Goal: Transaction & Acquisition: Purchase product/service

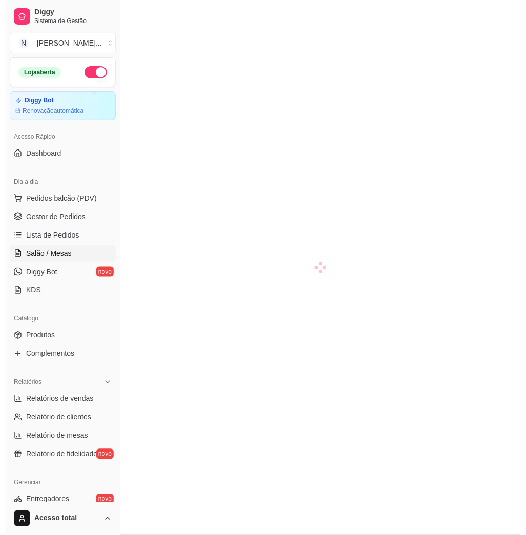
scroll to position [136, 0]
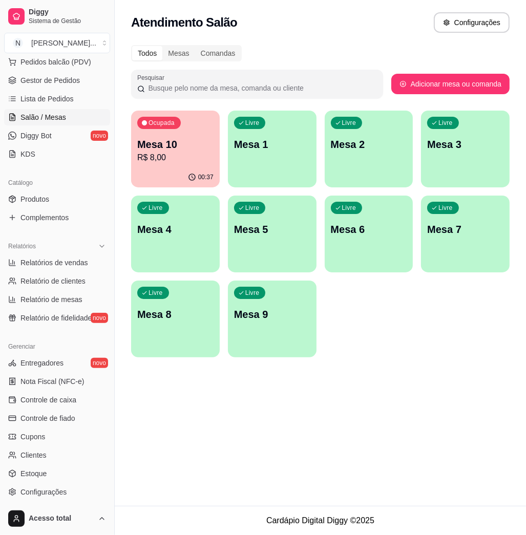
click at [177, 148] on p "Mesa 10" at bounding box center [175, 144] width 76 height 14
click at [55, 410] on link "Controle de fiado" at bounding box center [57, 418] width 106 height 16
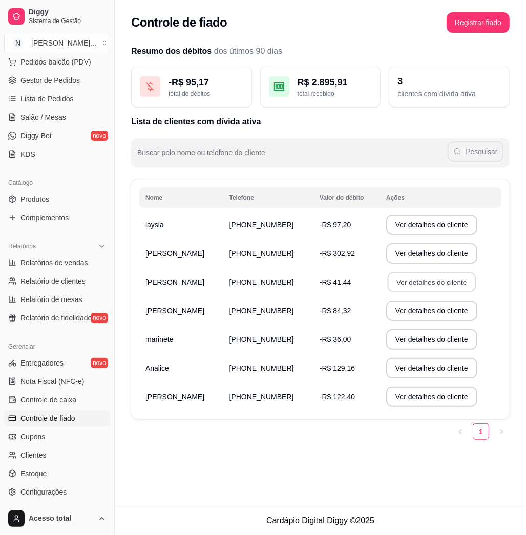
click at [424, 287] on button "Ver detalhes do cliente" at bounding box center [432, 283] width 88 height 20
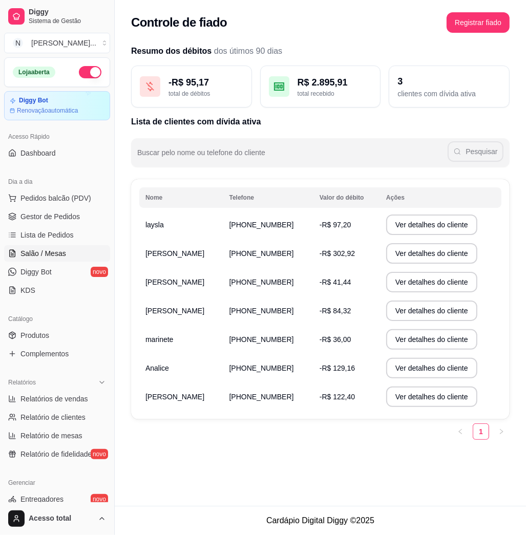
click at [48, 252] on span "Salão / Mesas" at bounding box center [43, 253] width 46 height 10
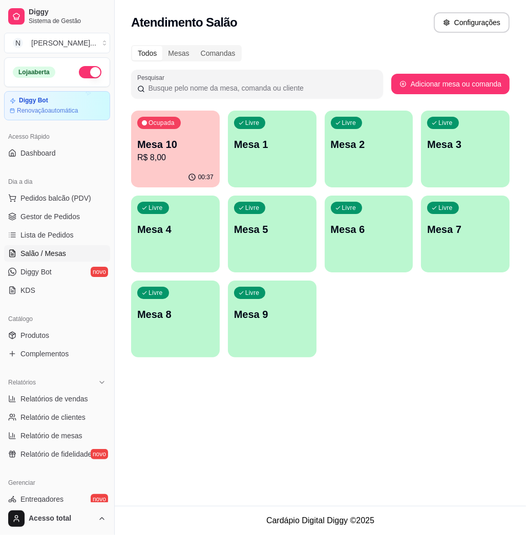
click at [289, 174] on div "Livre Mesa 1" at bounding box center [272, 143] width 89 height 65
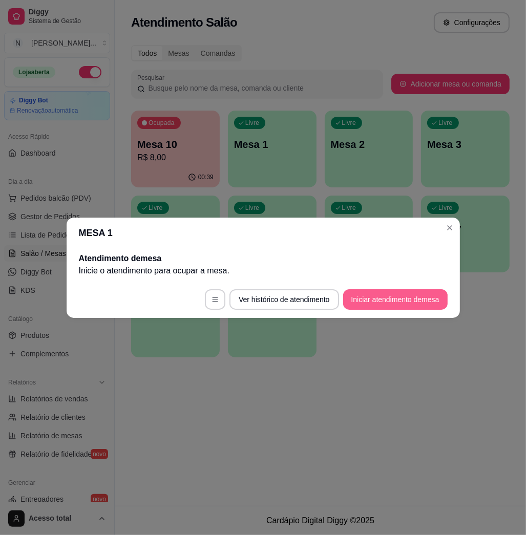
click at [415, 300] on button "Iniciar atendimento de mesa" at bounding box center [395, 299] width 105 height 20
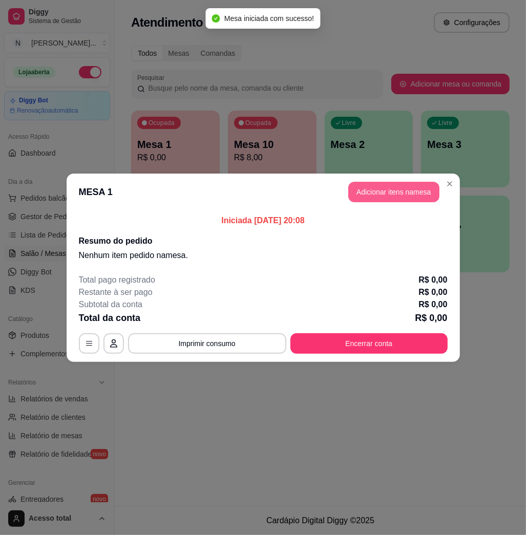
click at [381, 201] on button "Adicionar itens na mesa" at bounding box center [393, 192] width 91 height 20
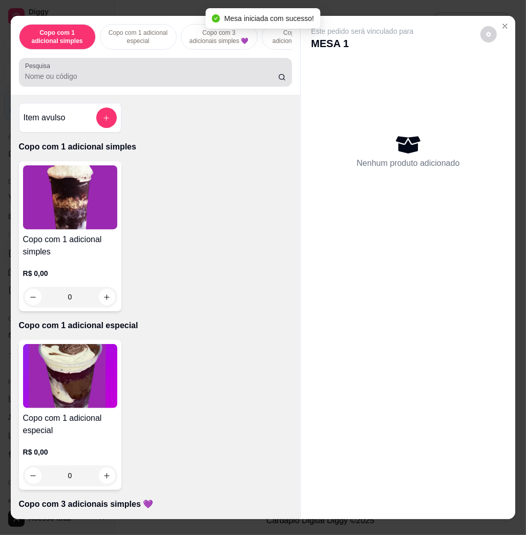
click at [169, 82] on div at bounding box center [155, 72] width 261 height 20
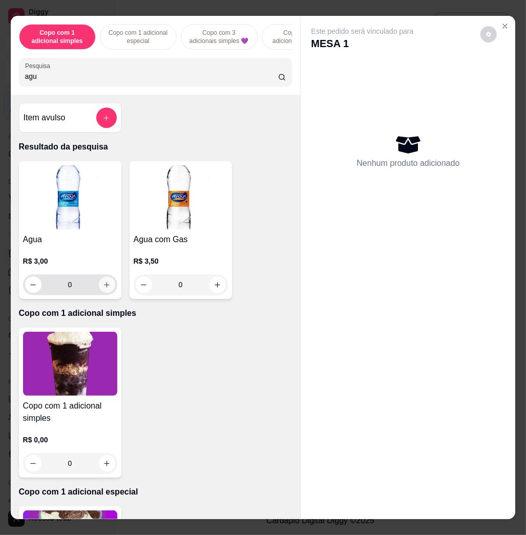
type input "agu"
click at [103, 287] on icon "increase-product-quantity" at bounding box center [107, 285] width 8 height 8
type input "1"
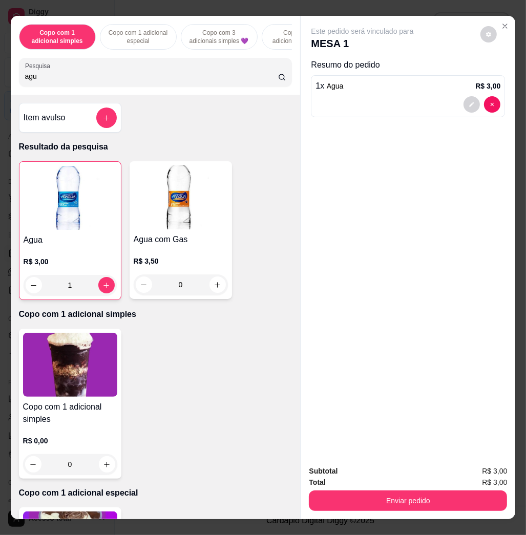
click at [420, 484] on div "Subtotal R$ 3,00 Total R$ 3,00 Enviar pedido" at bounding box center [408, 489] width 198 height 46
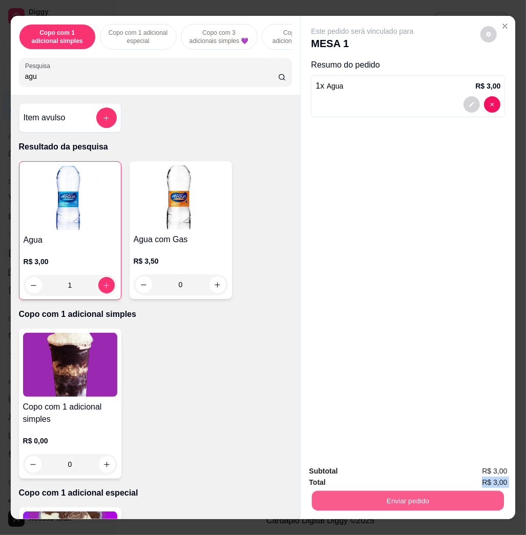
click at [421, 491] on button "Enviar pedido" at bounding box center [408, 501] width 192 height 20
click at [414, 470] on button "Não registrar e enviar pedido" at bounding box center [373, 470] width 107 height 19
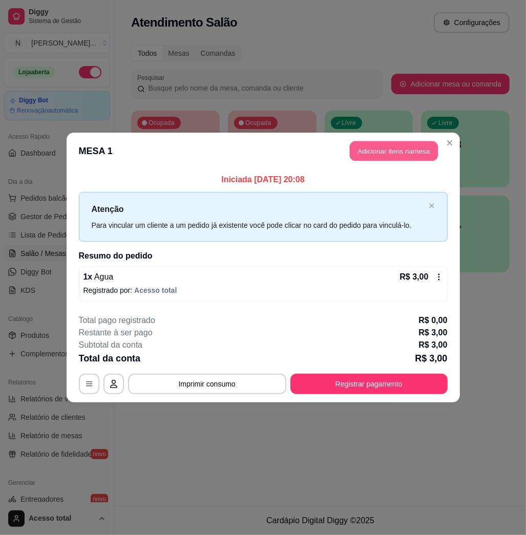
click at [381, 155] on button "Adicionar itens na mesa" at bounding box center [394, 151] width 88 height 20
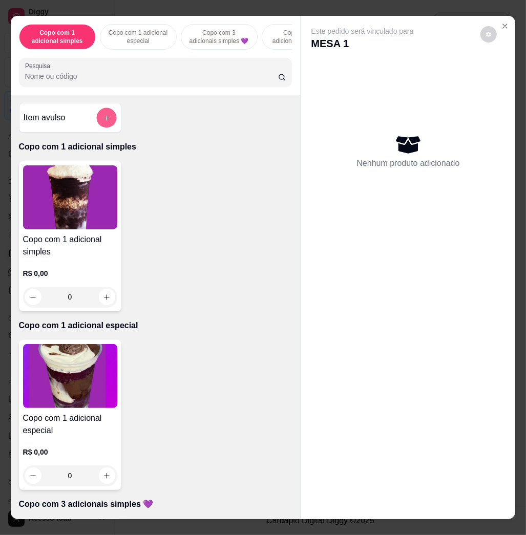
click at [102, 120] on icon "add-separate-item" at bounding box center [106, 118] width 8 height 8
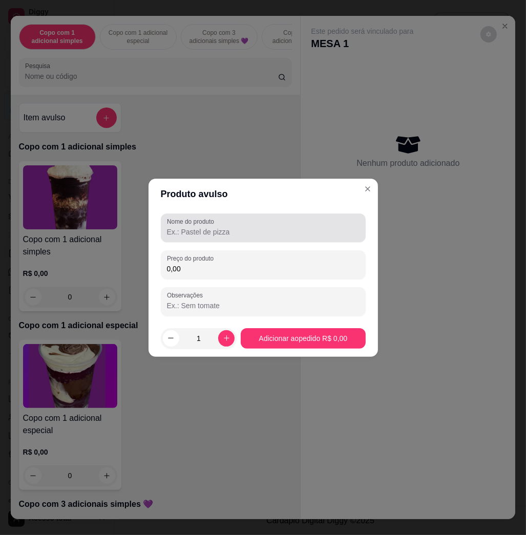
click at [218, 225] on label "Nome do produto" at bounding box center [192, 221] width 51 height 9
click at [218, 227] on input "Nome do produto" at bounding box center [263, 232] width 193 height 10
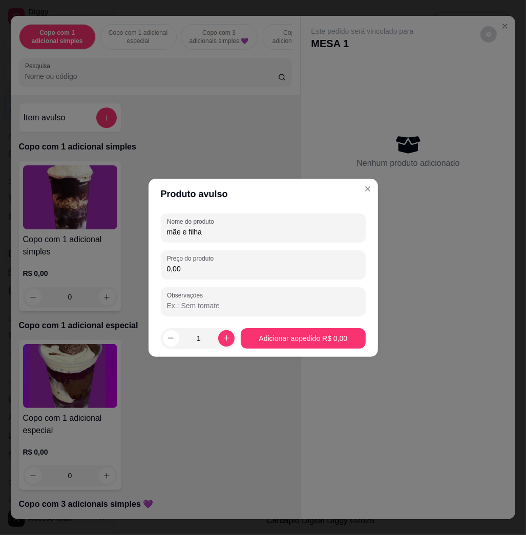
type input "mãe e filha"
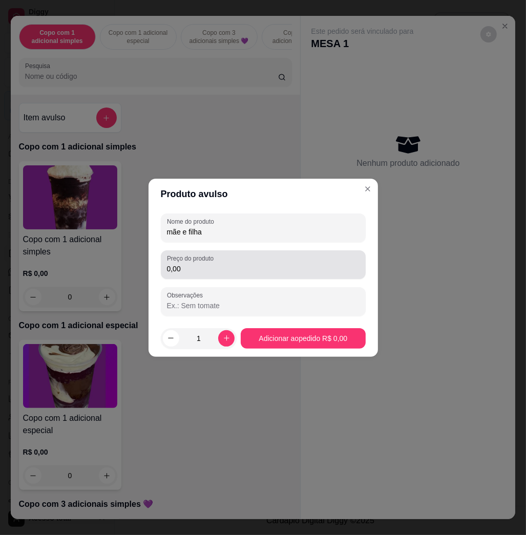
click at [235, 276] on div "Preço do produto 0,00" at bounding box center [263, 264] width 205 height 29
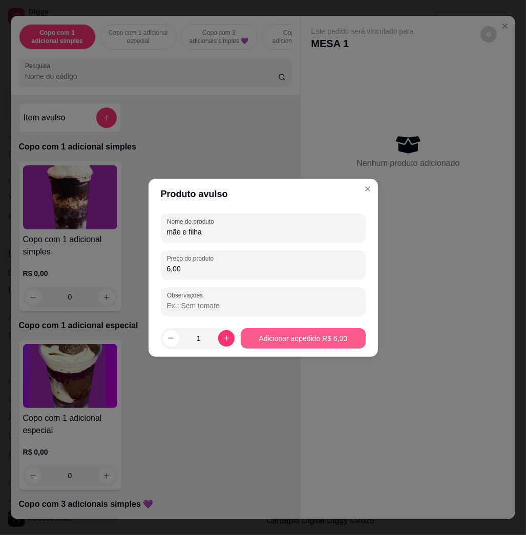
type input "6,00"
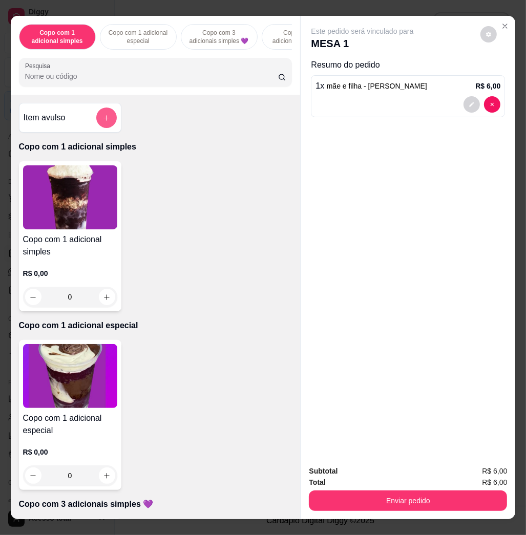
click at [108, 121] on button "add-separate-item" at bounding box center [106, 118] width 20 height 20
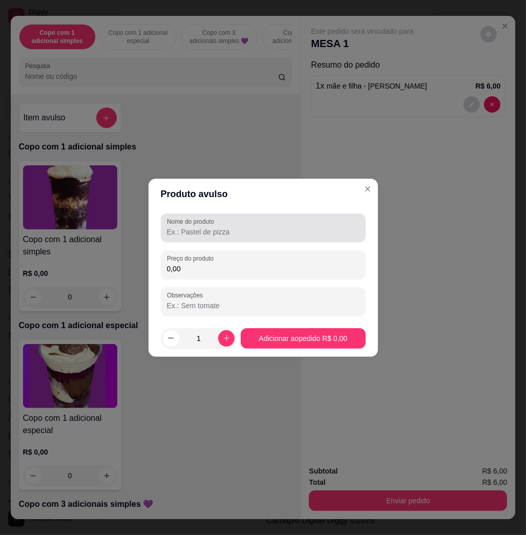
click at [276, 236] on input "Nome do produto" at bounding box center [263, 232] width 193 height 10
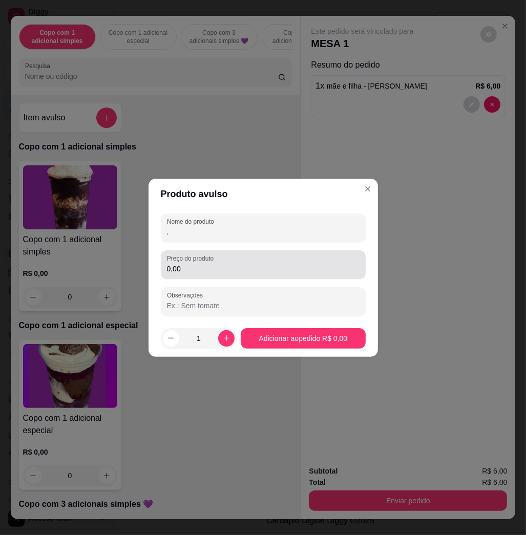
type input "."
click at [271, 283] on div "Nome do produto . Preço do produto 0,00 Observações" at bounding box center [263, 265] width 205 height 102
click at [270, 263] on div "0,00" at bounding box center [263, 265] width 193 height 20
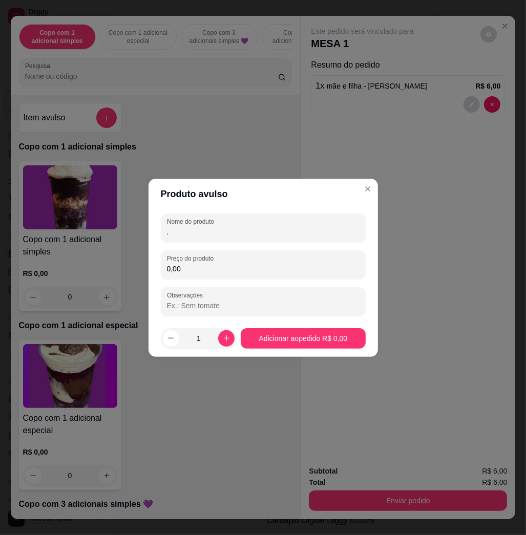
click at [225, 273] on input "0,00" at bounding box center [263, 269] width 193 height 10
type input "12,70"
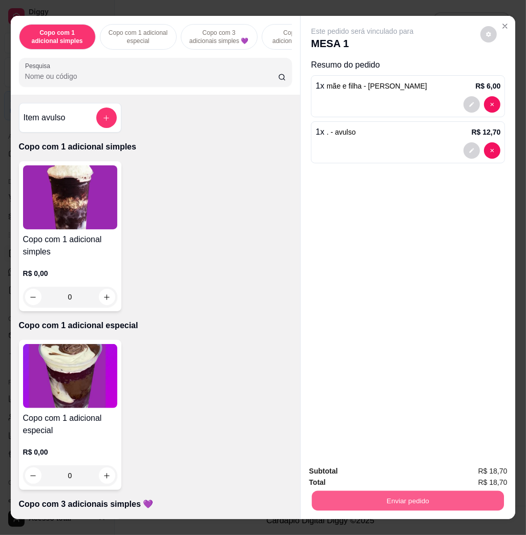
click at [479, 494] on button "Enviar pedido" at bounding box center [408, 501] width 192 height 20
click at [396, 469] on button "Não registrar e enviar pedido" at bounding box center [373, 470] width 107 height 19
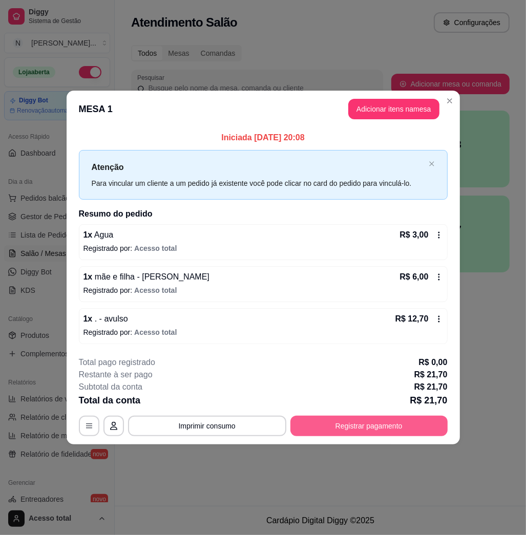
click at [384, 424] on button "Registrar pagamento" at bounding box center [368, 426] width 157 height 20
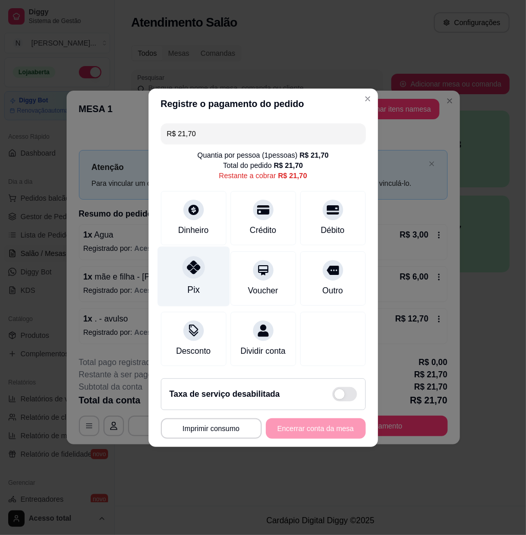
click at [186, 292] on div "Pix" at bounding box center [193, 276] width 72 height 60
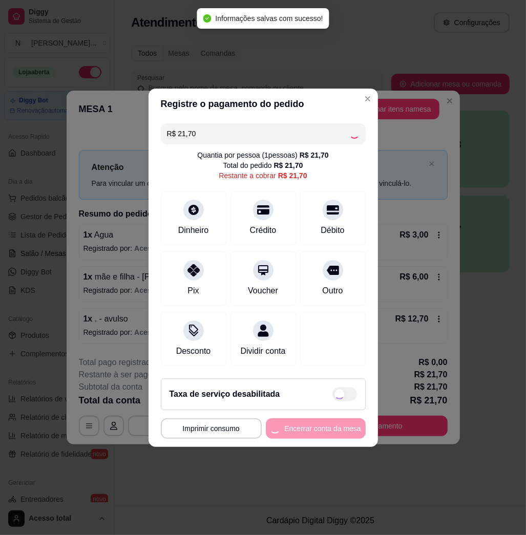
type input "R$ 0,00"
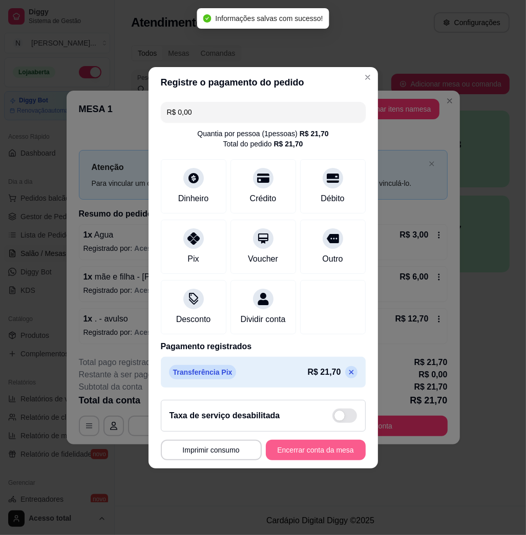
click at [318, 461] on button "Encerrar conta da mesa" at bounding box center [316, 450] width 100 height 20
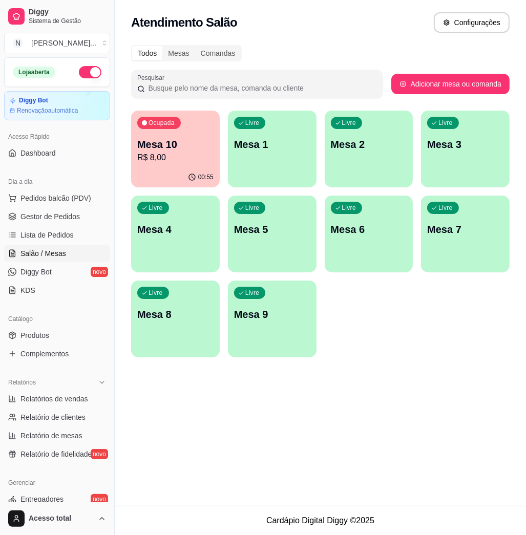
click at [262, 159] on div "Livre Mesa 1" at bounding box center [272, 143] width 89 height 65
click at [44, 204] on button "Pedidos balcão (PDV)" at bounding box center [57, 198] width 106 height 16
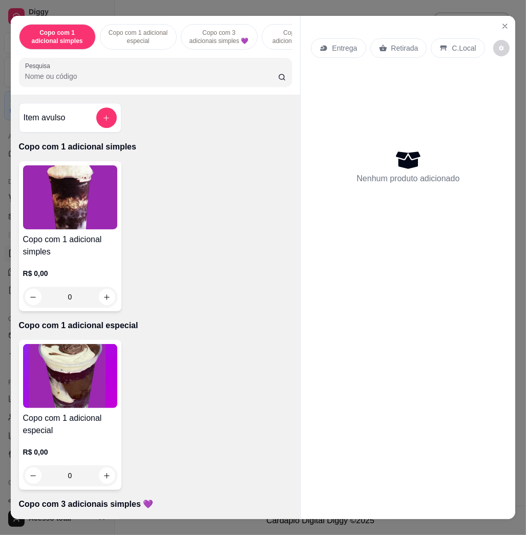
click at [117, 81] on input "Pesquisa" at bounding box center [151, 76] width 253 height 10
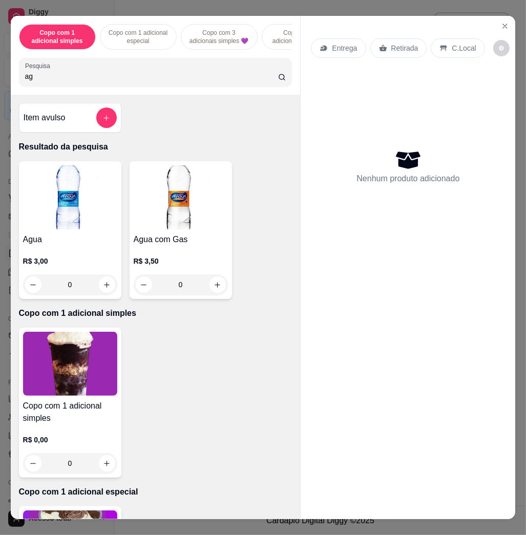
type input "ag"
click at [107, 290] on button "increase-product-quantity" at bounding box center [107, 285] width 16 height 16
type input "1"
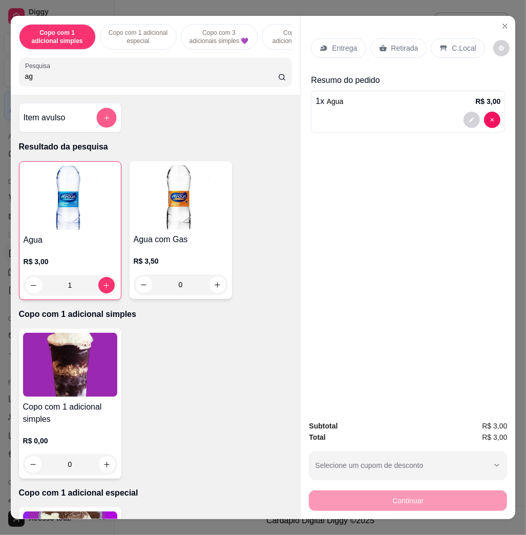
click at [107, 122] on button "add-separate-item" at bounding box center [106, 118] width 20 height 20
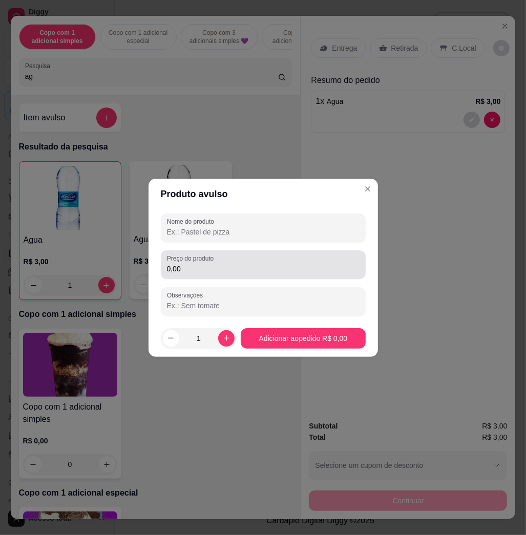
click at [192, 271] on input "0,00" at bounding box center [263, 269] width 193 height 10
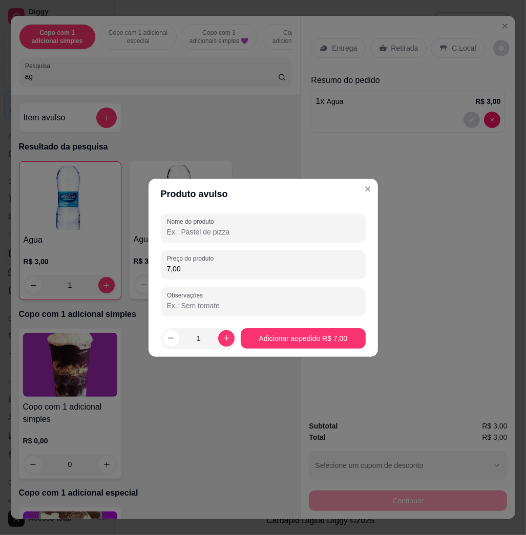
type input "7,00"
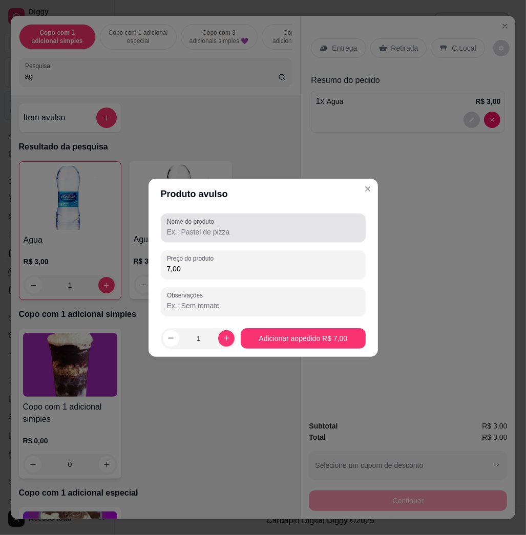
click at [199, 238] on div "Nome do produto" at bounding box center [263, 228] width 205 height 29
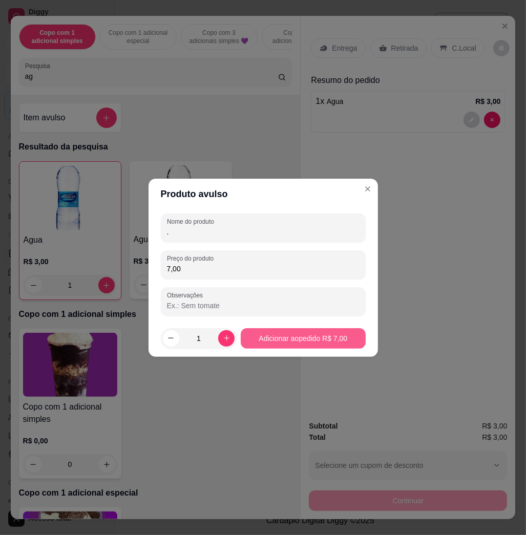
type input "."
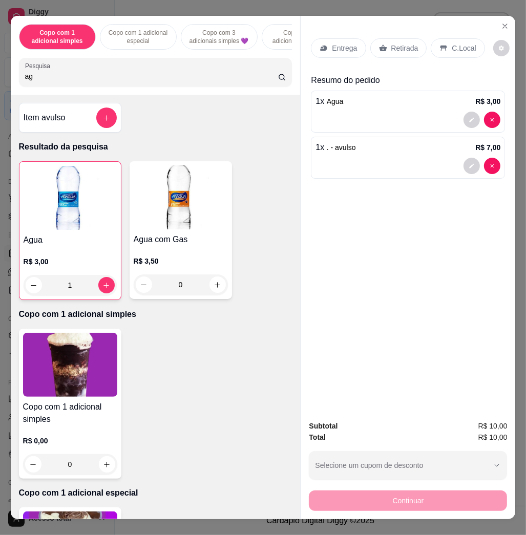
click at [455, 43] on p "C.Local" at bounding box center [464, 48] width 24 height 10
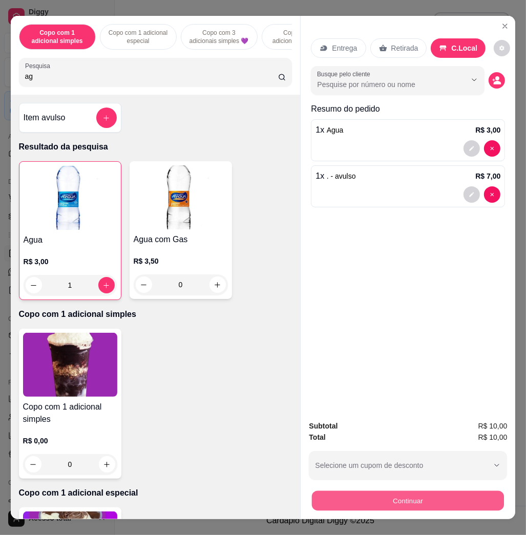
click at [409, 504] on button "Continuar" at bounding box center [408, 501] width 192 height 20
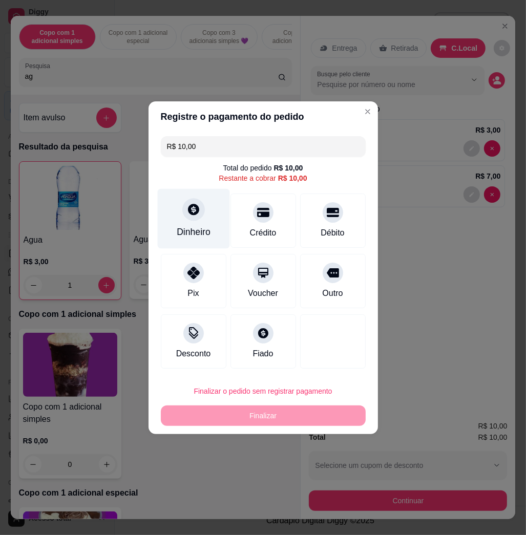
click at [201, 229] on div "Dinheiro" at bounding box center [194, 231] width 34 height 13
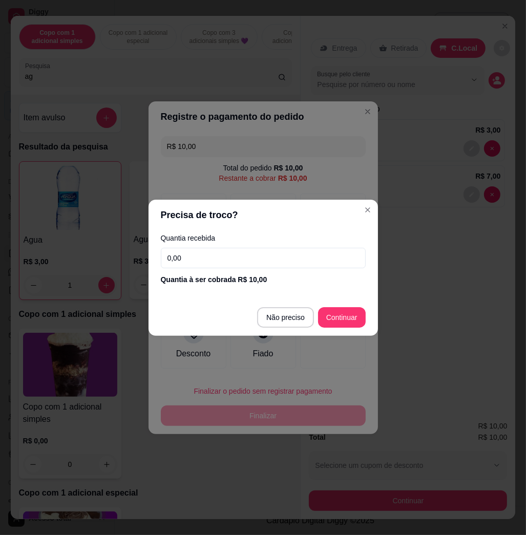
click at [201, 257] on input "0,00" at bounding box center [263, 258] width 205 height 20
drag, startPoint x: 294, startPoint y: 248, endPoint x: 129, endPoint y: 285, distance: 169.1
click at [129, 285] on div "Precisa de troco? Quantia recebida 10,00 Quantia à ser cobrada R$ 10,00 Não pre…" at bounding box center [263, 267] width 526 height 535
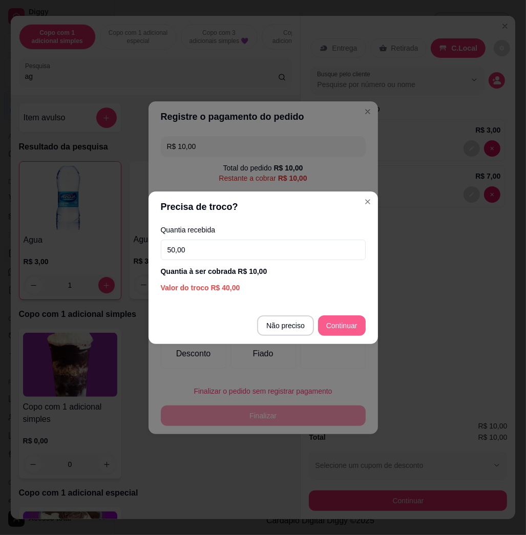
type input "50,00"
type input "R$ 0,00"
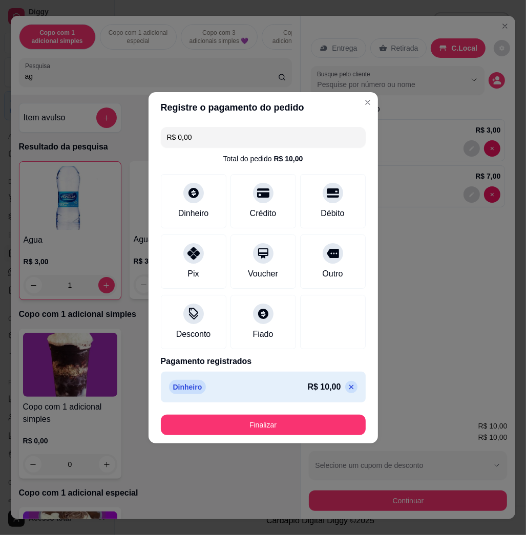
drag, startPoint x: 324, startPoint y: 323, endPoint x: 357, endPoint y: 353, distance: 45.0
click at [357, 352] on div "R$ 0,00 Total do pedido R$ 10,00 Dinheiro Crédito Débito Pix Voucher Outro Desc…" at bounding box center [263, 265] width 229 height 284
click at [319, 421] on button "Finalizar" at bounding box center [263, 425] width 205 height 20
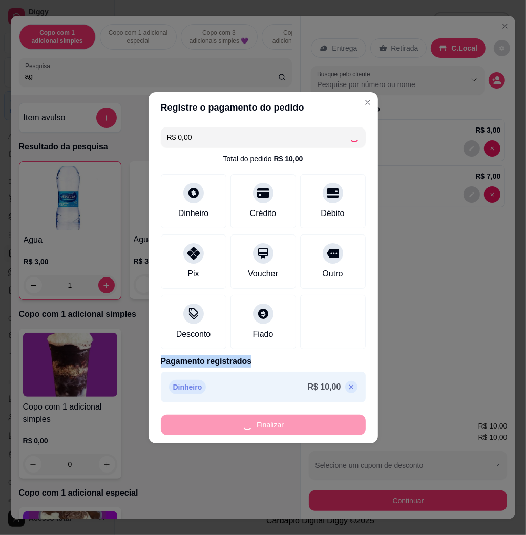
type input "0"
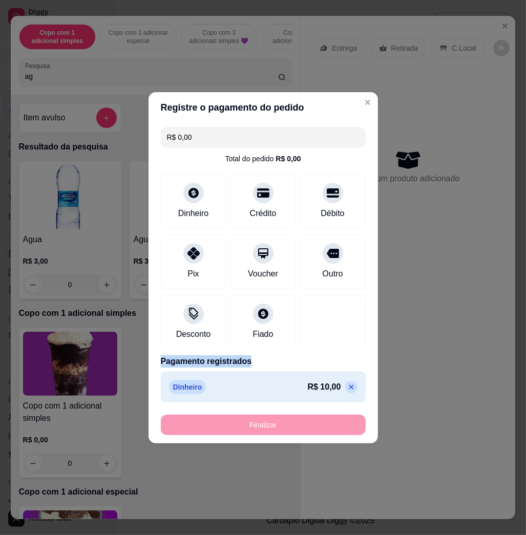
type input "-R$ 10,00"
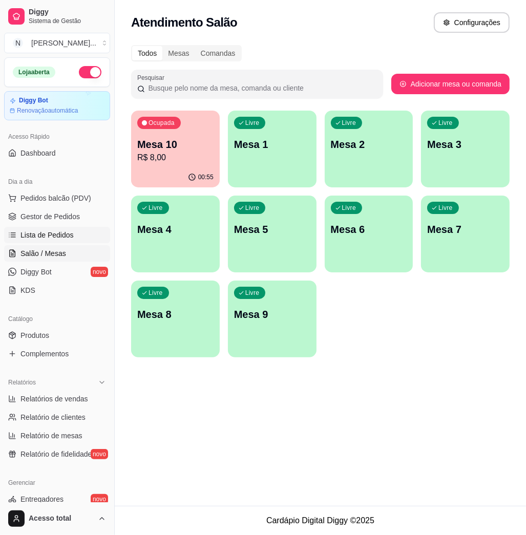
click at [50, 234] on span "Lista de Pedidos" at bounding box center [46, 235] width 53 height 10
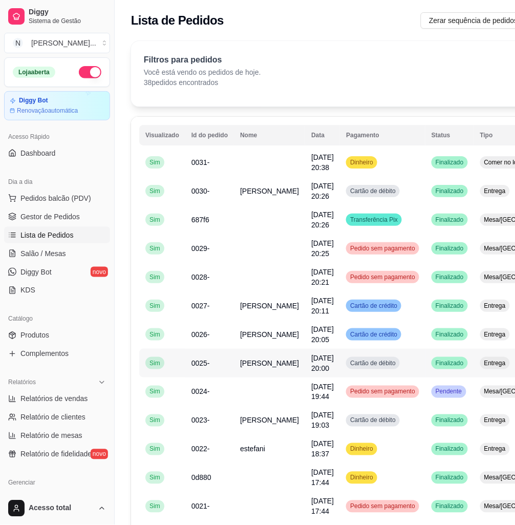
scroll to position [68, 0]
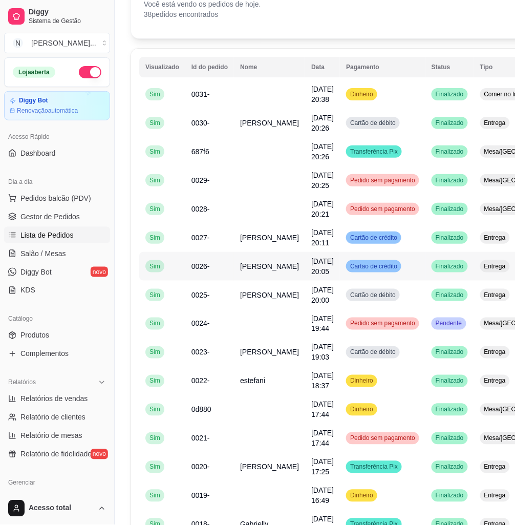
click at [305, 269] on td "[DATE] 20:05" at bounding box center [322, 266] width 35 height 29
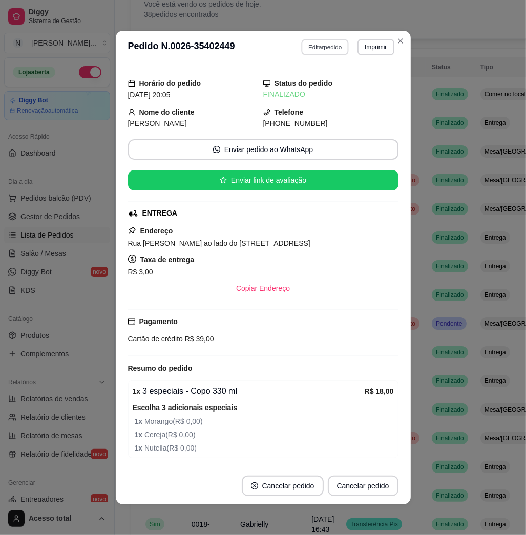
click at [301, 48] on button "Editar pedido" at bounding box center [325, 47] width 48 height 16
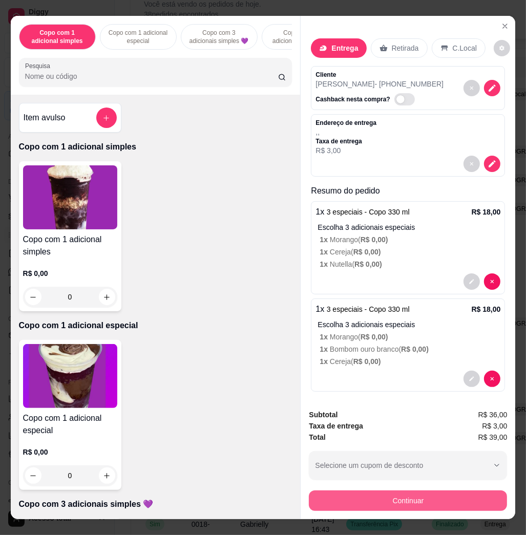
click at [432, 499] on button "Continuar" at bounding box center [408, 501] width 198 height 20
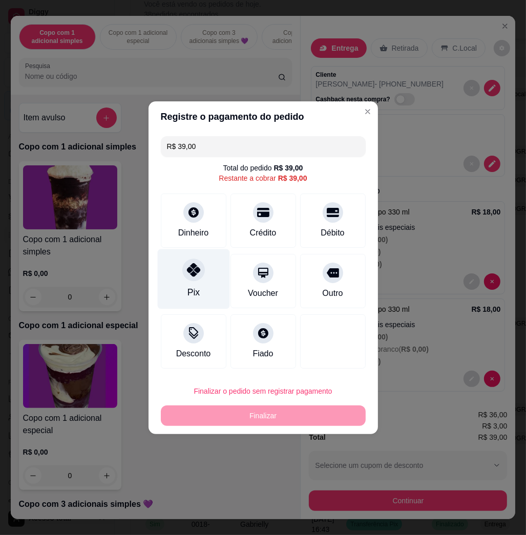
click at [214, 266] on div "Pix" at bounding box center [193, 279] width 72 height 60
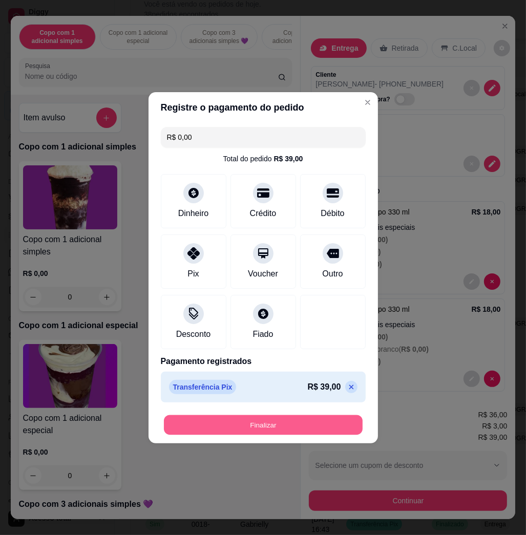
click at [327, 427] on button "Finalizar" at bounding box center [263, 425] width 199 height 20
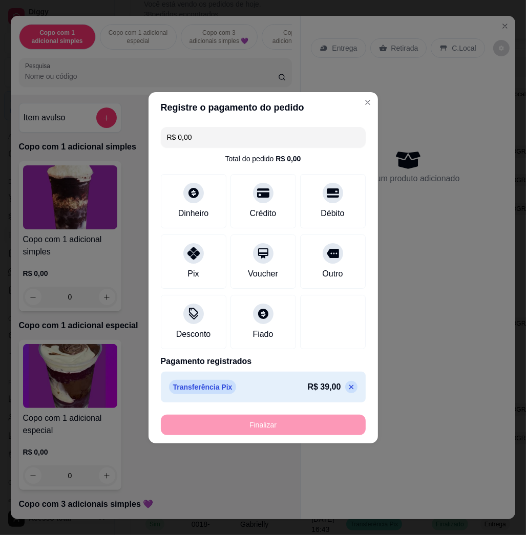
type input "-R$ 39,00"
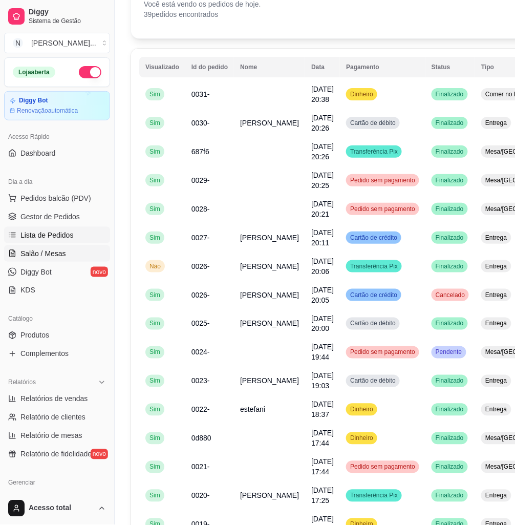
click at [32, 253] on span "Salão / Mesas" at bounding box center [43, 253] width 46 height 10
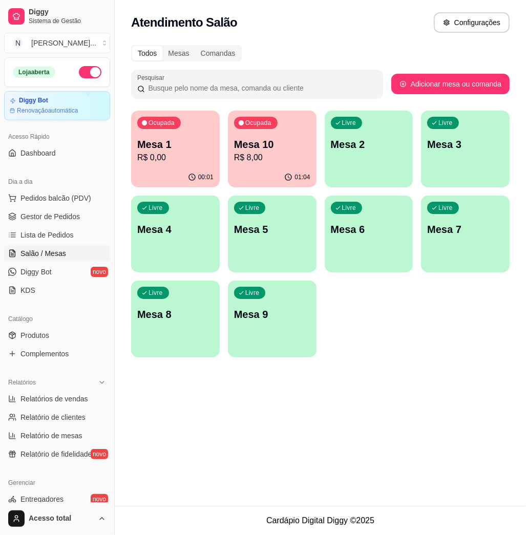
click at [172, 163] on div "Ocupada Mesa 1 R$ 0,00" at bounding box center [175, 139] width 89 height 57
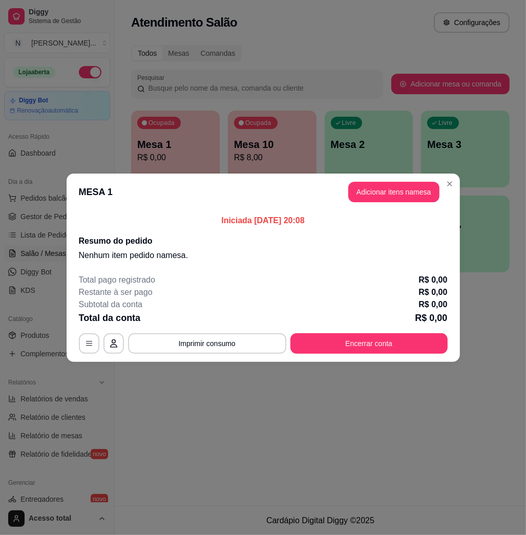
click at [400, 196] on button "Adicionar itens na mesa" at bounding box center [393, 192] width 91 height 20
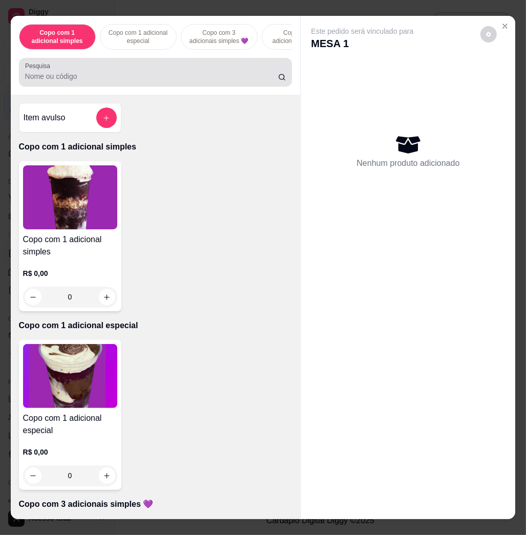
click at [226, 81] on input "Pesquisa" at bounding box center [151, 76] width 253 height 10
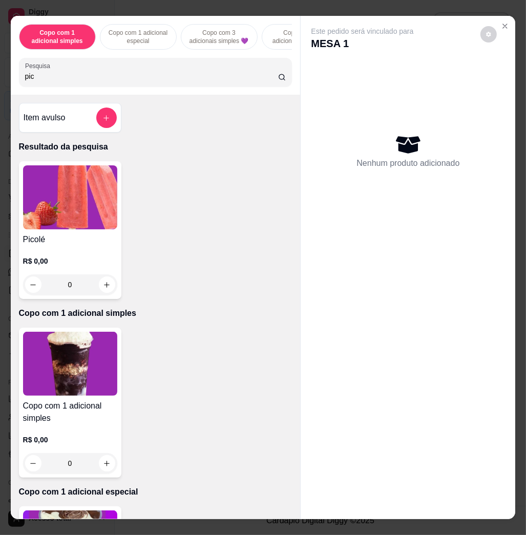
type input "pic"
click at [63, 202] on img at bounding box center [70, 197] width 94 height 64
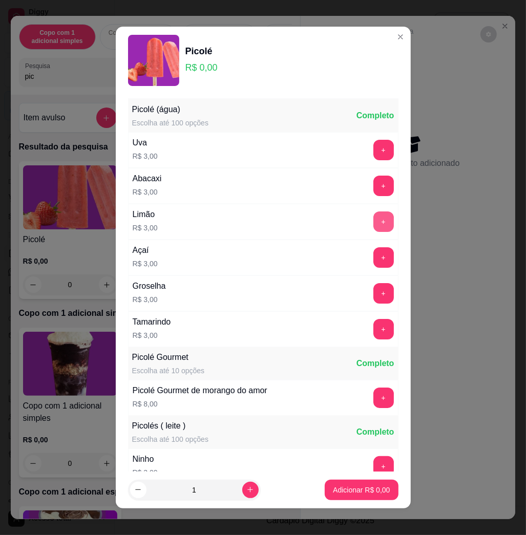
click at [373, 226] on button "+" at bounding box center [383, 222] width 20 height 20
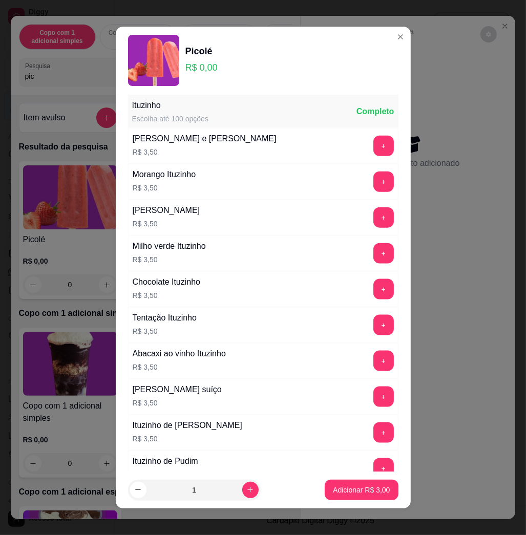
scroll to position [1161, 0]
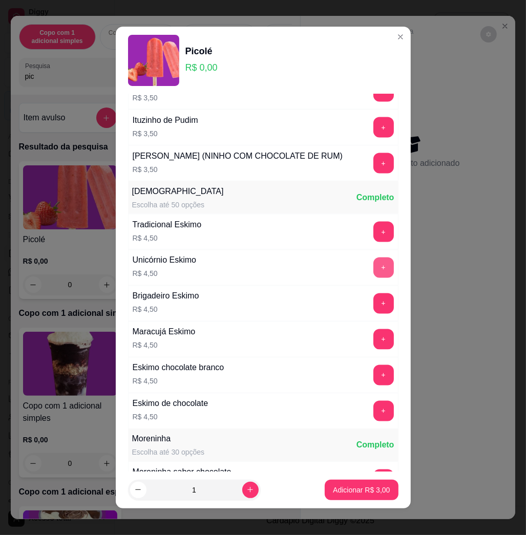
click at [373, 275] on button "+" at bounding box center [383, 268] width 20 height 20
click at [369, 494] on p "Adicionar R$ 7,50" at bounding box center [361, 490] width 57 height 10
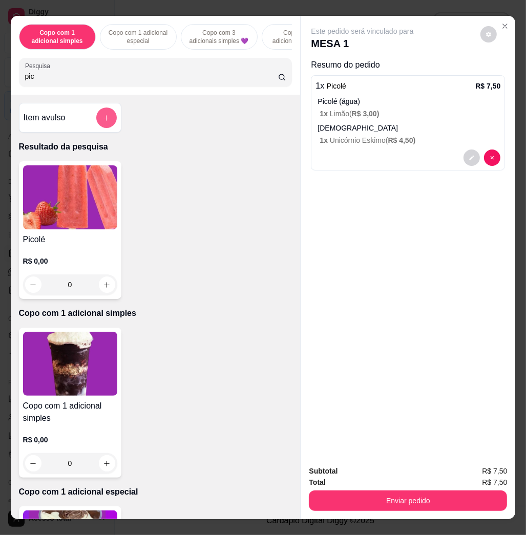
click at [102, 121] on icon "add-separate-item" at bounding box center [106, 118] width 8 height 8
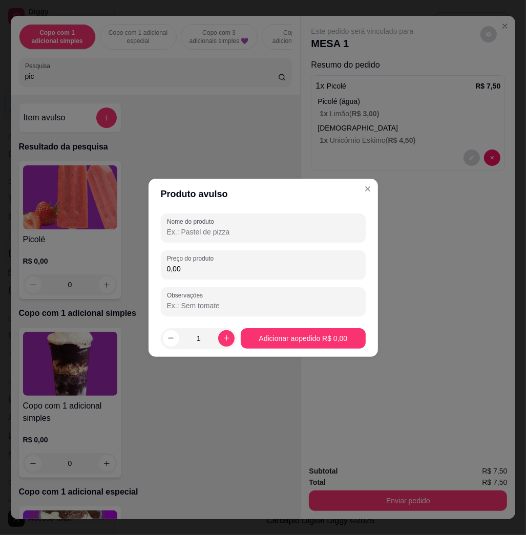
click at [283, 234] on input "Nome do produto" at bounding box center [263, 232] width 193 height 10
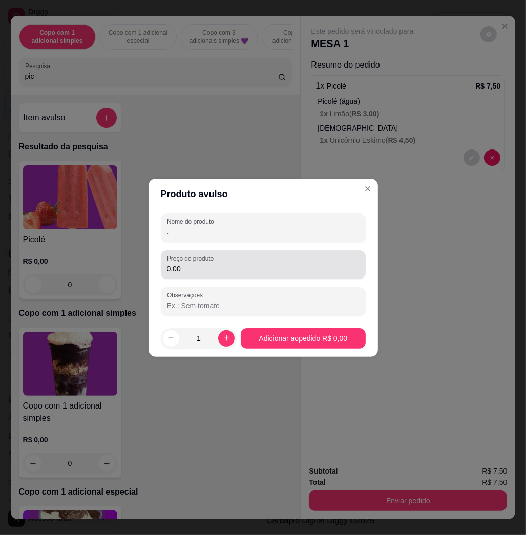
type input "."
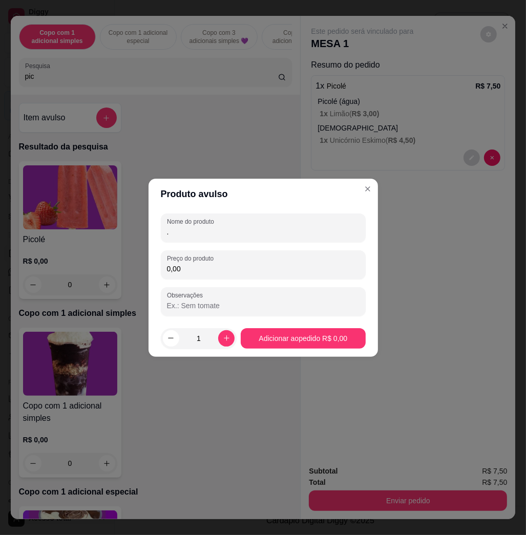
drag, startPoint x: 270, startPoint y: 268, endPoint x: 306, endPoint y: 275, distance: 36.5
click at [276, 269] on input "0,00" at bounding box center [263, 269] width 193 height 10
click at [235, 277] on div "Preço do produto 0,00" at bounding box center [263, 264] width 205 height 29
type input "1,56"
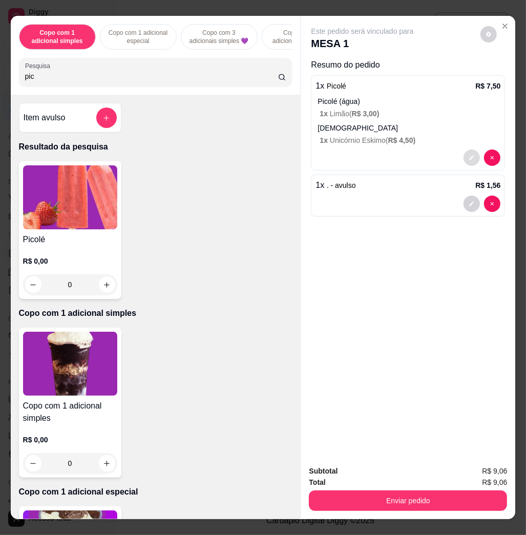
click at [469, 155] on icon "decrease-product-quantity" at bounding box center [472, 158] width 6 height 6
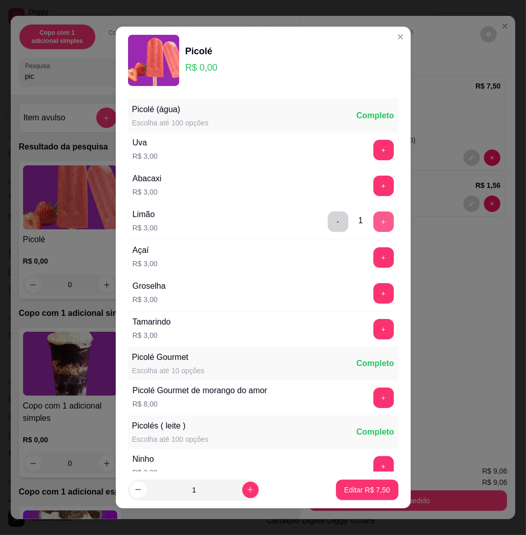
click at [373, 219] on button "+" at bounding box center [383, 222] width 20 height 20
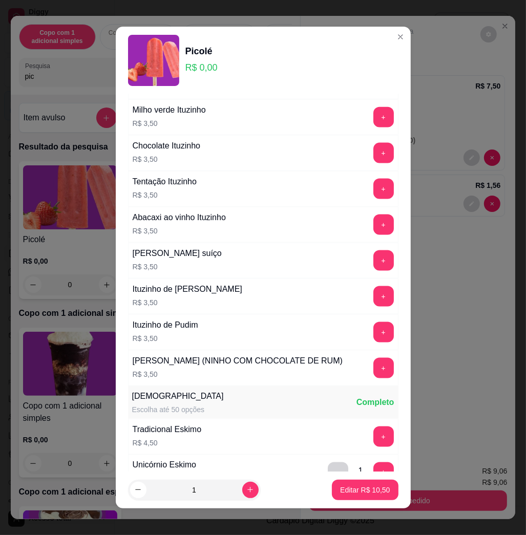
scroll to position [1229, 0]
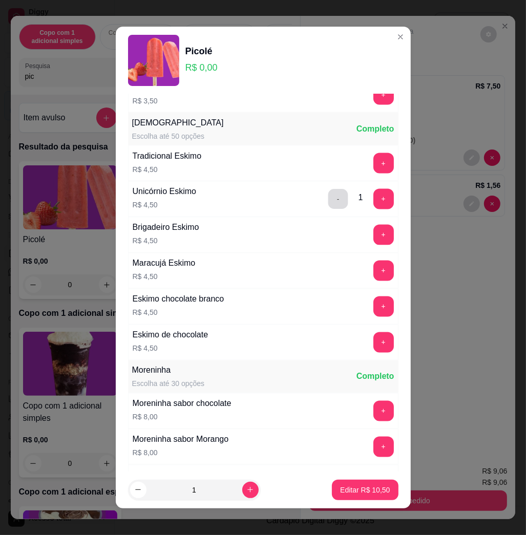
click at [328, 210] on button "-" at bounding box center [338, 200] width 20 height 20
click at [362, 490] on p "Editar R$ 6,00" at bounding box center [367, 490] width 46 height 10
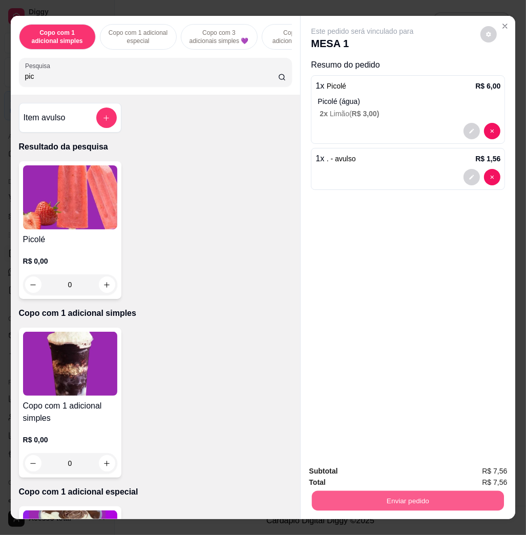
click at [351, 491] on button "Enviar pedido" at bounding box center [408, 501] width 192 height 20
click at [338, 467] on button "Não registrar e enviar pedido" at bounding box center [373, 470] width 107 height 19
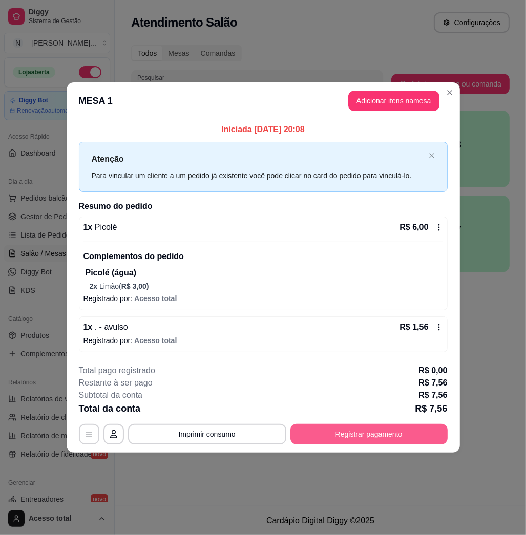
click at [340, 428] on button "Registrar pagamento" at bounding box center [368, 434] width 157 height 20
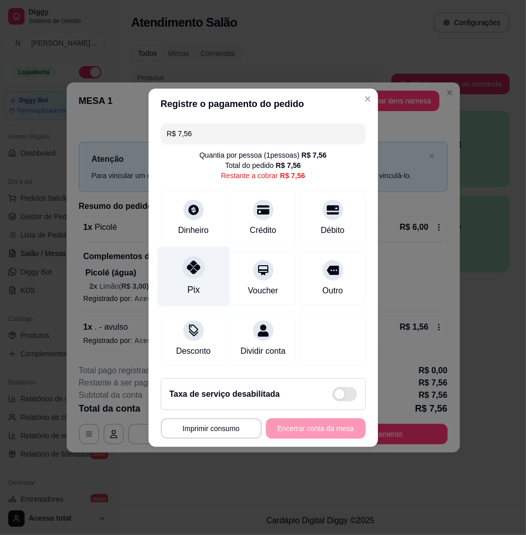
click at [190, 272] on div at bounding box center [193, 267] width 23 height 23
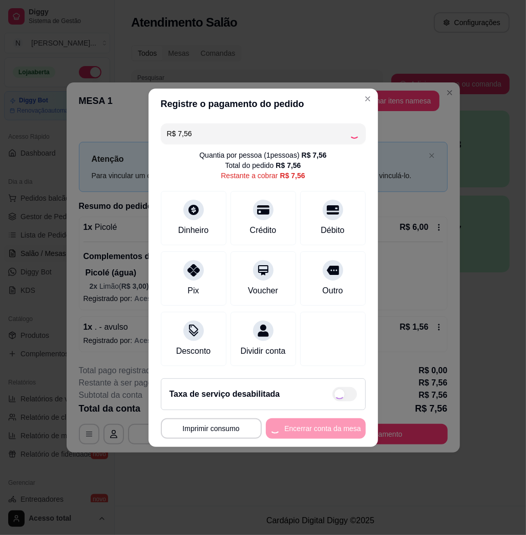
type input "R$ 0,00"
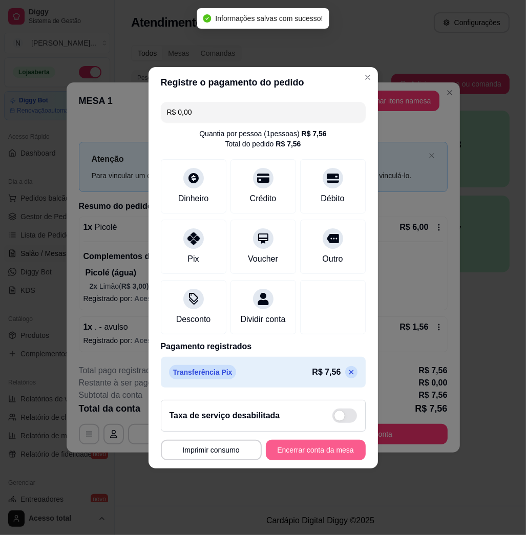
click at [343, 457] on button "Encerrar conta da mesa" at bounding box center [316, 450] width 100 height 20
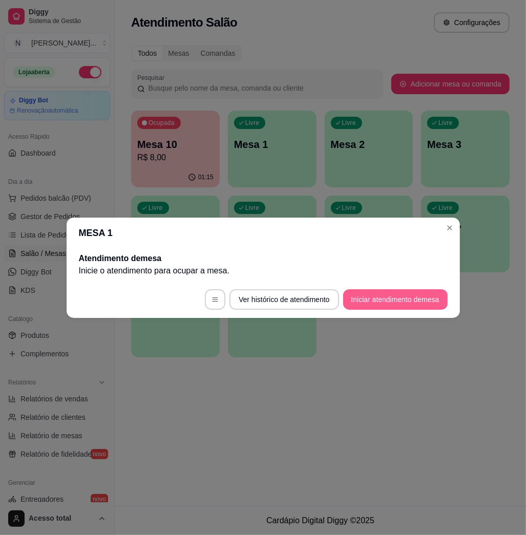
click at [425, 300] on button "Iniciar atendimento de mesa" at bounding box center [395, 299] width 105 height 20
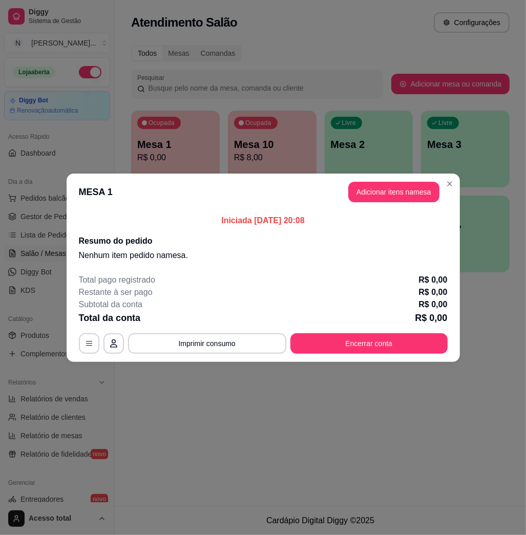
click at [372, 205] on header "MESA 1 Adicionar itens na mesa" at bounding box center [263, 192] width 393 height 37
click at [374, 198] on button "Adicionar itens na mesa" at bounding box center [394, 192] width 88 height 20
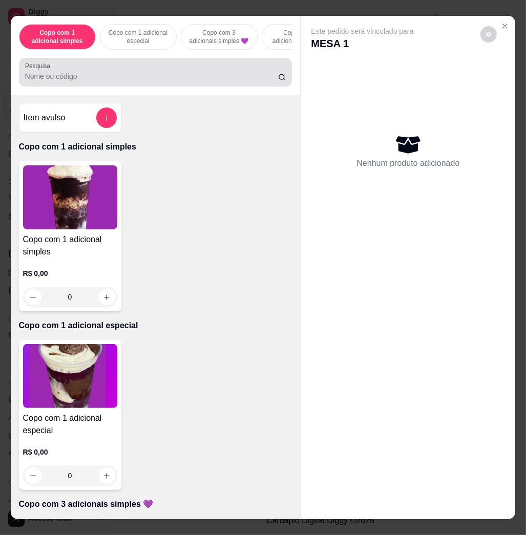
click at [160, 75] on div at bounding box center [155, 72] width 261 height 20
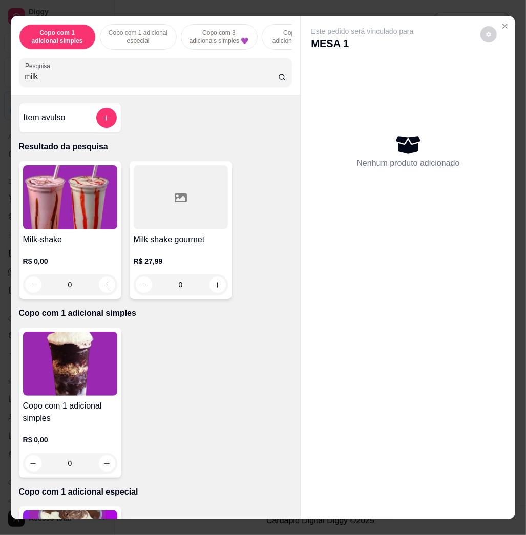
type input "milk"
click at [86, 201] on img at bounding box center [70, 197] width 94 height 64
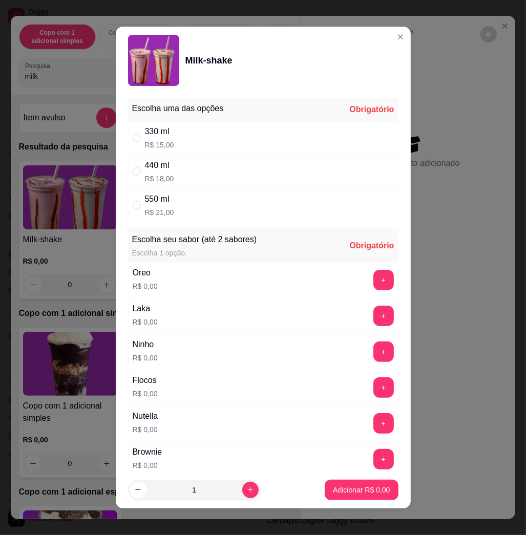
click at [219, 148] on div "330 ml R$ 15,00" at bounding box center [263, 138] width 270 height 34
radio input "true"
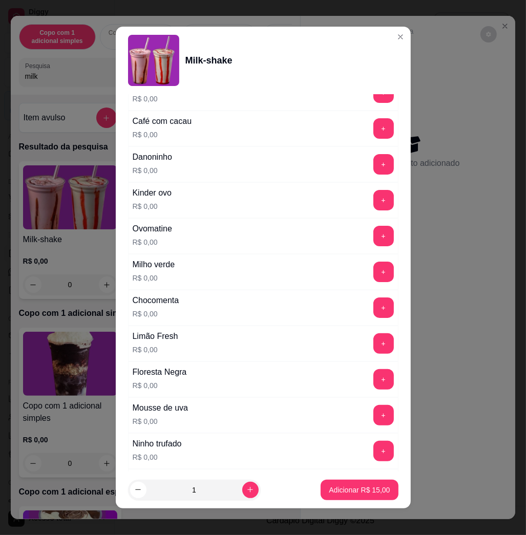
scroll to position [683, 0]
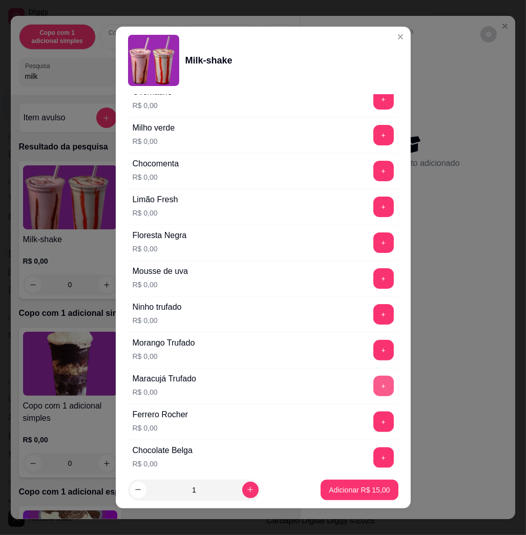
click at [373, 383] on button "+" at bounding box center [383, 386] width 20 height 20
click at [356, 487] on p "Adicionar R$ 15,00" at bounding box center [359, 490] width 59 height 10
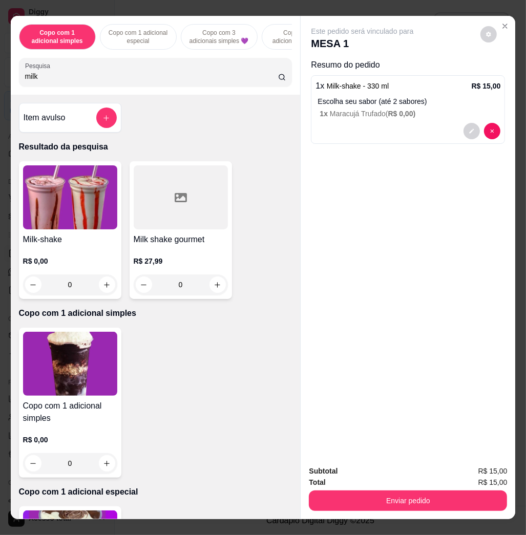
drag, startPoint x: 94, startPoint y: 236, endPoint x: 91, endPoint y: 224, distance: 12.2
click at [91, 224] on div "Milk-shake R$ 0,00 0" at bounding box center [70, 230] width 102 height 138
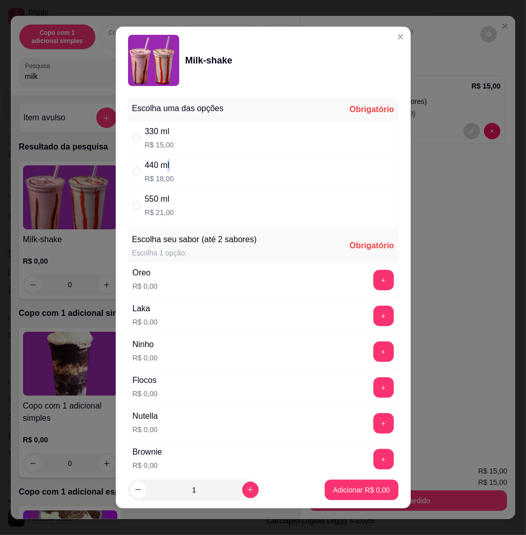
drag, startPoint x: 91, startPoint y: 224, endPoint x: 165, endPoint y: 165, distance: 95.1
click at [165, 165] on div "440 ml" at bounding box center [159, 165] width 29 height 12
radio input "true"
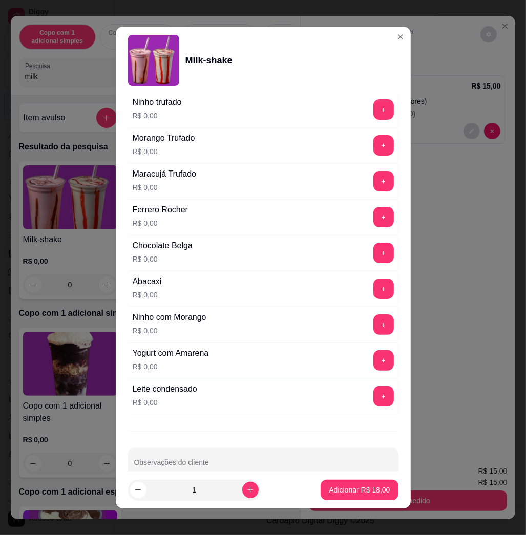
scroll to position [751, 0]
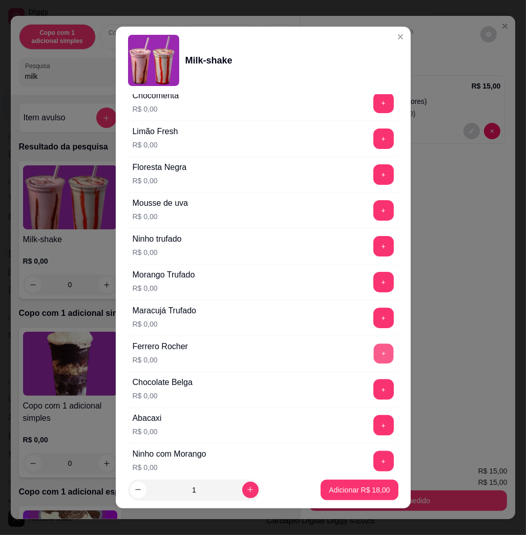
click at [373, 353] on button "+" at bounding box center [383, 354] width 20 height 20
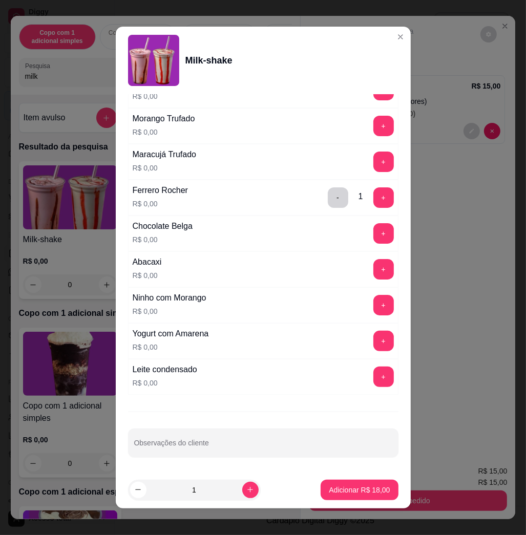
scroll to position [6, 0]
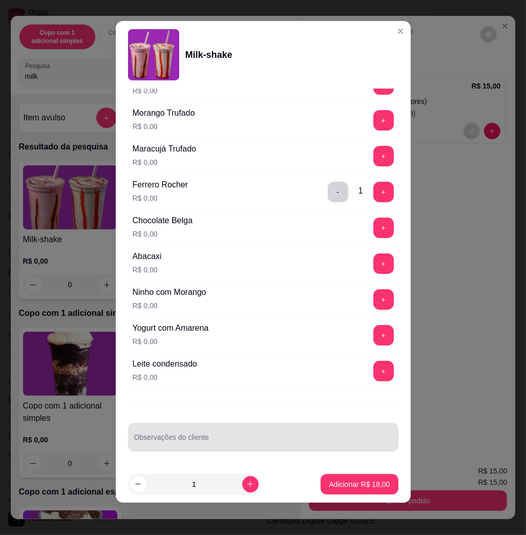
click at [267, 432] on div at bounding box center [263, 437] width 258 height 20
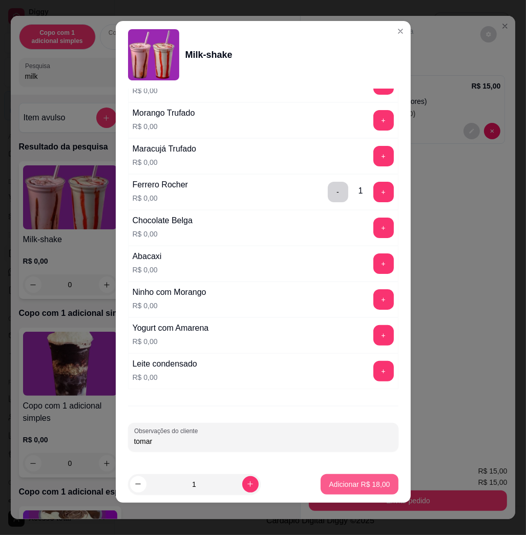
type input "tomar"
click at [329, 486] on p "Adicionar R$ 18,00" at bounding box center [359, 484] width 61 height 10
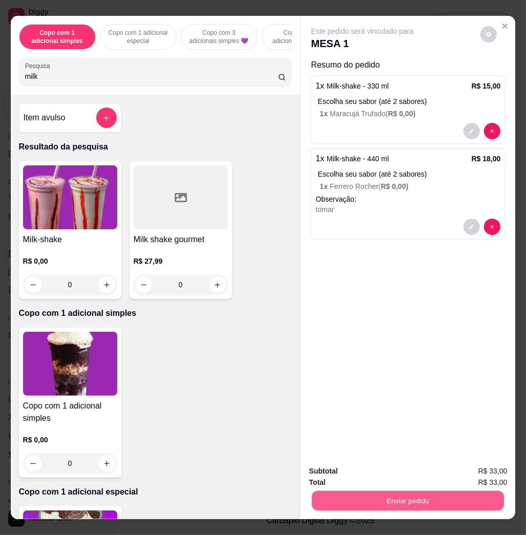
click at [364, 500] on button "Enviar pedido" at bounding box center [408, 501] width 192 height 20
click at [339, 472] on button "Não registrar e enviar pedido" at bounding box center [373, 470] width 107 height 19
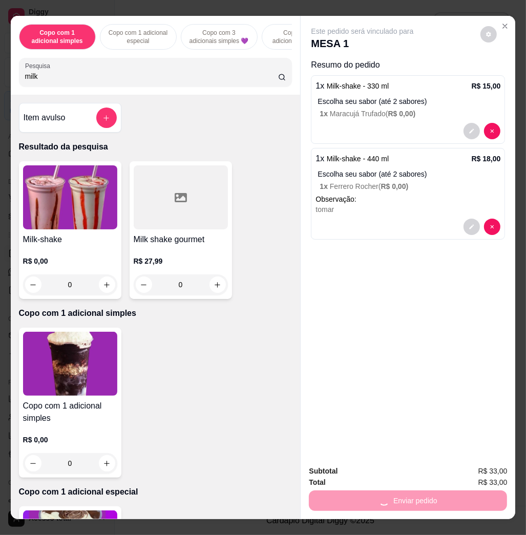
click at [335, 458] on div "Deseja registrar o cliente que fez esse pedido? Essa é uma forma de identificar…" at bounding box center [403, 453] width 211 height 53
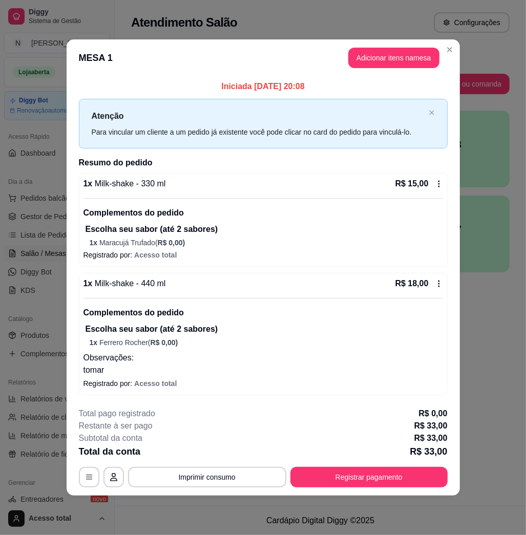
click at [451, 42] on div "**********" at bounding box center [263, 267] width 526 height 535
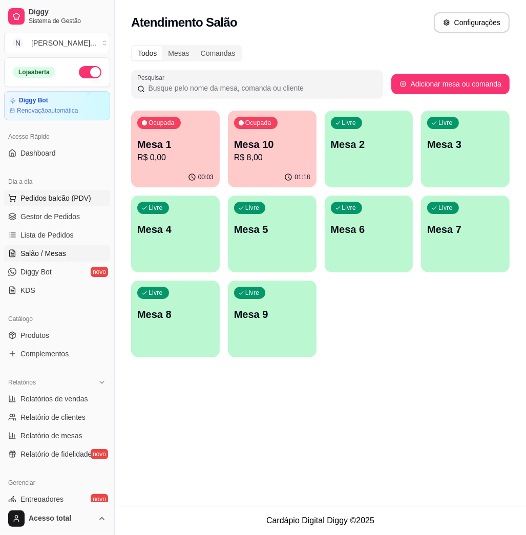
click at [75, 204] on button "Pedidos balcão (PDV)" at bounding box center [57, 198] width 106 height 16
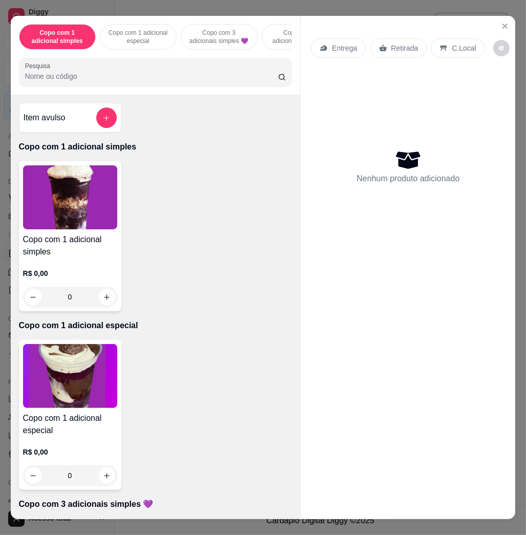
scroll to position [478, 0]
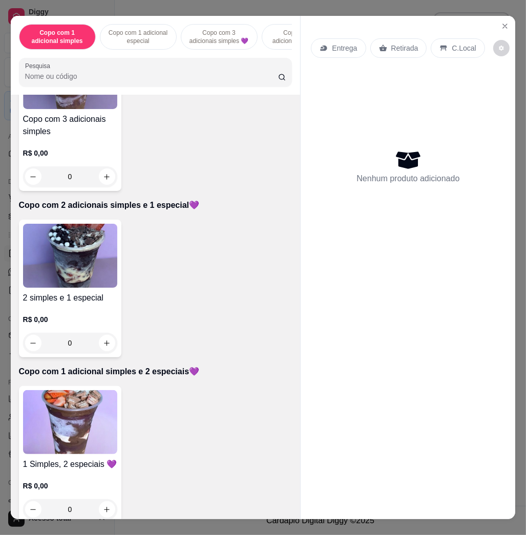
click at [61, 422] on img at bounding box center [70, 422] width 94 height 64
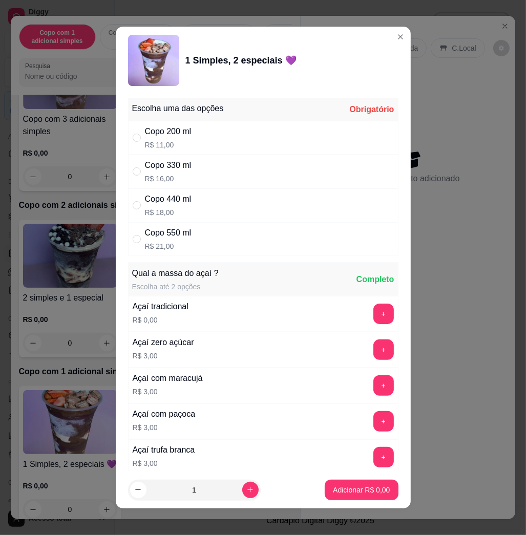
click at [211, 217] on div "Copo 440 ml R$ 18,00" at bounding box center [263, 206] width 270 height 34
radio input "true"
click at [230, 157] on div "Copo 330 ml R$ 16,00" at bounding box center [263, 172] width 270 height 34
radio input "true"
radio input "false"
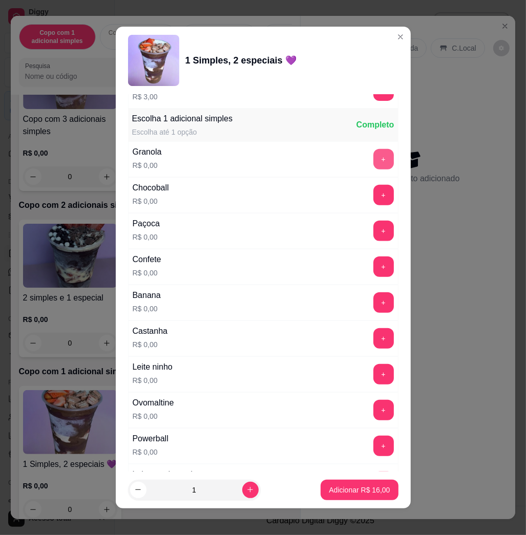
scroll to position [683, 0]
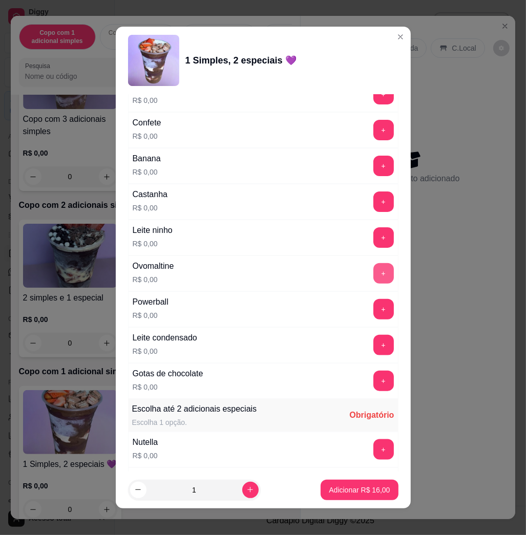
click at [373, 281] on button "+" at bounding box center [383, 273] width 20 height 20
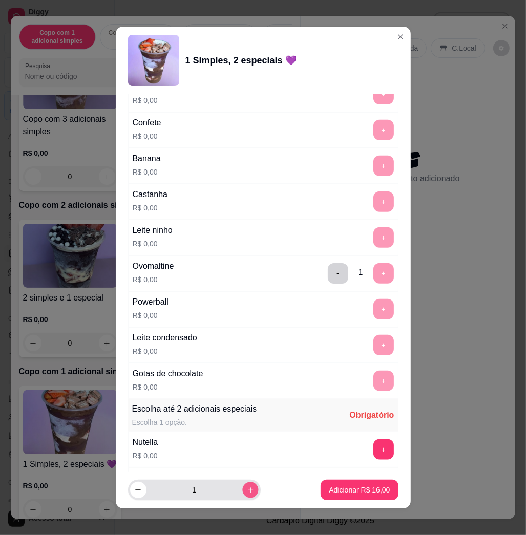
click at [246, 492] on icon "increase-product-quantity" at bounding box center [250, 490] width 8 height 8
type input "2"
click at [373, 456] on button "+" at bounding box center [383, 450] width 20 height 20
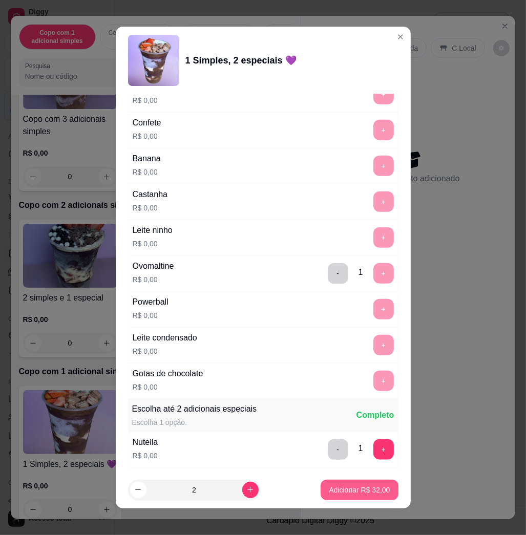
click at [359, 491] on p "Adicionar R$ 32,00" at bounding box center [359, 490] width 61 height 10
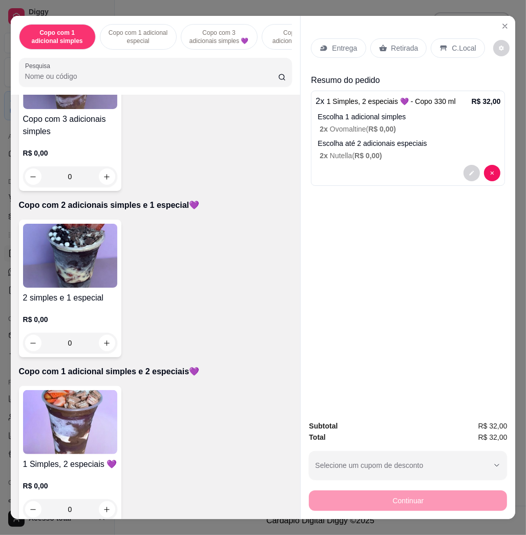
click at [341, 45] on p "Entrega" at bounding box center [344, 48] width 25 height 10
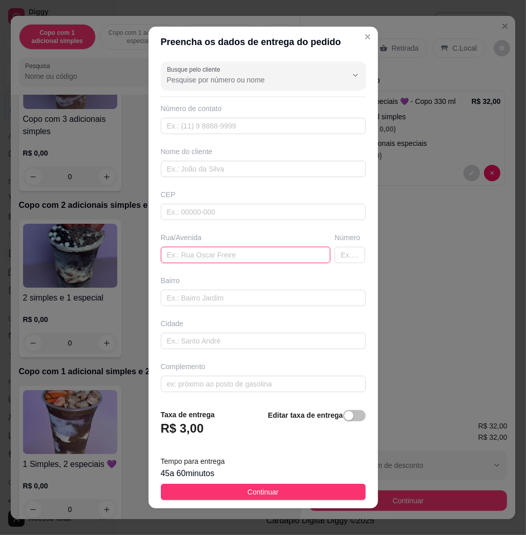
click at [224, 253] on input "text" at bounding box center [246, 255] width 170 height 16
type input "[PERSON_NAME]"
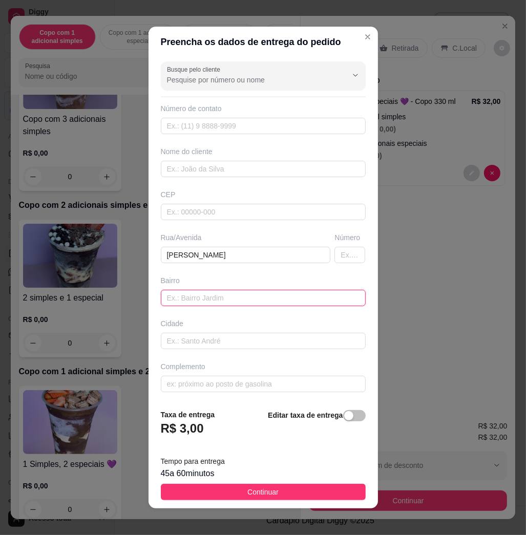
click at [205, 295] on input "text" at bounding box center [263, 298] width 205 height 16
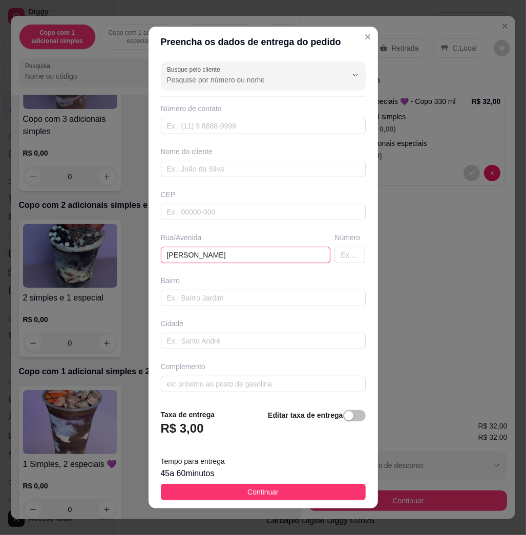
drag, startPoint x: 221, startPoint y: 259, endPoint x: -30, endPoint y: 281, distance: 252.0
click at [0, 281] on html "Diggy Sistema de Gestão N Nalita Açaite ... Loja aberta Diggy Bot Renovação aut…" at bounding box center [263, 267] width 526 height 535
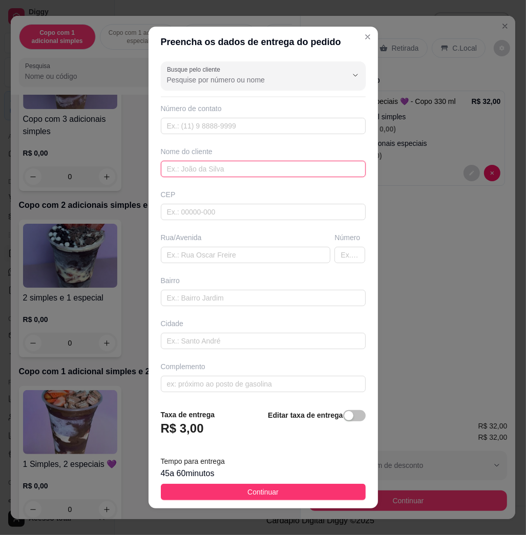
click at [216, 161] on input "text" at bounding box center [263, 169] width 205 height 16
type input "patricia"
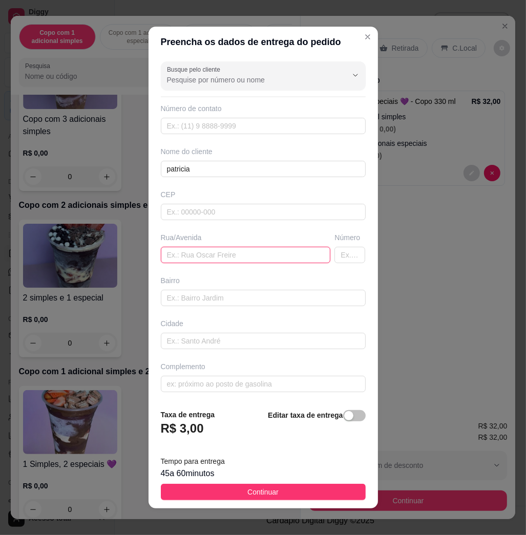
click at [246, 256] on input "text" at bounding box center [246, 255] width 170 height 16
click at [189, 255] on input "text" at bounding box center [246, 255] width 170 height 16
type input "[PERSON_NAME], n84, [PERSON_NAME]"
click at [253, 488] on span "Continuar" at bounding box center [262, 492] width 31 height 11
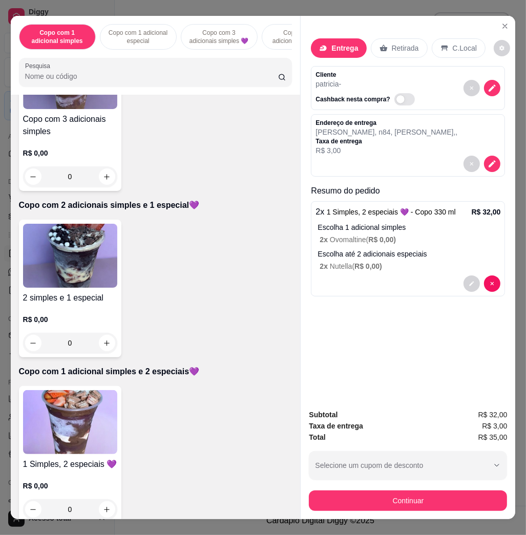
click at [361, 479] on div "Subtotal R$ 32,00 Taxa de entrega R$ 3,00 Total R$ 35,00 Selecione um cupom de …" at bounding box center [408, 460] width 198 height 102
click at [362, 491] on button "Continuar" at bounding box center [408, 501] width 198 height 20
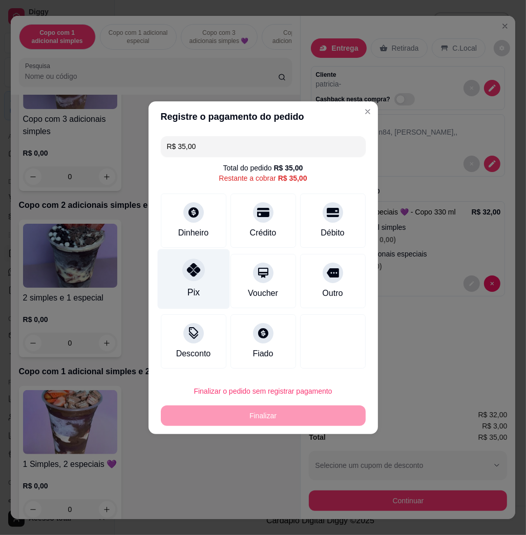
click at [176, 265] on div "Pix" at bounding box center [193, 279] width 72 height 60
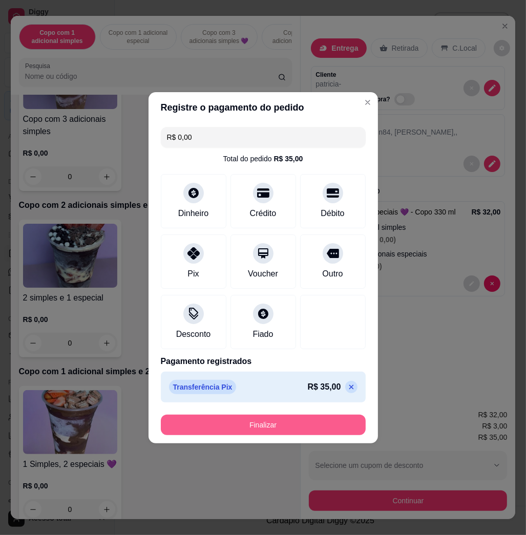
click at [246, 420] on button "Finalizar" at bounding box center [263, 425] width 205 height 20
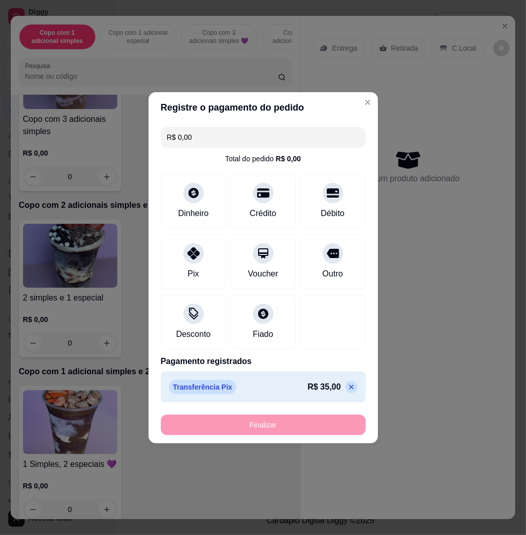
type input "-R$ 35,00"
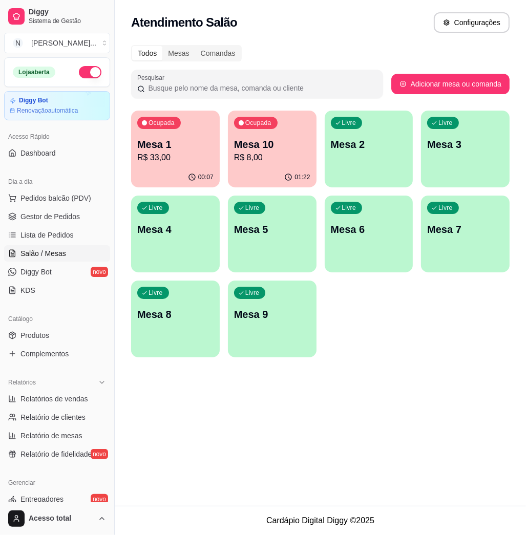
click at [179, 151] on div "Mesa 1 R$ 33,00" at bounding box center [175, 150] width 76 height 27
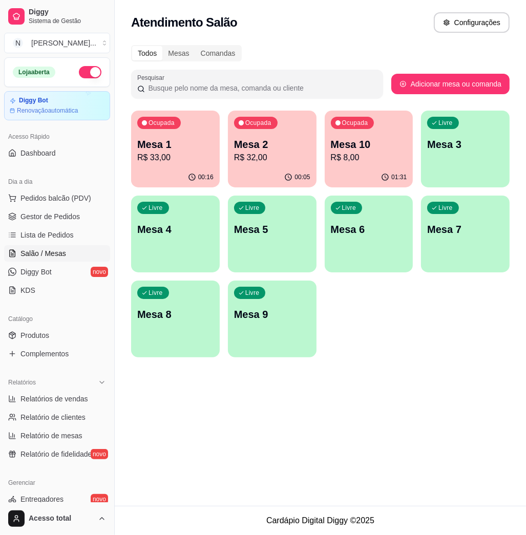
click at [266, 161] on p "R$ 32,00" at bounding box center [272, 158] width 76 height 12
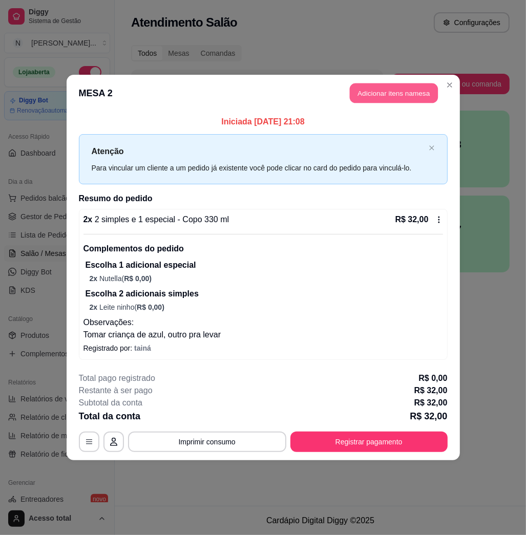
click at [388, 98] on button "Adicionar itens na mesa" at bounding box center [394, 93] width 88 height 20
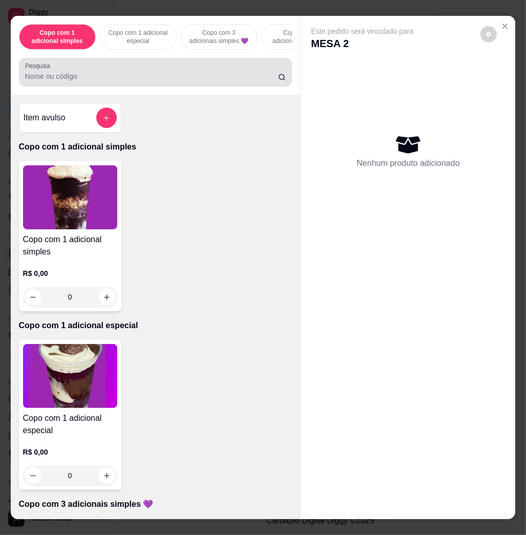
click at [192, 78] on input "Pesquisa" at bounding box center [151, 76] width 253 height 10
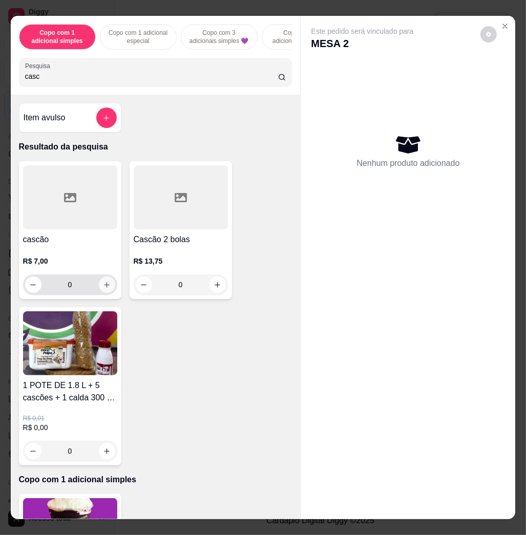
type input "casc"
click at [103, 287] on icon "increase-product-quantity" at bounding box center [107, 285] width 8 height 8
type input "1"
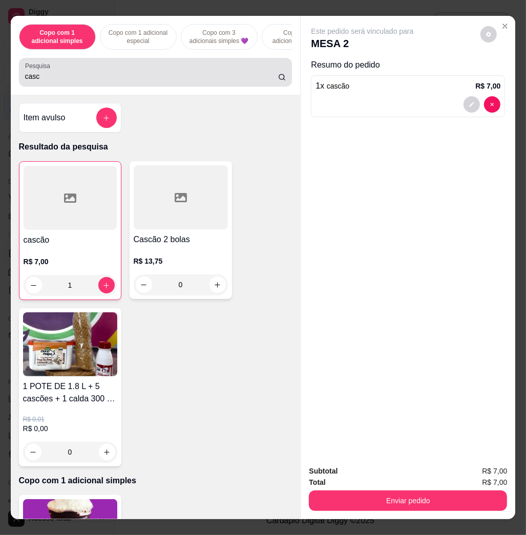
click at [106, 78] on input "casc" at bounding box center [151, 76] width 253 height 10
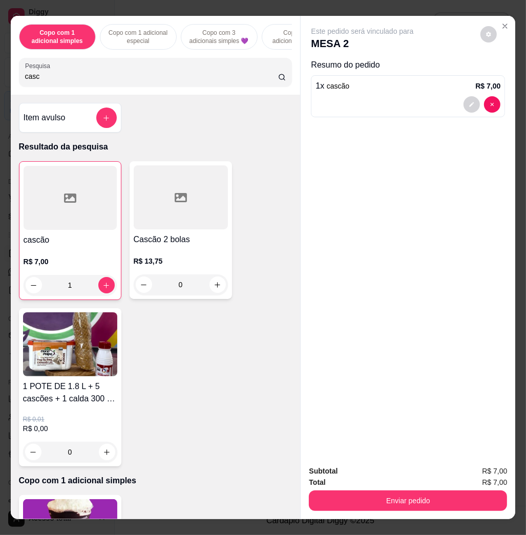
click at [106, 78] on input "casc" at bounding box center [151, 76] width 253 height 10
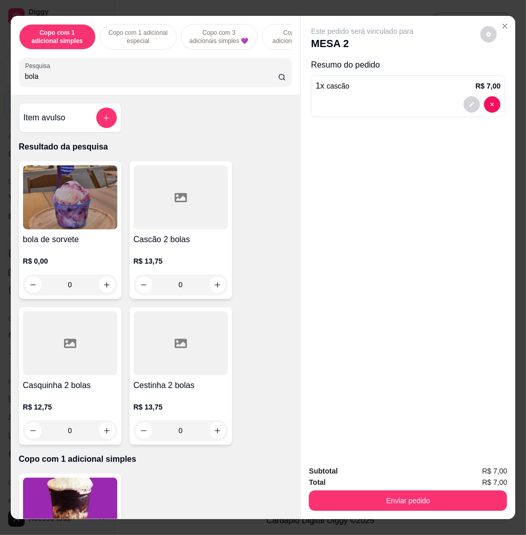
type input "bola"
click at [108, 279] on div "R$ 0,00 0" at bounding box center [70, 275] width 94 height 39
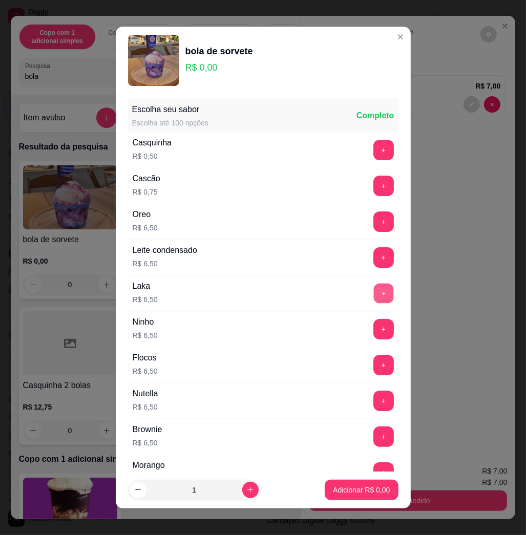
click at [373, 292] on button "+" at bounding box center [383, 294] width 20 height 20
click at [363, 495] on button "Adicionar R$ 6,50" at bounding box center [361, 490] width 73 height 20
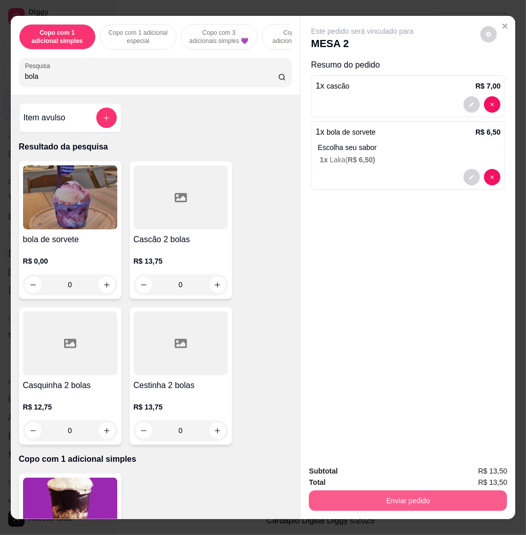
click at [407, 505] on button "Enviar pedido" at bounding box center [408, 501] width 198 height 20
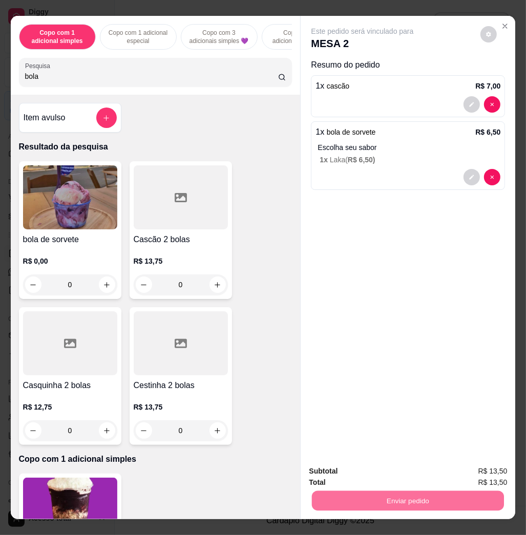
click at [398, 474] on button "Não registrar e enviar pedido" at bounding box center [372, 470] width 103 height 19
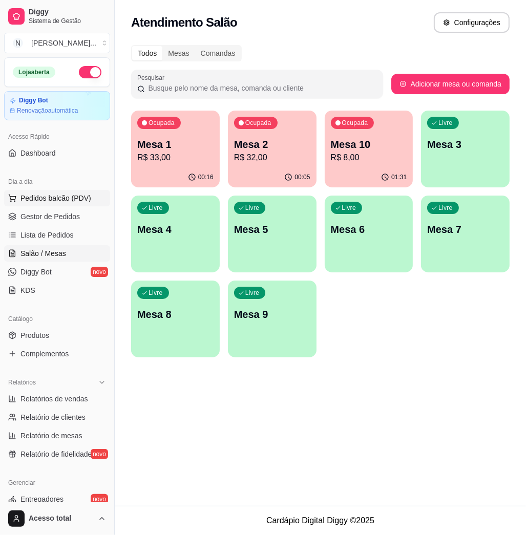
click at [67, 200] on span "Pedidos balcão (PDV)" at bounding box center [55, 198] width 71 height 10
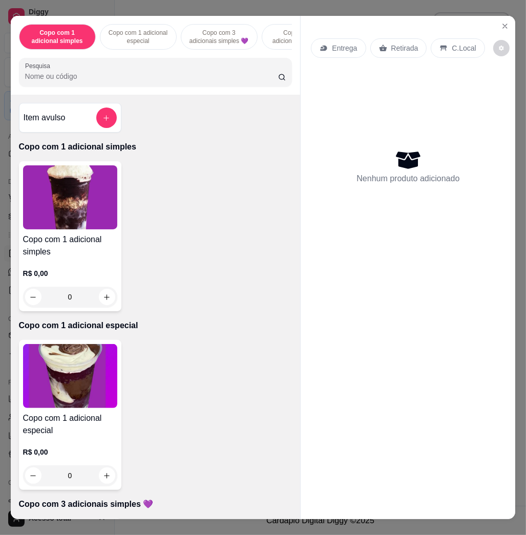
click at [174, 94] on div "Copo com 1 adicional simples Copo com 1 adicional especial Copo com 3 adicionai…" at bounding box center [156, 55] width 290 height 79
click at [182, 77] on input "Pesquisa" at bounding box center [151, 76] width 253 height 10
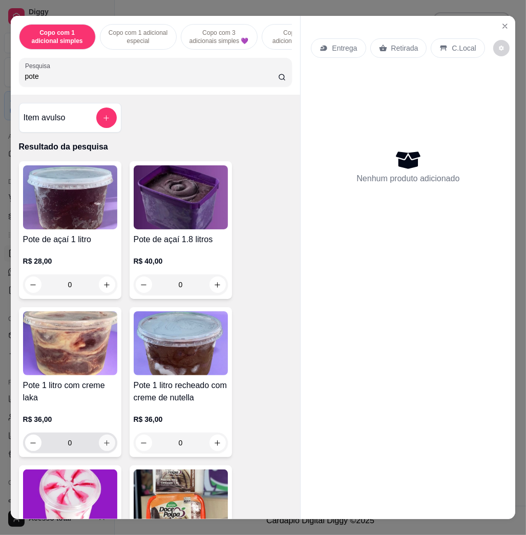
type input "pote"
click at [105, 448] on button "increase-product-quantity" at bounding box center [107, 443] width 16 height 16
type input "1"
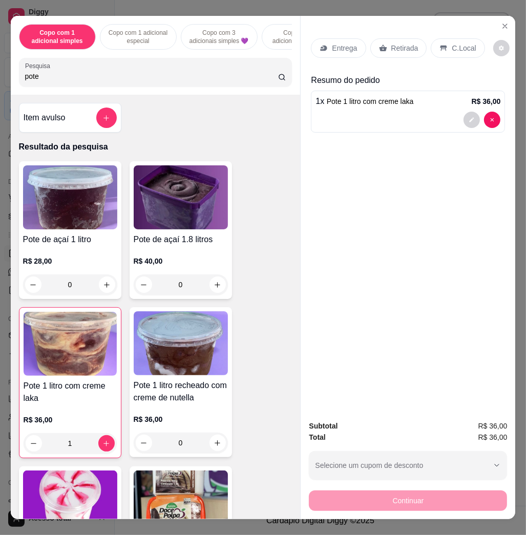
click at [456, 38] on div "C.Local" at bounding box center [458, 47] width 54 height 19
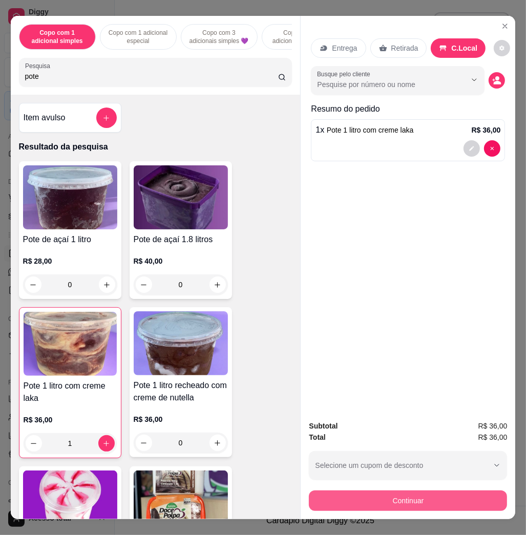
click at [457, 513] on div "Subtotal R$ 36,00 Total R$ 36,00 Selecione um cupom de desconto COMBO Selecione…" at bounding box center [408, 465] width 215 height 107
click at [440, 497] on button "Continuar" at bounding box center [408, 501] width 198 height 20
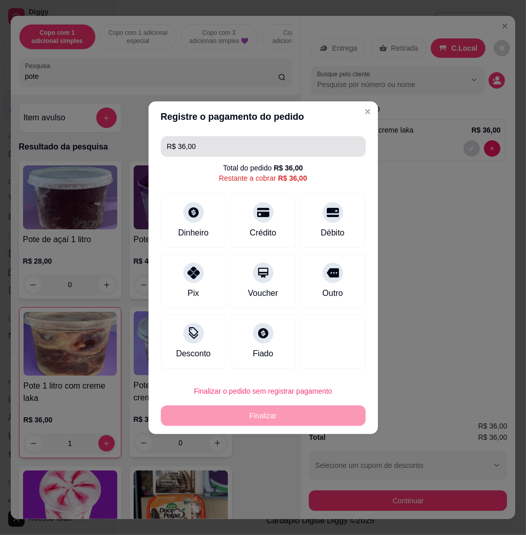
click at [233, 150] on input "R$ 36,00" at bounding box center [263, 146] width 193 height 20
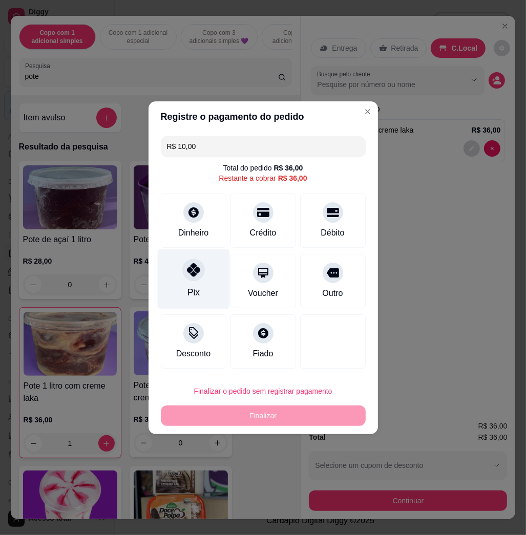
click at [170, 261] on div "Pix" at bounding box center [193, 279] width 72 height 60
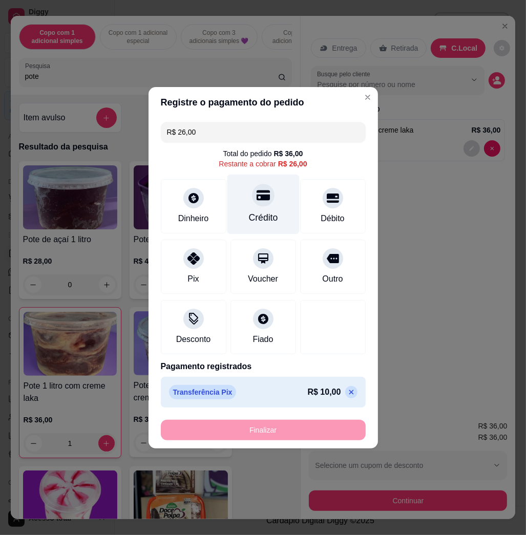
click at [245, 201] on div "Crédito" at bounding box center [263, 204] width 72 height 60
type input "R$ 0,00"
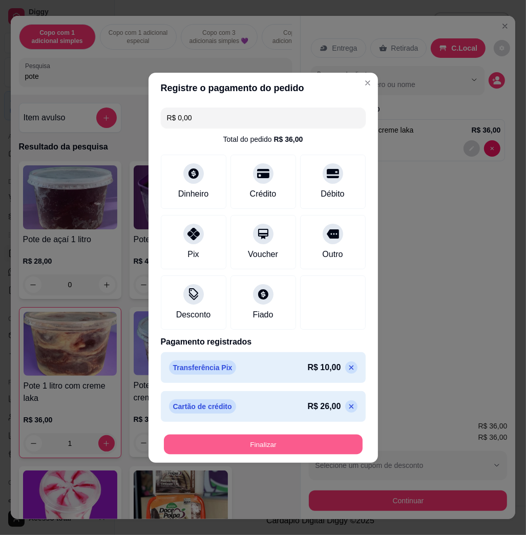
click at [224, 444] on button "Finalizar" at bounding box center [263, 444] width 199 height 20
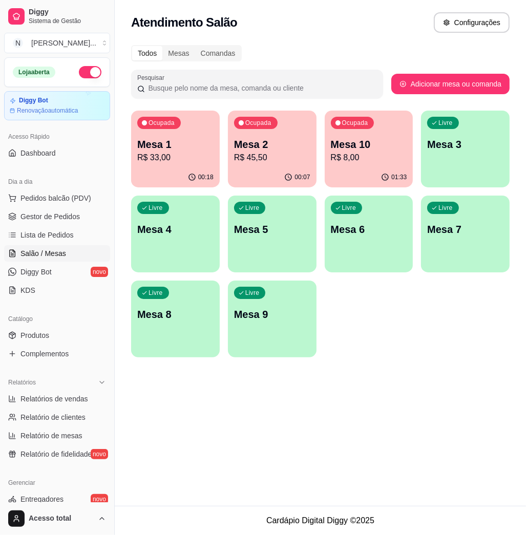
click at [454, 146] on p "Mesa 3" at bounding box center [465, 144] width 76 height 14
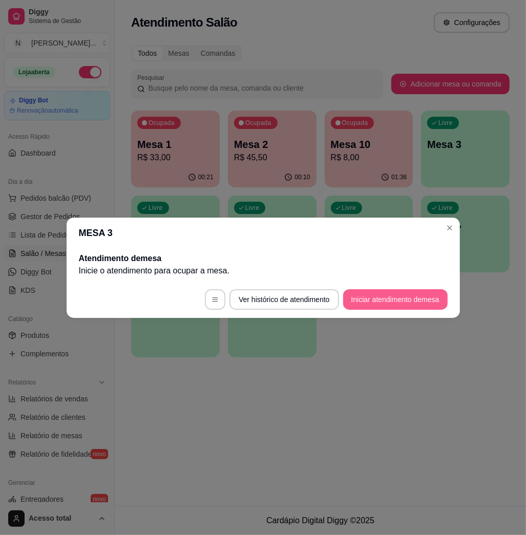
click at [412, 305] on button "Iniciar atendimento de mesa" at bounding box center [395, 299] width 105 height 20
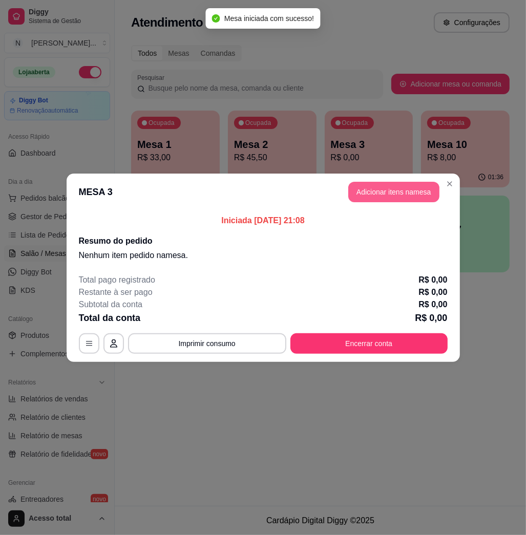
click at [378, 186] on button "Adicionar itens na mesa" at bounding box center [393, 192] width 91 height 20
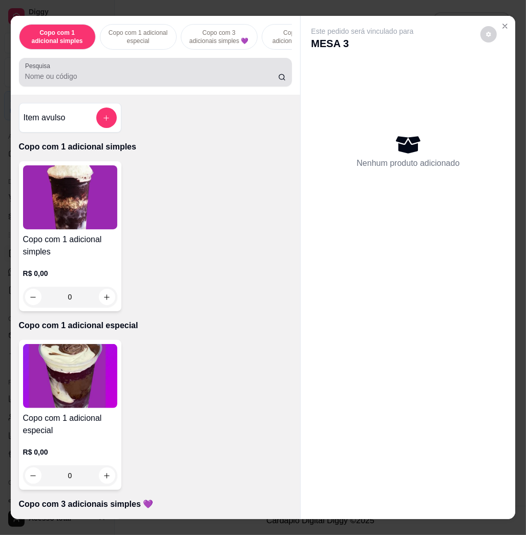
click at [185, 81] on input "Pesquisa" at bounding box center [151, 76] width 253 height 10
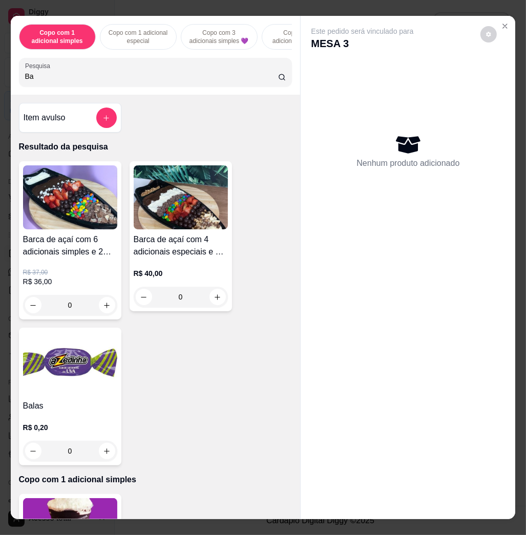
type input "Ba"
click at [72, 201] on img at bounding box center [70, 197] width 94 height 64
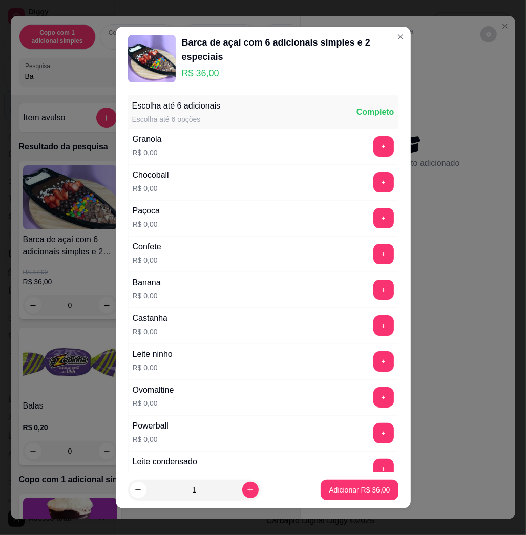
click at [369, 253] on div "+" at bounding box center [383, 254] width 29 height 20
click at [373, 253] on button "+" at bounding box center [383, 254] width 20 height 20
click at [373, 287] on button "+" at bounding box center [383, 290] width 20 height 20
click at [359, 388] on div "Ovomaltine R$ 0,00 +" at bounding box center [263, 398] width 270 height 36
click at [373, 390] on button "+" at bounding box center [383, 397] width 20 height 20
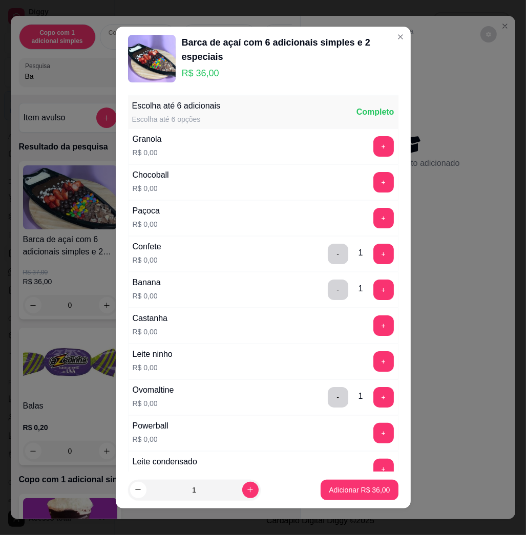
scroll to position [68, 0]
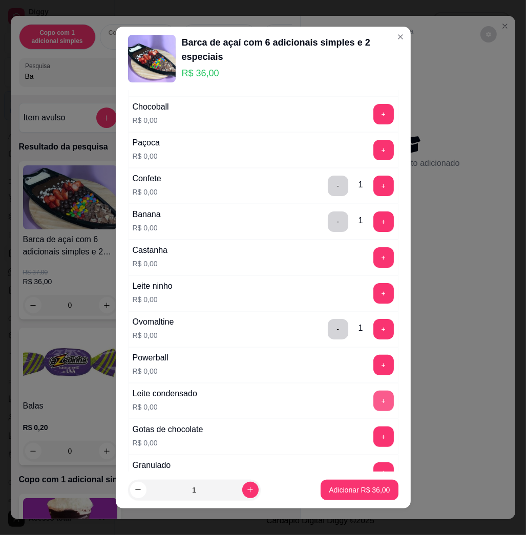
click at [373, 408] on button "+" at bounding box center [383, 401] width 20 height 20
click at [373, 441] on button "+" at bounding box center [383, 437] width 20 height 20
click at [373, 152] on button "+" at bounding box center [383, 150] width 20 height 20
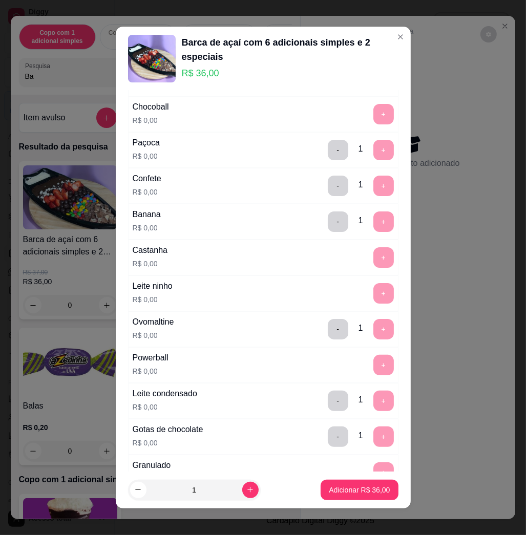
scroll to position [6, 0]
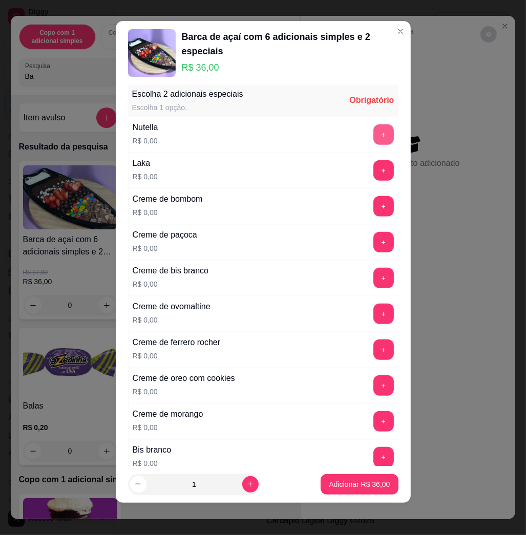
click at [373, 131] on button "+" at bounding box center [383, 134] width 20 height 20
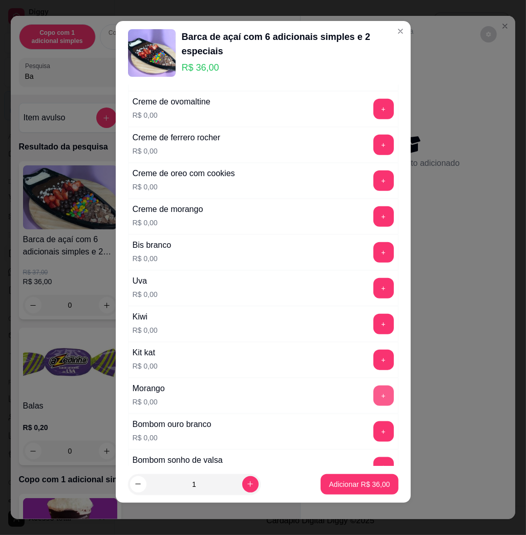
click at [373, 401] on button "+" at bounding box center [383, 396] width 20 height 20
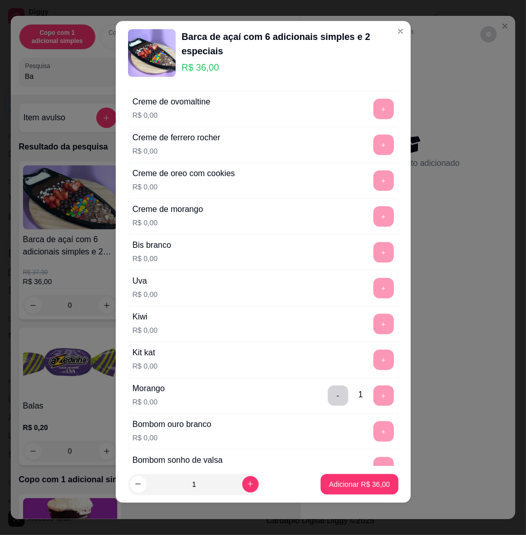
scroll to position [881, 0]
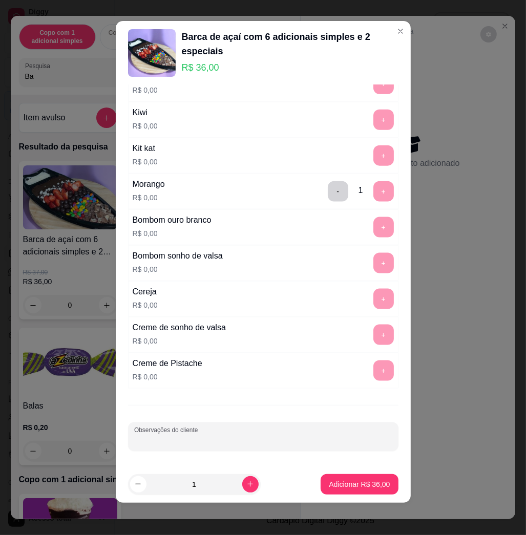
drag, startPoint x: 284, startPoint y: 441, endPoint x: 253, endPoint y: 415, distance: 40.0
click at [276, 438] on input "Observações do cliente" at bounding box center [263, 441] width 258 height 10
type input "comer 3 - [PERSON_NAME]"
click at [343, 484] on p "Adicionar R$ 36,00" at bounding box center [359, 484] width 59 height 10
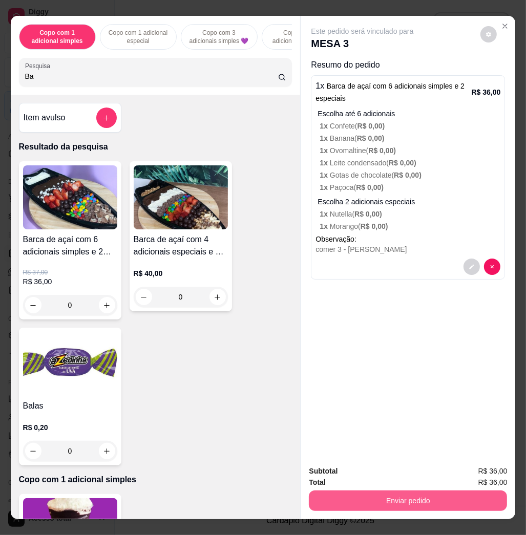
click at [393, 491] on button "Enviar pedido" at bounding box center [408, 501] width 198 height 20
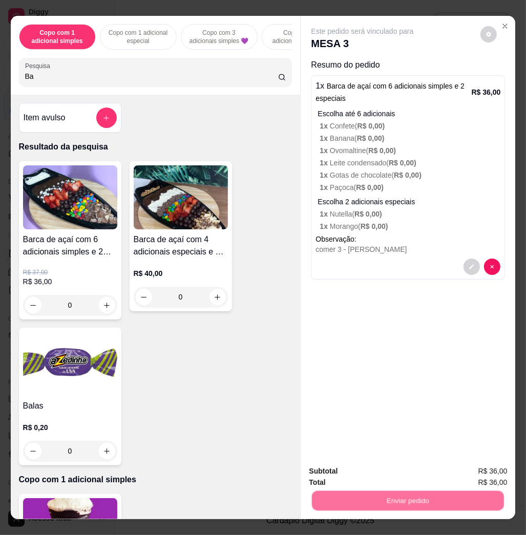
click at [385, 467] on button "Não registrar e enviar pedido" at bounding box center [373, 470] width 107 height 19
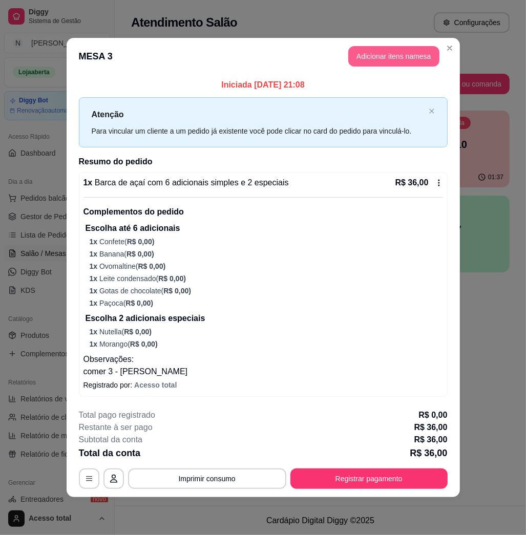
click at [400, 53] on button "Adicionar itens na mesa" at bounding box center [393, 56] width 91 height 20
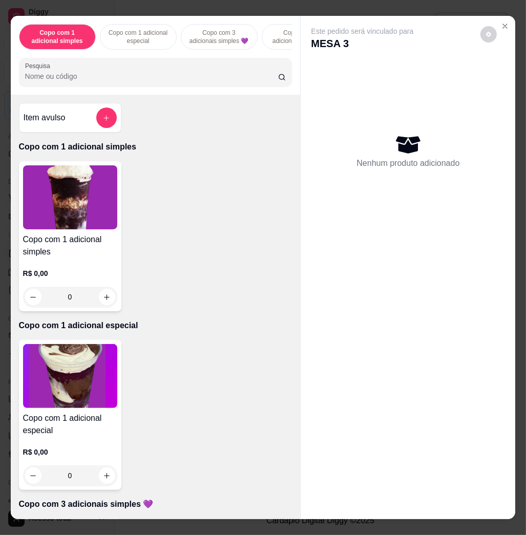
click at [117, 80] on input "Pesquisa" at bounding box center [151, 76] width 253 height 10
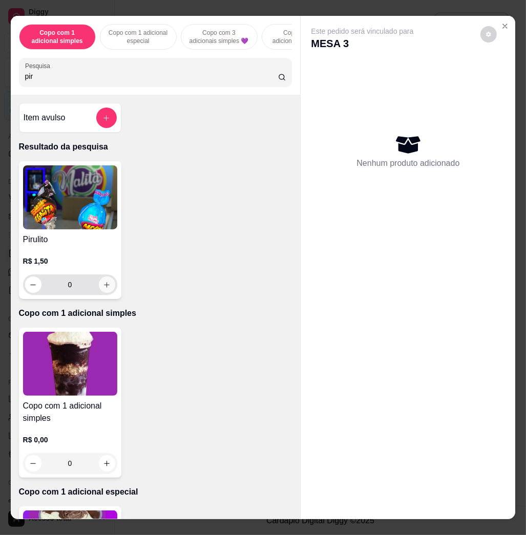
type input "pir"
click at [106, 292] on button "increase-product-quantity" at bounding box center [107, 285] width 16 height 16
type input "1"
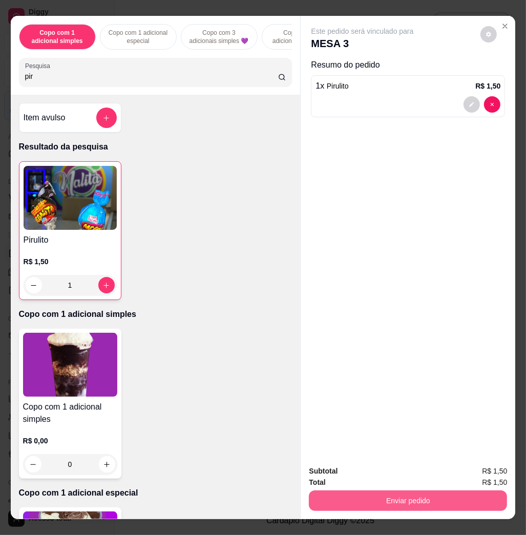
click at [487, 493] on button "Enviar pedido" at bounding box center [408, 501] width 198 height 20
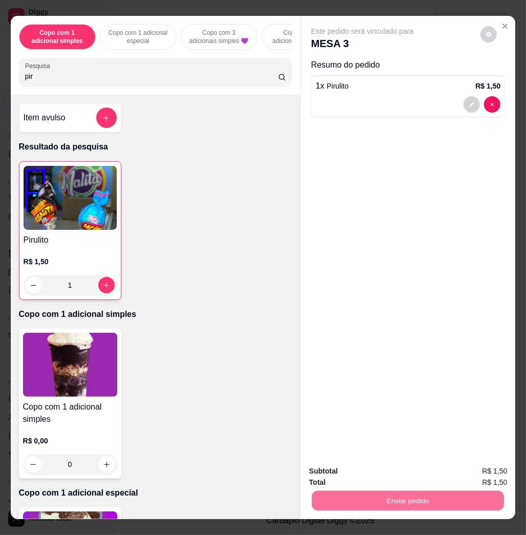
click at [378, 471] on button "Não registrar e enviar pedido" at bounding box center [373, 470] width 107 height 19
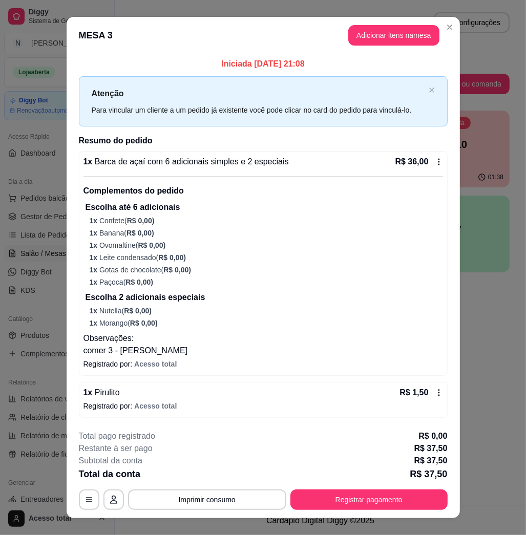
click at [438, 396] on icon at bounding box center [439, 392] width 2 height 7
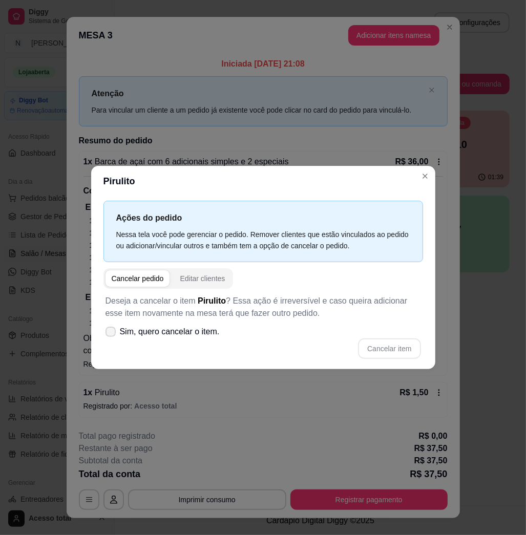
click at [151, 337] on span "Sim, quero cancelar o item." at bounding box center [170, 332] width 100 height 12
click at [112, 337] on input "Sim, quero cancelar o item." at bounding box center [108, 336] width 7 height 7
checkbox input "true"
click at [384, 351] on button "Cancelar item" at bounding box center [389, 349] width 62 height 20
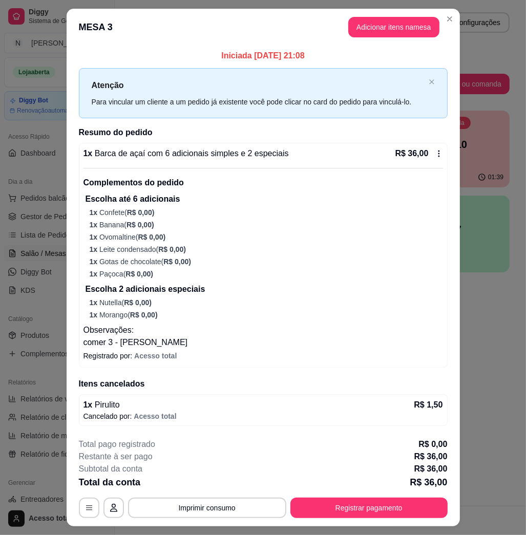
click at [374, 39] on header "MESA 3 Adicionar itens na mesa" at bounding box center [263, 27] width 393 height 37
click at [379, 35] on button "Adicionar itens na mesa" at bounding box center [394, 27] width 88 height 20
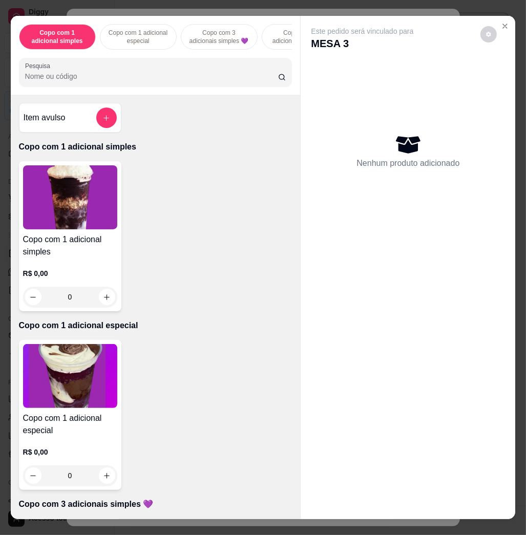
click at [125, 87] on div "Pesquisa" at bounding box center [156, 72] width 274 height 29
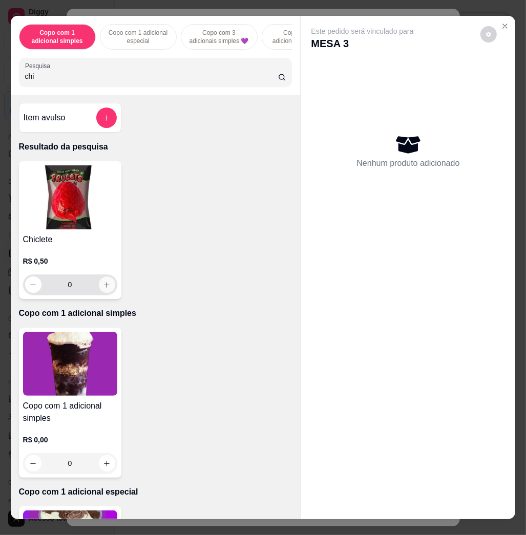
type input "chi"
click at [99, 292] on button "increase-product-quantity" at bounding box center [107, 285] width 16 height 16
type input "1"
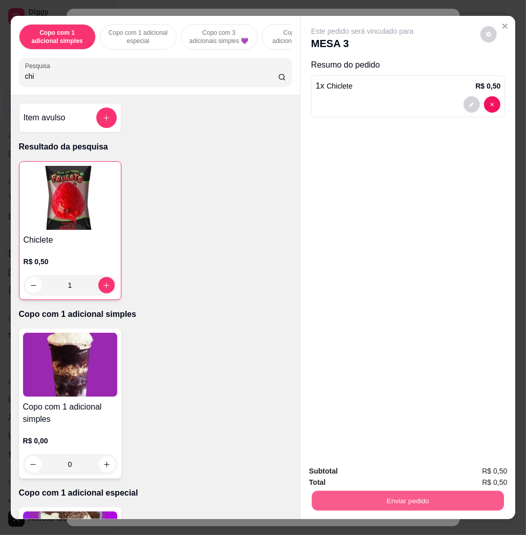
click at [384, 495] on button "Enviar pedido" at bounding box center [408, 501] width 192 height 20
click at [372, 471] on button "Não registrar e enviar pedido" at bounding box center [372, 470] width 103 height 19
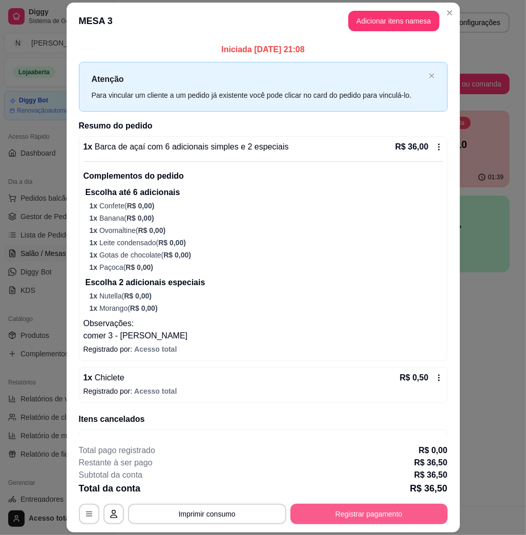
click at [406, 516] on button "Registrar pagamento" at bounding box center [368, 514] width 157 height 20
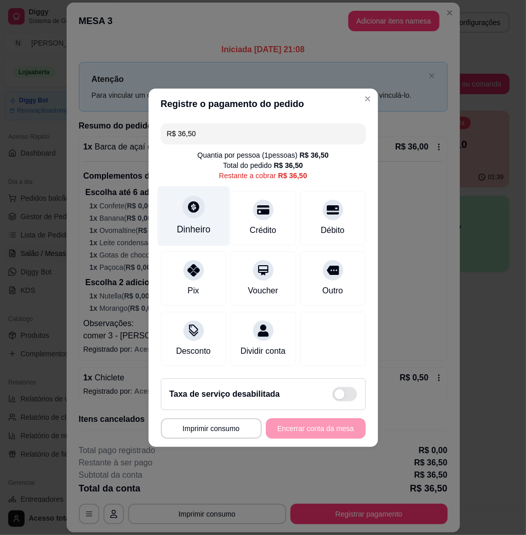
click at [197, 223] on div "Dinheiro" at bounding box center [194, 229] width 34 height 13
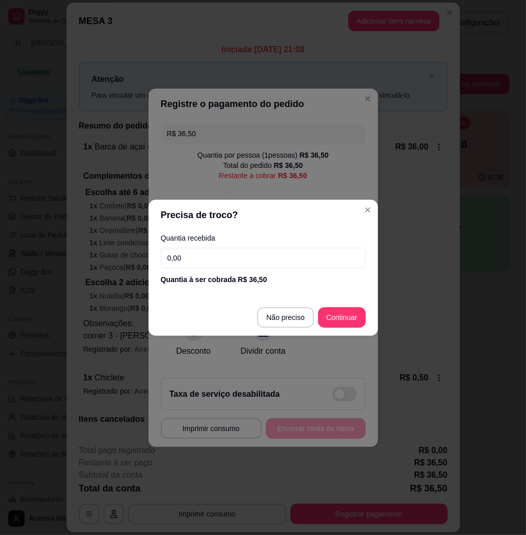
drag, startPoint x: 266, startPoint y: 270, endPoint x: 268, endPoint y: 265, distance: 6.2
click at [268, 267] on div "Quantia recebida 0,00 Quantia à ser cobrada R$ 36,50" at bounding box center [263, 260] width 229 height 58
click at [268, 264] on input "0,00" at bounding box center [263, 258] width 205 height 20
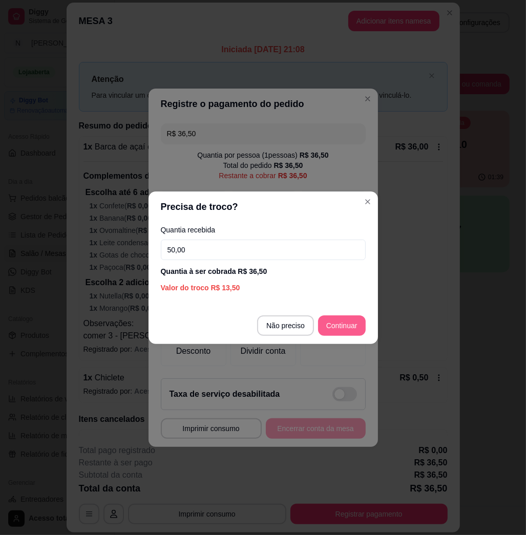
type input "50,00"
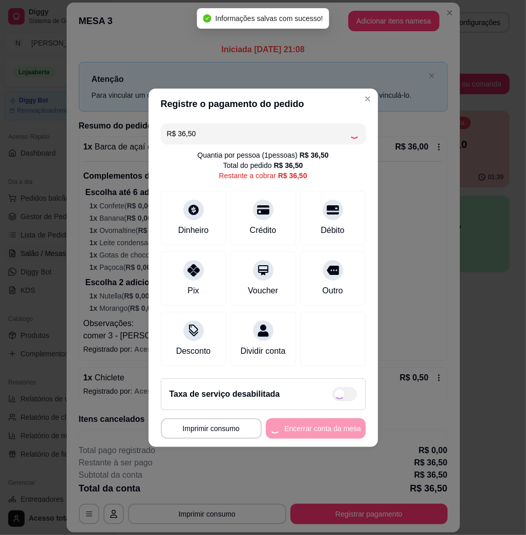
type input "R$ 0,00"
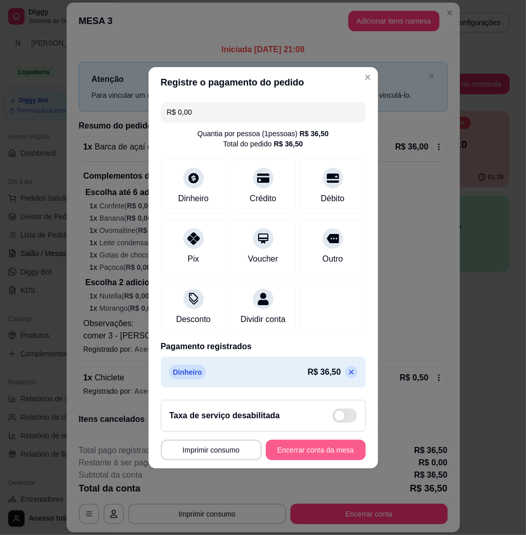
click at [333, 455] on button "Encerrar conta da mesa" at bounding box center [316, 450] width 100 height 20
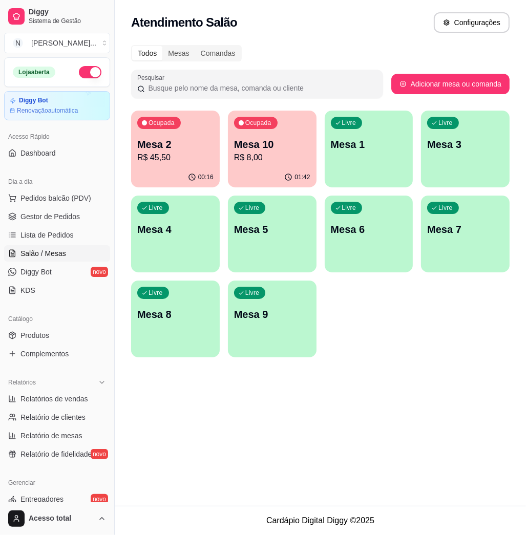
click at [156, 163] on p "R$ 45,50" at bounding box center [175, 158] width 76 height 12
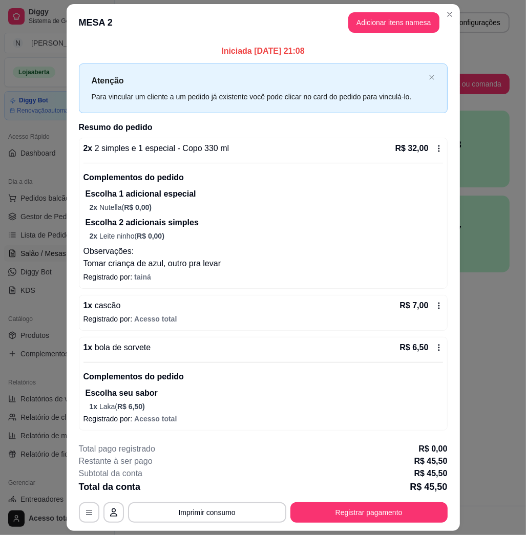
scroll to position [29, 0]
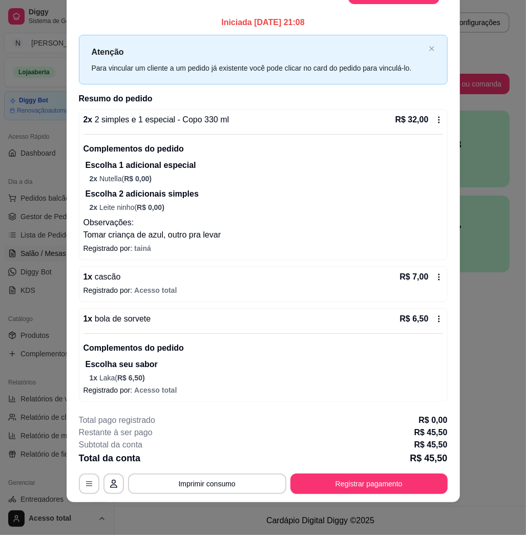
click at [348, 483] on button "Registrar pagamento" at bounding box center [368, 484] width 157 height 20
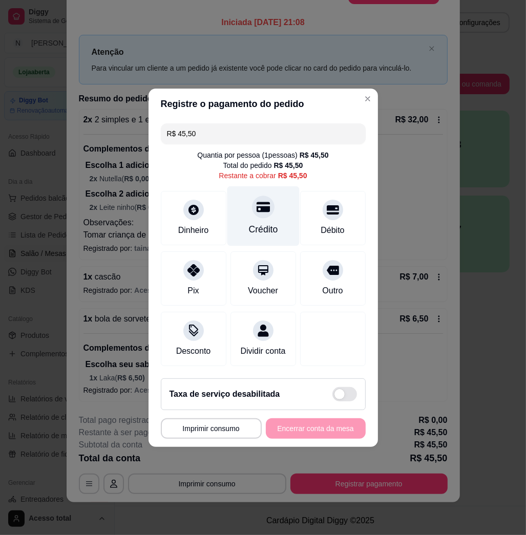
click at [272, 225] on div "Crédito" at bounding box center [262, 229] width 29 height 13
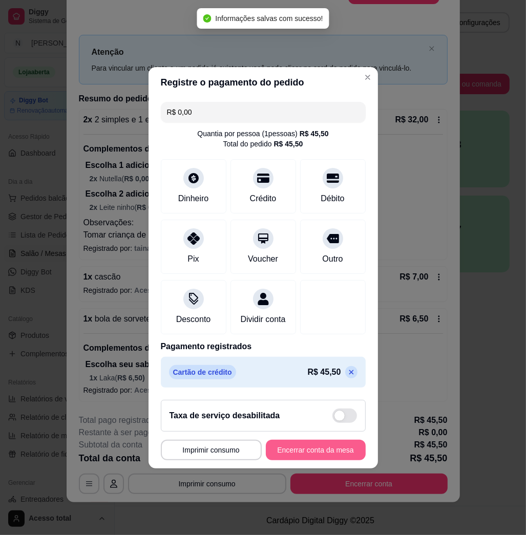
type input "R$ 0,00"
click at [319, 454] on button "Encerrar conta da mesa" at bounding box center [315, 450] width 97 height 20
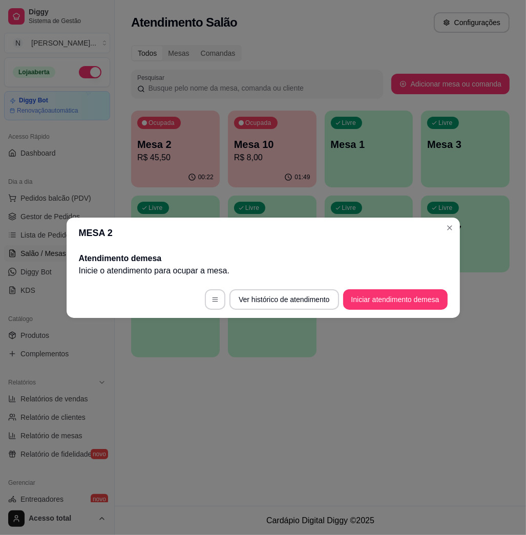
scroll to position [0, 0]
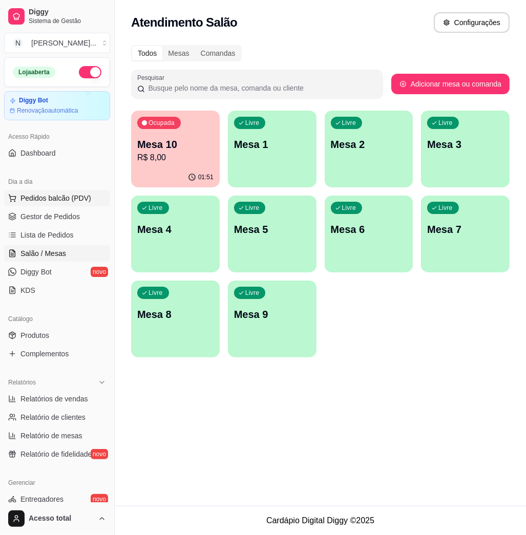
click at [69, 197] on span "Pedidos balcão (PDV)" at bounding box center [55, 198] width 71 height 10
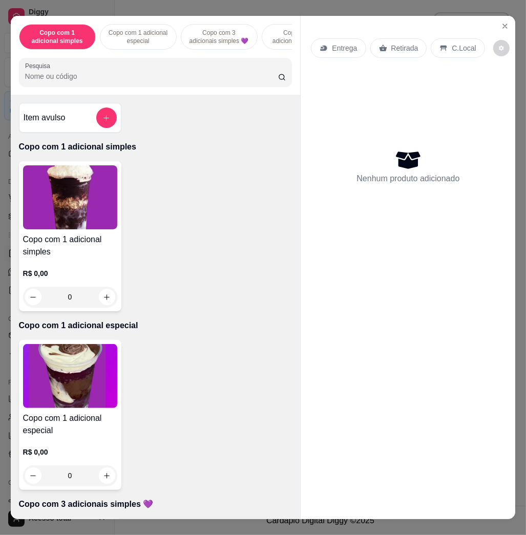
scroll to position [205, 0]
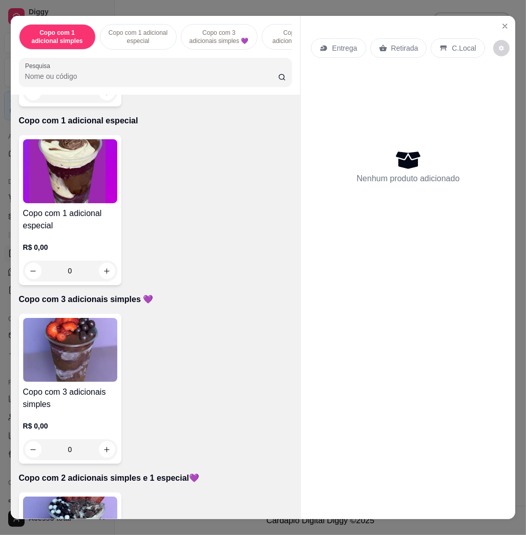
click at [76, 354] on img at bounding box center [70, 350] width 94 height 64
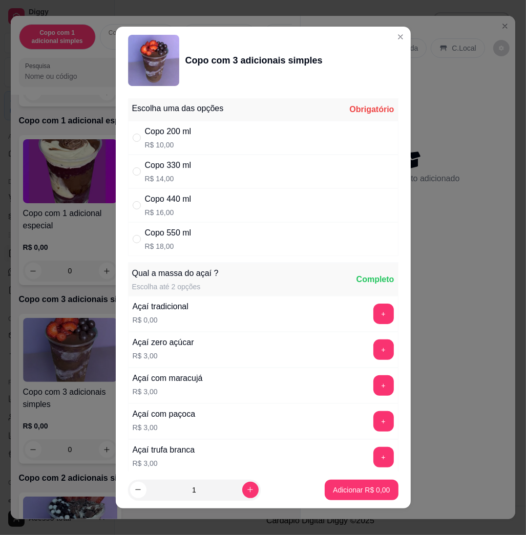
click at [206, 156] on div "Copo 330 ml R$ 14,00" at bounding box center [263, 172] width 270 height 34
radio input "true"
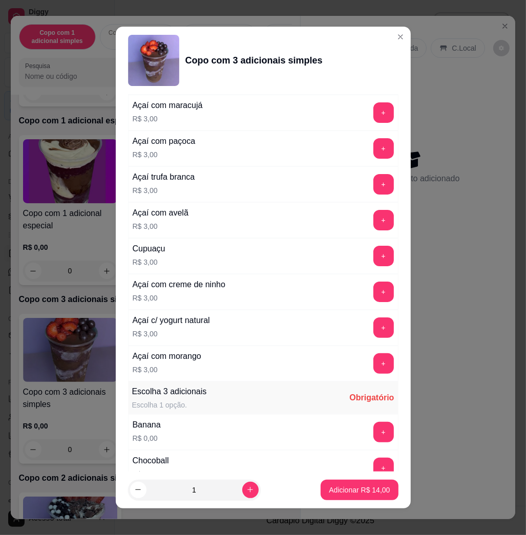
scroll to position [478, 0]
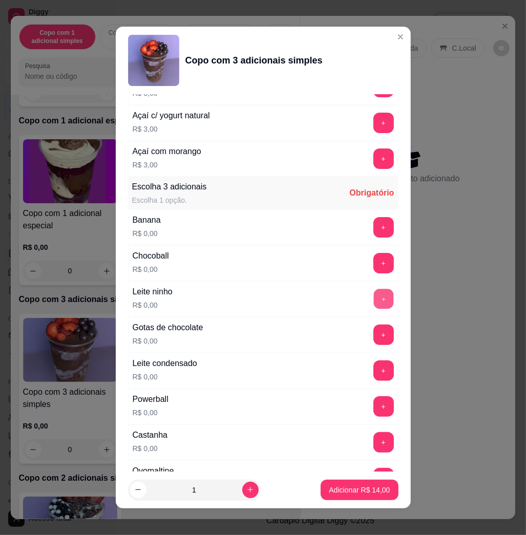
click at [373, 304] on button "+" at bounding box center [383, 299] width 20 height 20
click at [373, 222] on button "+" at bounding box center [383, 227] width 20 height 20
click at [373, 368] on button "+" at bounding box center [383, 371] width 20 height 20
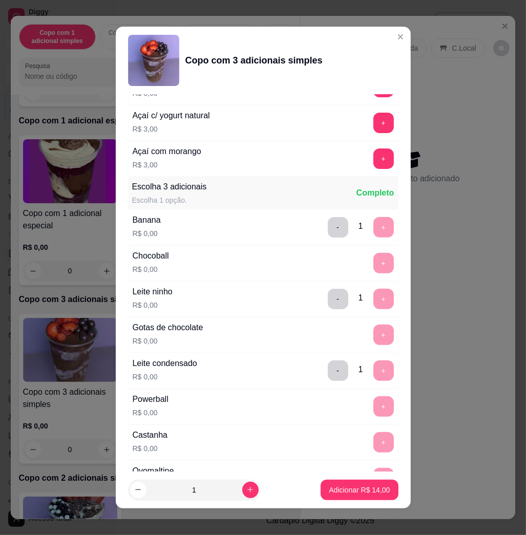
click at [297, 295] on div "Leite ninho R$ 0,00 - 1 +" at bounding box center [263, 299] width 270 height 36
click at [328, 298] on button "-" at bounding box center [338, 299] width 20 height 20
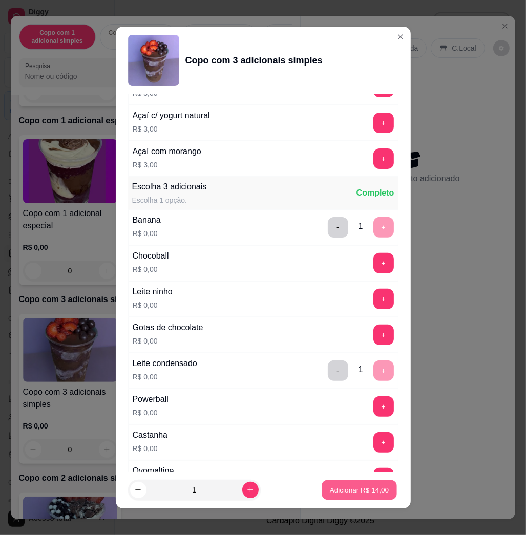
click at [367, 496] on button "Adicionar R$ 14,00" at bounding box center [359, 490] width 75 height 20
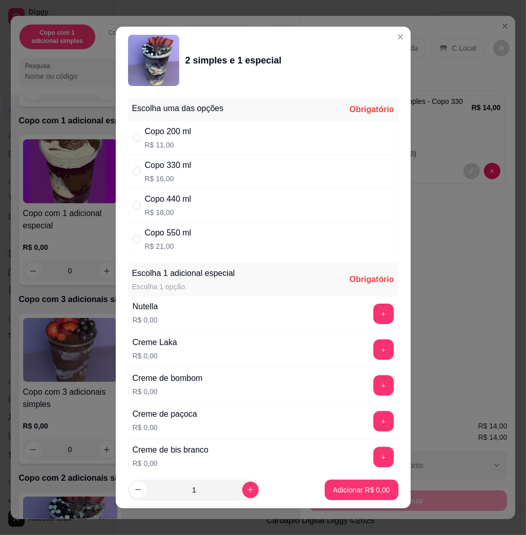
drag, startPoint x: 239, startPoint y: 159, endPoint x: 234, endPoint y: 212, distance: 53.1
click at [235, 169] on div "Copo 330 ml R$ 16,00" at bounding box center [263, 172] width 270 height 34
radio input "true"
click at [373, 308] on button "+" at bounding box center [383, 314] width 20 height 20
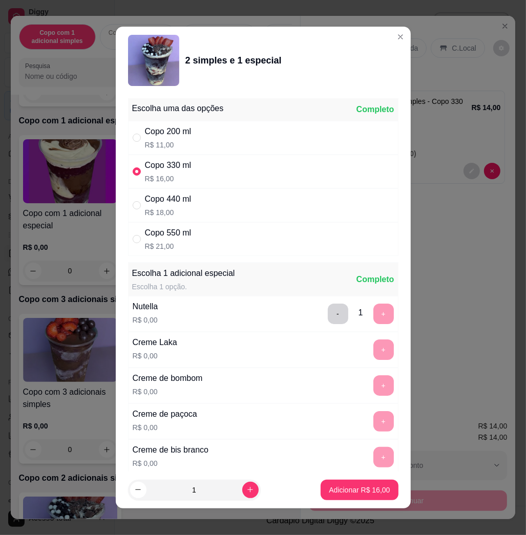
scroll to position [6, 0]
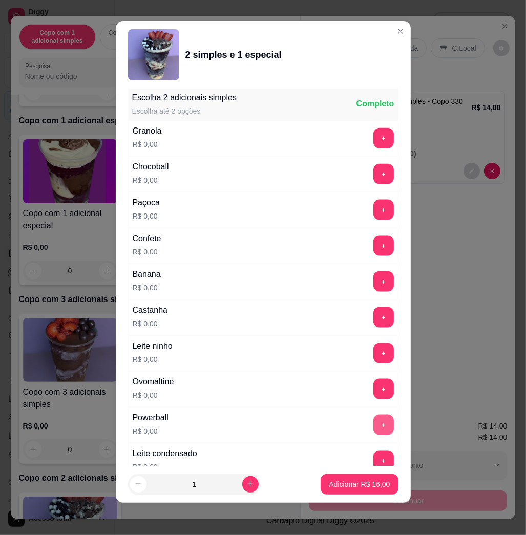
click at [373, 427] on button "+" at bounding box center [383, 425] width 20 height 20
click at [373, 490] on button "Adicionar R$ 16,00" at bounding box center [359, 484] width 75 height 20
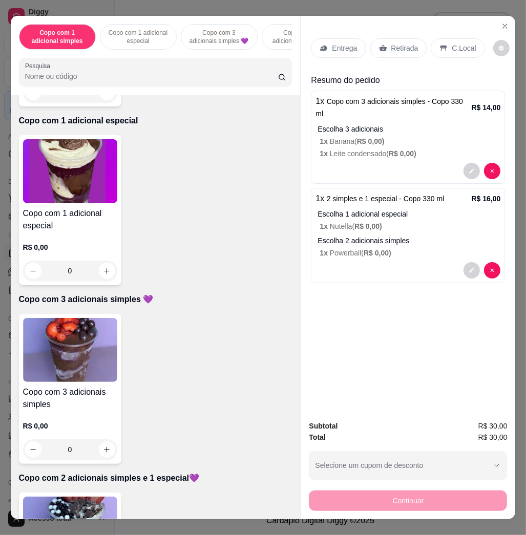
click at [342, 38] on div "Entrega" at bounding box center [338, 47] width 55 height 19
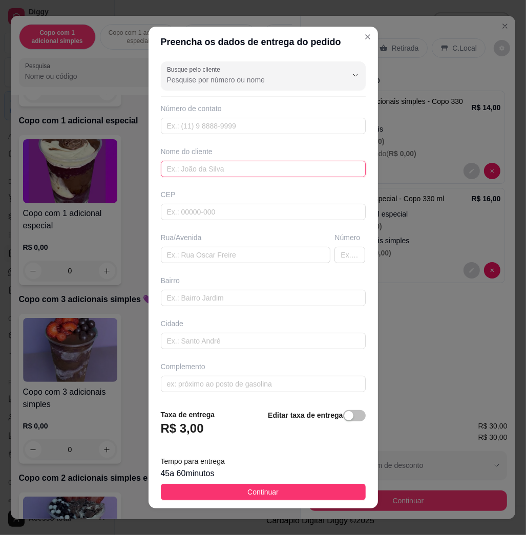
click at [201, 164] on input "text" at bounding box center [263, 169] width 205 height 16
click at [171, 175] on input "mmarco" at bounding box center [263, 169] width 205 height 16
type input "marco"
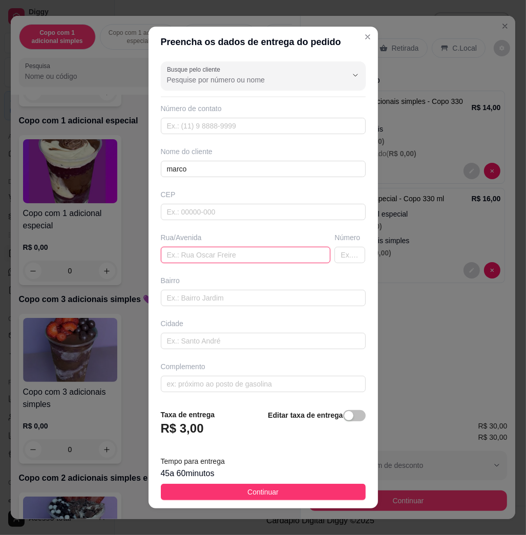
click at [258, 254] on input "text" at bounding box center [246, 255] width 170 height 16
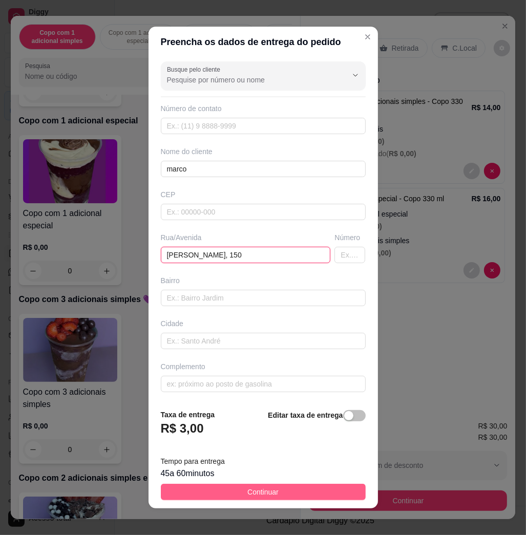
type input "[PERSON_NAME], 150"
click at [303, 487] on button "Continuar" at bounding box center [263, 492] width 205 height 16
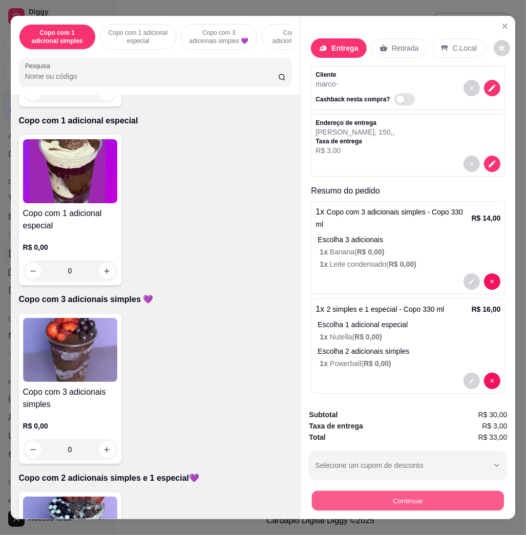
click at [396, 497] on button "Continuar" at bounding box center [408, 501] width 192 height 20
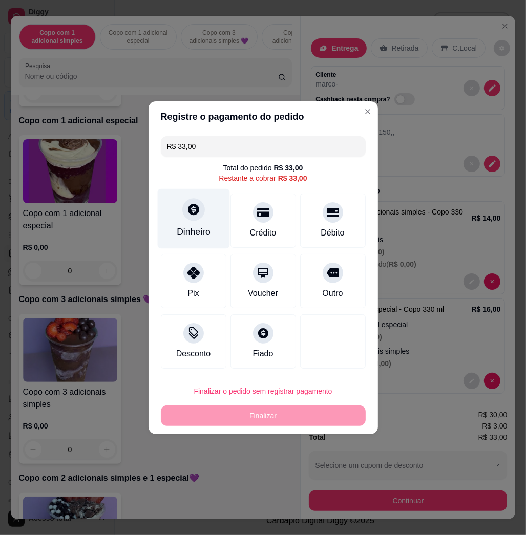
click at [178, 227] on div "Dinheiro" at bounding box center [194, 231] width 34 height 13
click at [232, 265] on input "0,00" at bounding box center [262, 257] width 205 height 20
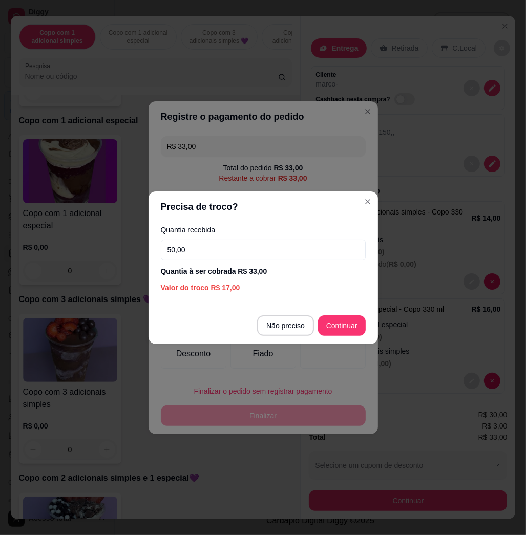
type input "50,00"
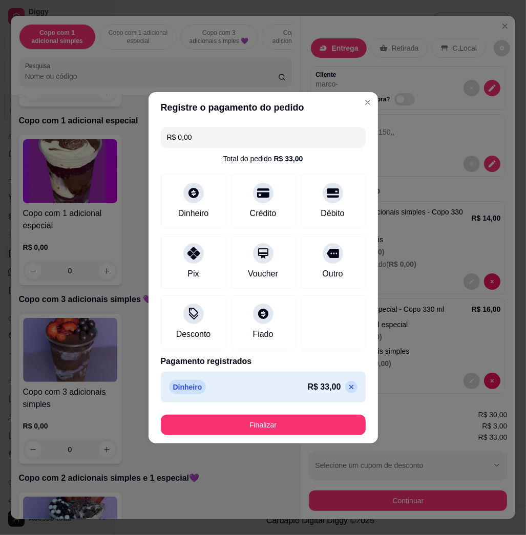
click at [328, 408] on footer "Finalizar" at bounding box center [263, 425] width 229 height 37
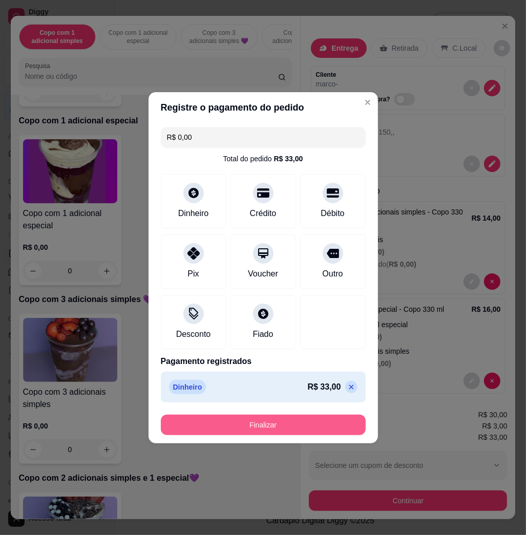
click at [326, 426] on button "Finalizar" at bounding box center [263, 425] width 205 height 20
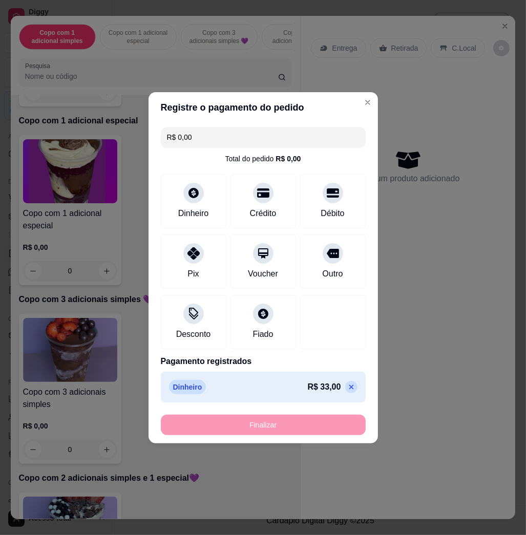
type input "-R$ 33,00"
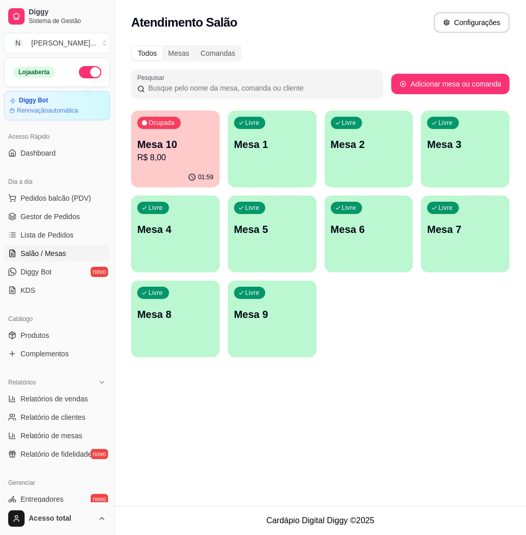
click at [247, 173] on div "Livre Mesa 1" at bounding box center [272, 143] width 89 height 65
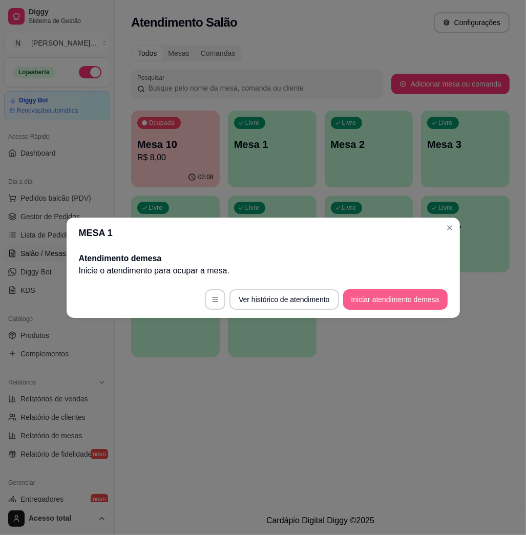
click at [408, 303] on button "Iniciar atendimento de mesa" at bounding box center [395, 299] width 105 height 20
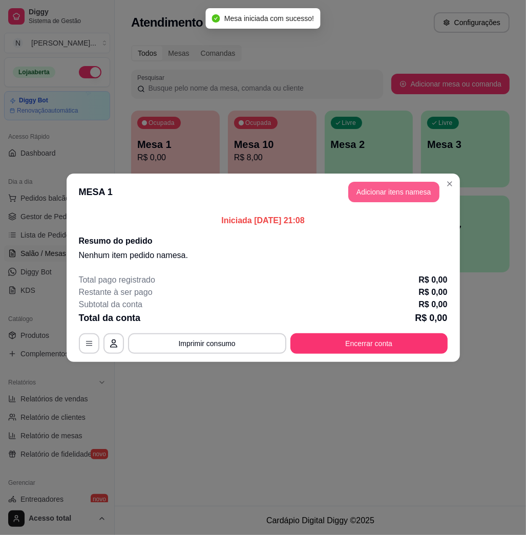
click at [395, 193] on button "Adicionar itens na mesa" at bounding box center [393, 192] width 91 height 20
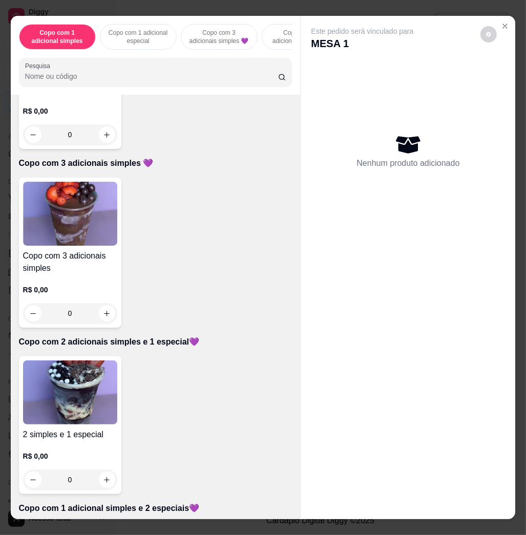
scroll to position [478, 0]
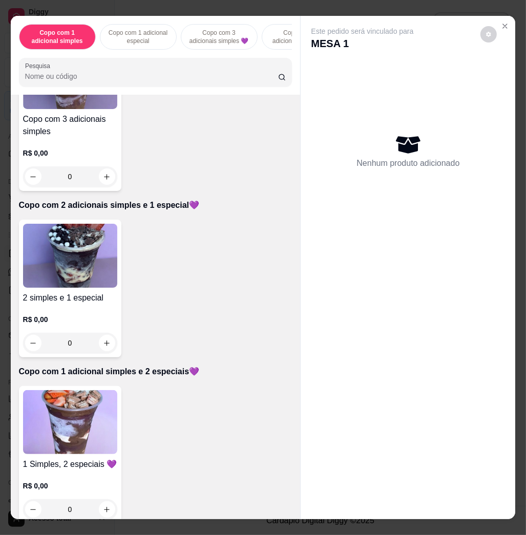
click at [66, 258] on img at bounding box center [70, 256] width 94 height 64
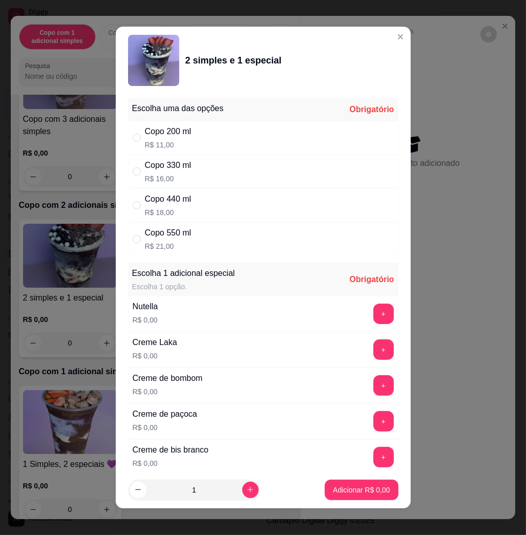
drag, startPoint x: 223, startPoint y: 208, endPoint x: 306, endPoint y: 273, distance: 105.0
click at [224, 208] on div "Copo 440 ml R$ 18,00" at bounding box center [263, 206] width 270 height 34
radio input "true"
click at [373, 312] on button "+" at bounding box center [383, 314] width 20 height 20
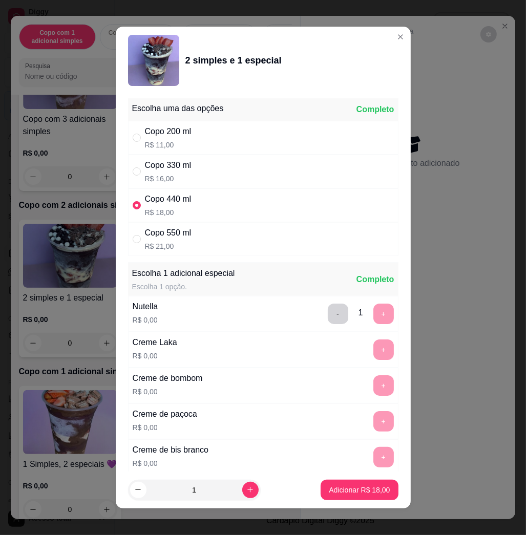
scroll to position [6, 0]
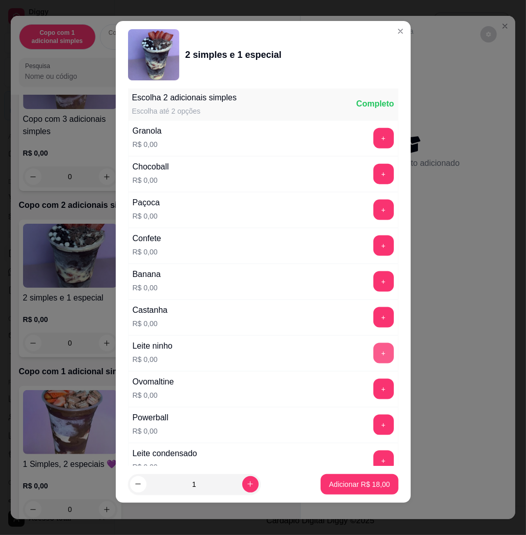
click at [373, 350] on button "+" at bounding box center [383, 353] width 20 height 20
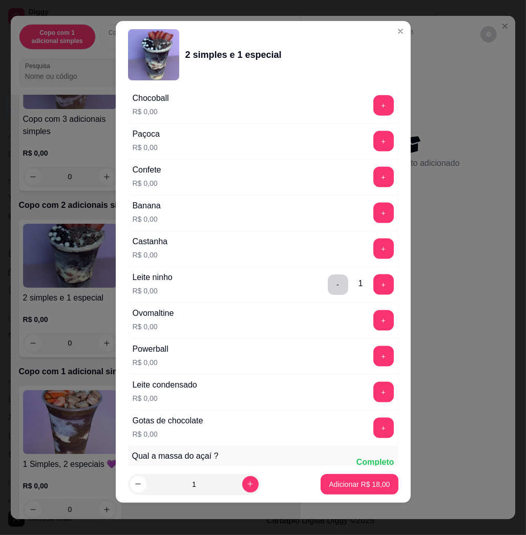
click at [357, 406] on div "Leite condensado R$ 0,00 +" at bounding box center [263, 392] width 270 height 36
click at [373, 396] on button "+" at bounding box center [383, 393] width 20 height 20
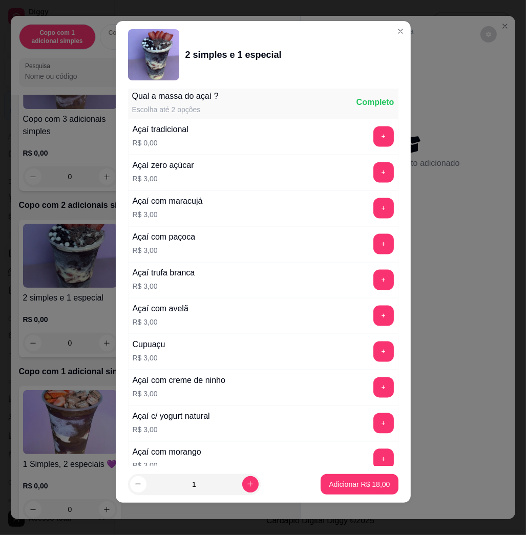
click at [243, 479] on div "1" at bounding box center [194, 484] width 133 height 20
click at [236, 475] on div "1" at bounding box center [194, 484] width 129 height 20
click at [242, 479] on button "increase-product-quantity" at bounding box center [250, 484] width 16 height 16
type input "2"
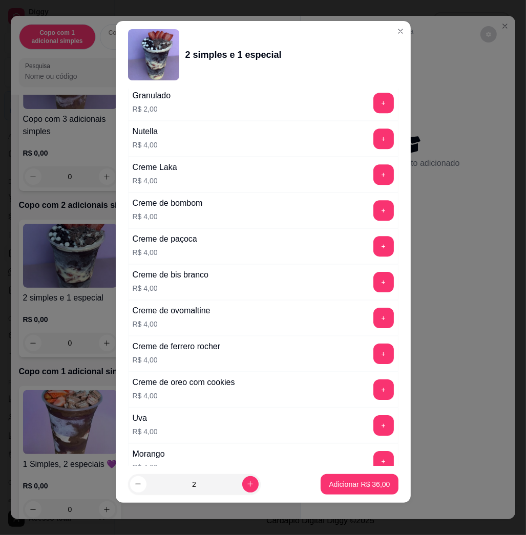
scroll to position [2514, 0]
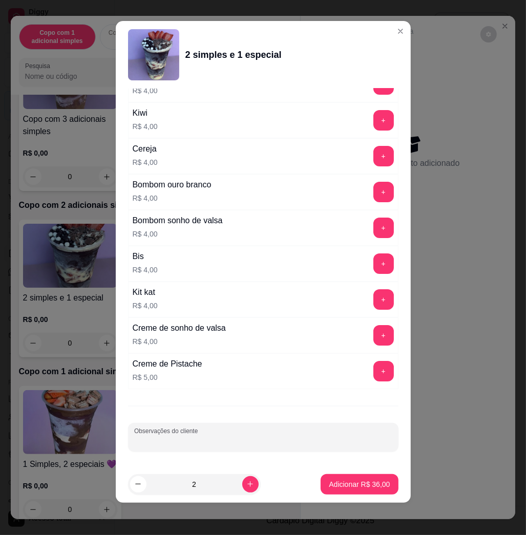
click at [217, 443] on input "Observações do cliente" at bounding box center [263, 441] width 258 height 10
type input "v"
type input "comeer"
click at [353, 485] on p "Adicionar R$ 36,00" at bounding box center [359, 484] width 59 height 10
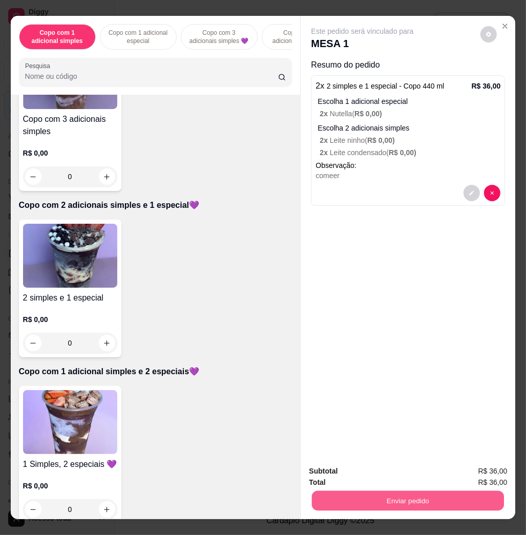
click at [411, 495] on button "Enviar pedido" at bounding box center [408, 501] width 192 height 20
click at [401, 465] on button "Não registrar e enviar pedido" at bounding box center [373, 470] width 107 height 19
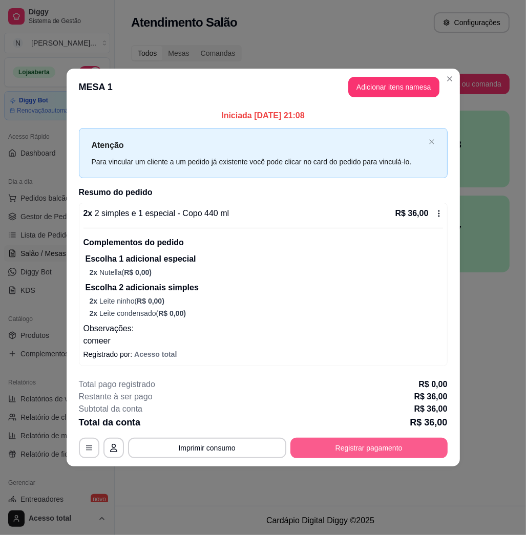
click at [422, 455] on button "Registrar pagamento" at bounding box center [368, 448] width 157 height 20
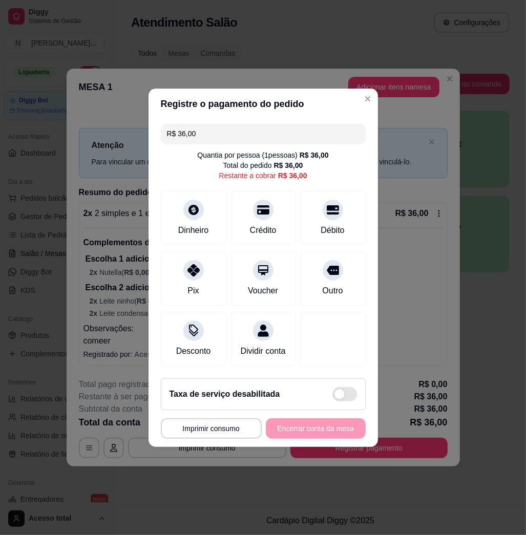
click at [258, 119] on div "R$ 36,00 Quantia por pessoa ( 1 pessoas) R$ 36,00 Total do pedido R$ 36,00 Rest…" at bounding box center [263, 244] width 229 height 251
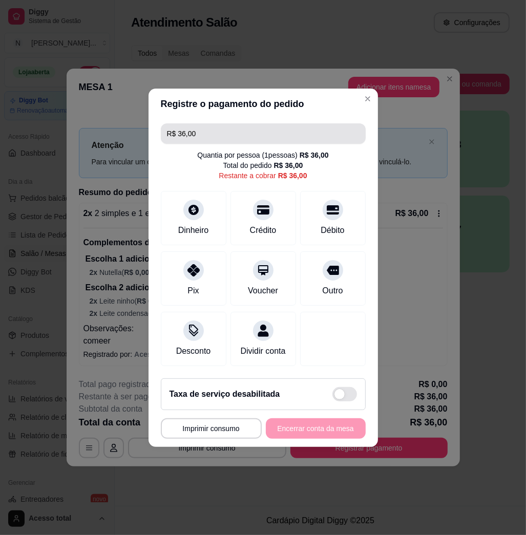
click at [270, 146] on div "R$ 36,00 Quantia por pessoa ( 1 pessoas) R$ 36,00 Total do pedido R$ 36,00 Rest…" at bounding box center [263, 244] width 229 height 251
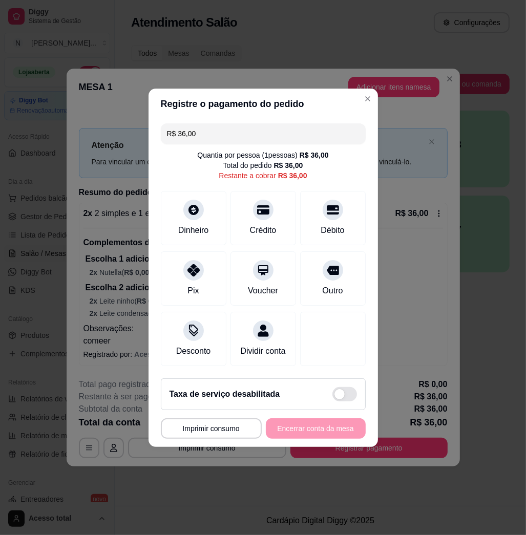
click at [275, 135] on input "R$ 36,00" at bounding box center [263, 133] width 193 height 20
click at [272, 223] on div "Crédito" at bounding box center [262, 229] width 29 height 13
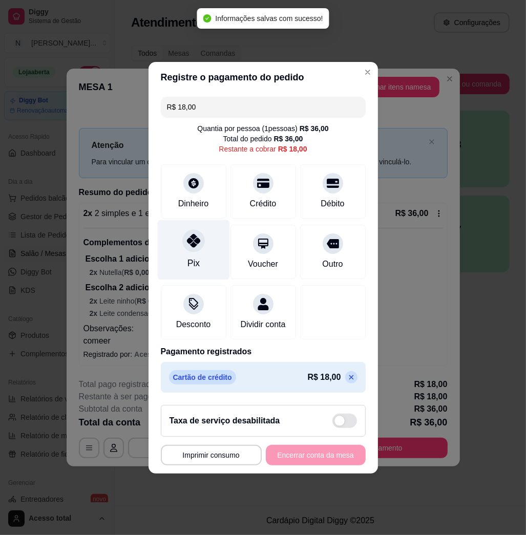
click at [195, 259] on div "Pix" at bounding box center [193, 263] width 12 height 13
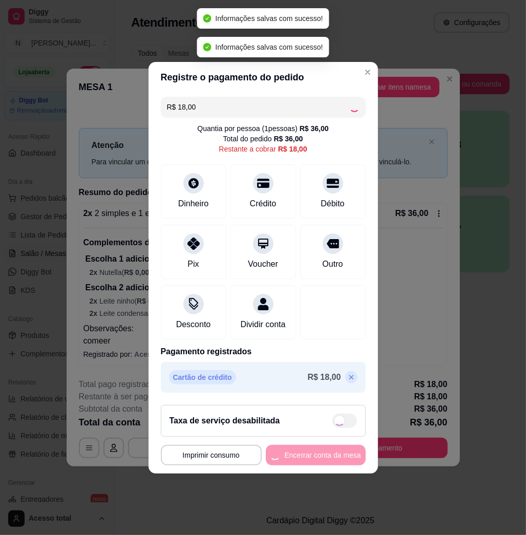
type input "R$ 0,00"
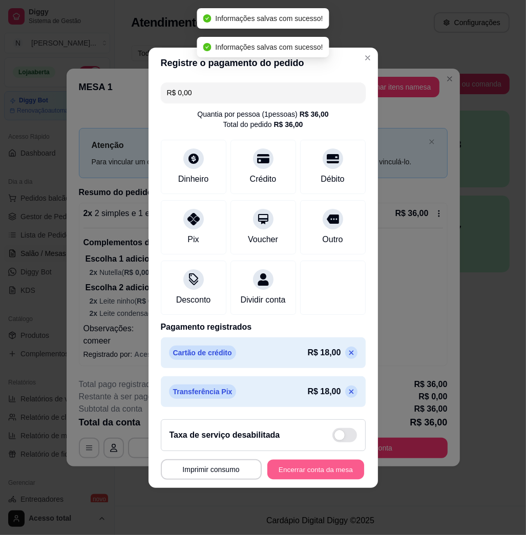
click at [321, 474] on button "Encerrar conta da mesa" at bounding box center [315, 470] width 97 height 20
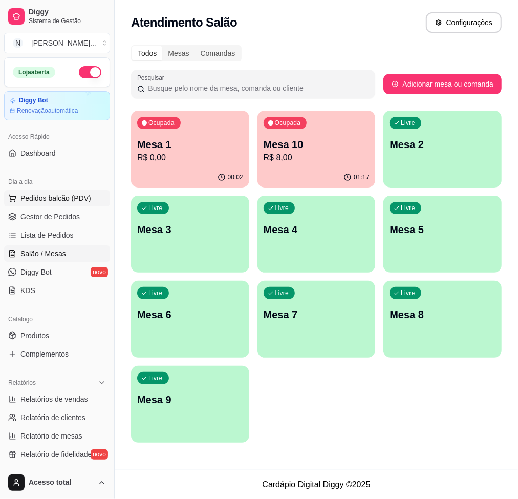
click at [55, 200] on span "Pedidos balcão (PDV)" at bounding box center [55, 198] width 71 height 10
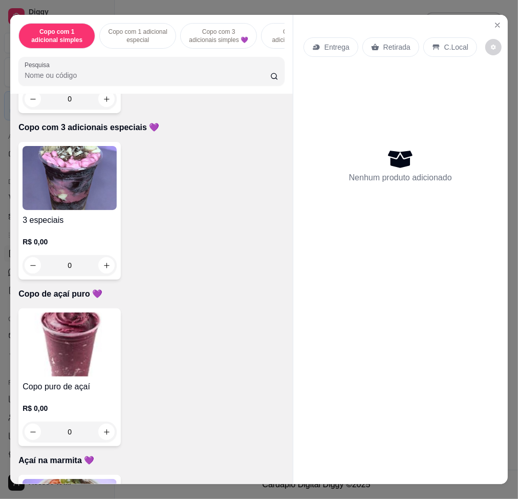
scroll to position [683, 0]
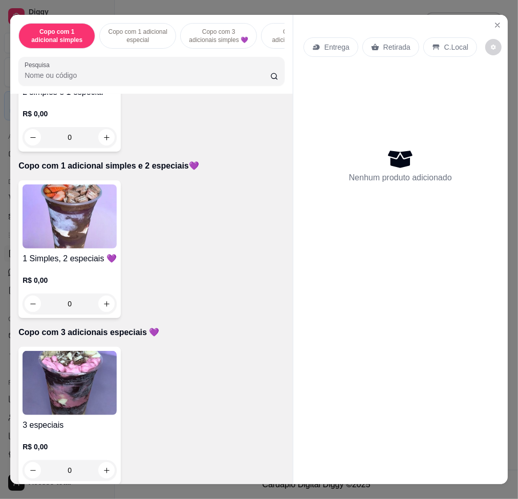
click at [91, 226] on img at bounding box center [70, 216] width 94 height 64
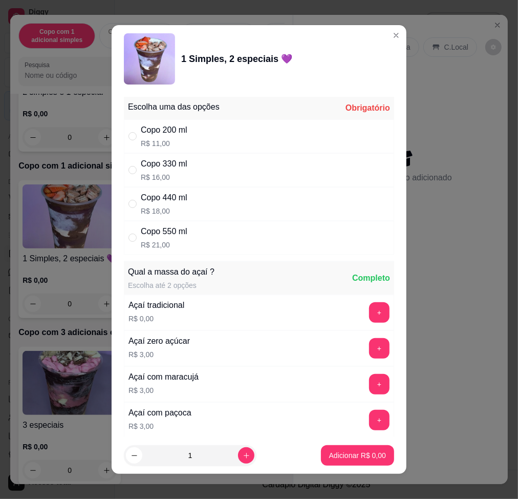
click at [227, 172] on div "Copo 330 ml R$ 16,00" at bounding box center [259, 170] width 270 height 34
radio input "true"
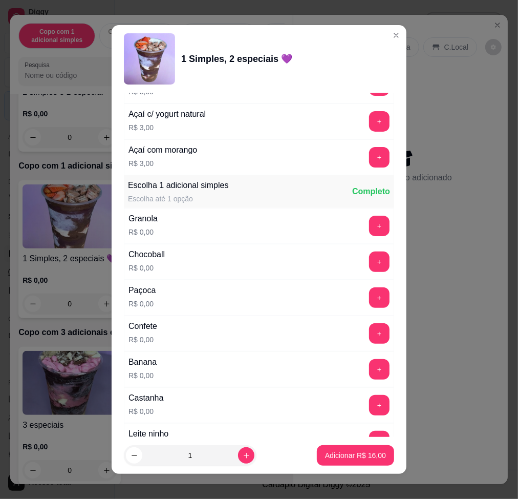
scroll to position [615, 0]
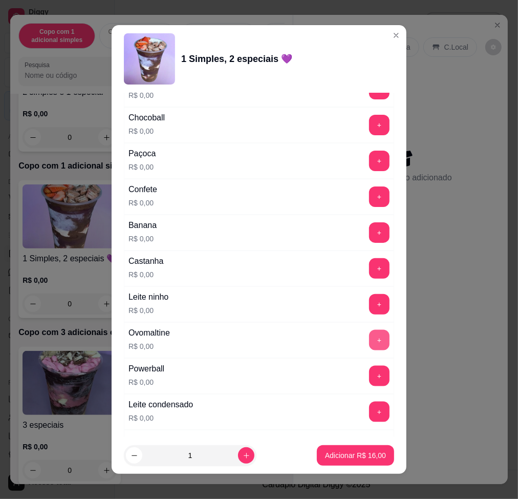
click at [369, 341] on button "+" at bounding box center [379, 340] width 20 height 20
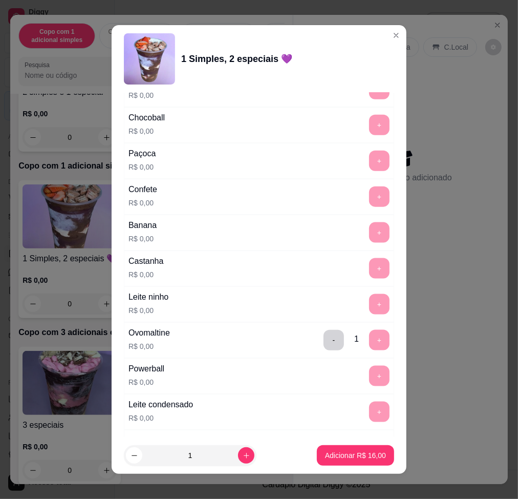
scroll to position [888, 0]
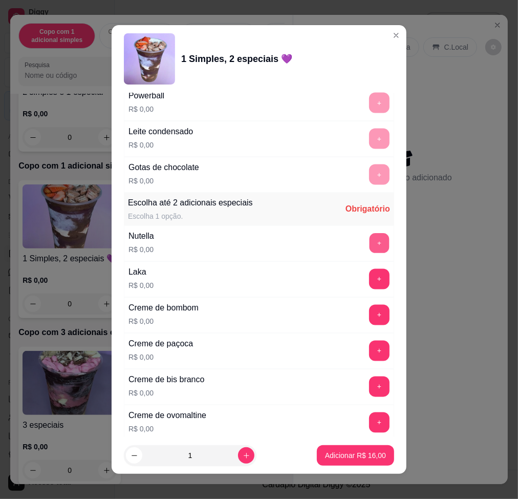
click at [370, 241] on button "+" at bounding box center [380, 243] width 20 height 20
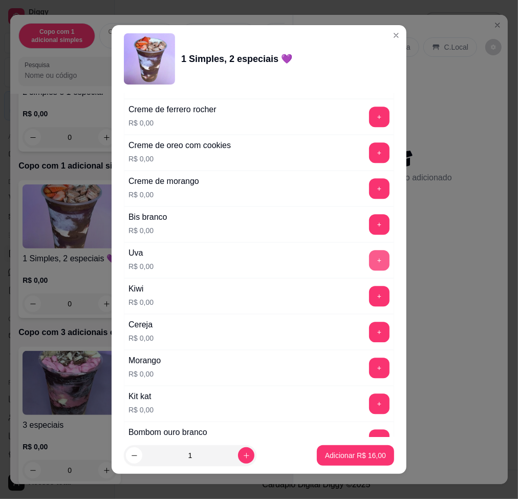
click at [369, 270] on button "+" at bounding box center [379, 260] width 20 height 20
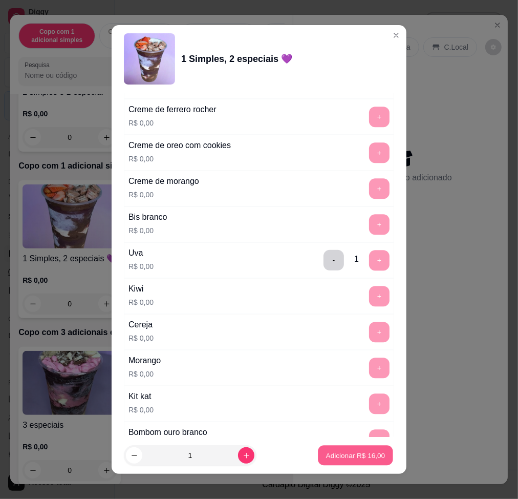
click at [344, 460] on p "Adicionar R$ 16,00" at bounding box center [355, 456] width 59 height 10
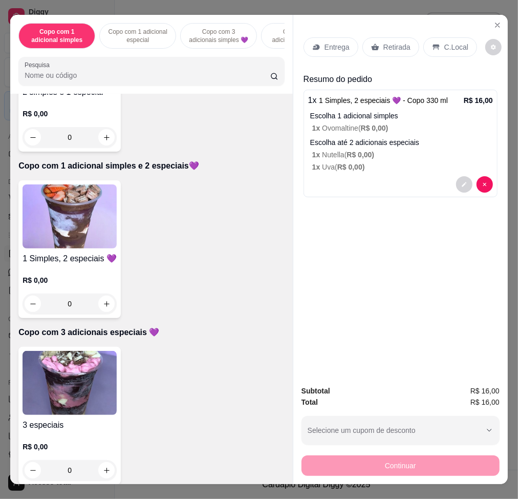
click at [321, 37] on div "Entrega" at bounding box center [331, 46] width 55 height 19
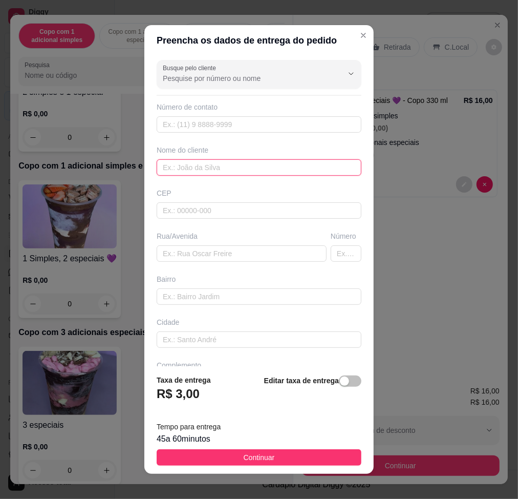
click at [241, 168] on input "text" at bounding box center [259, 167] width 205 height 16
type input "c"
type input "COPO JÁ ESTÁ PAGO"
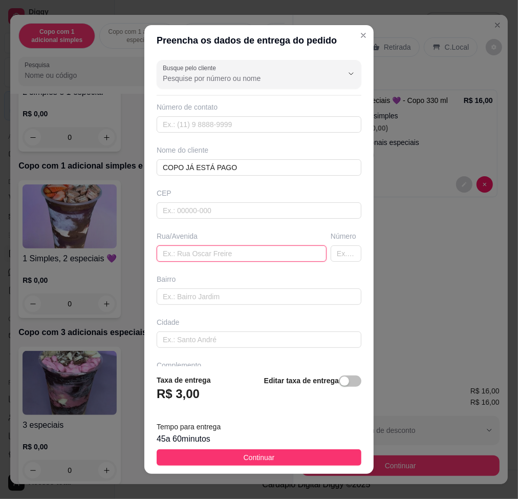
click at [279, 254] on input "text" at bounding box center [242, 253] width 170 height 16
click at [264, 257] on input "text" at bounding box center [242, 253] width 170 height 16
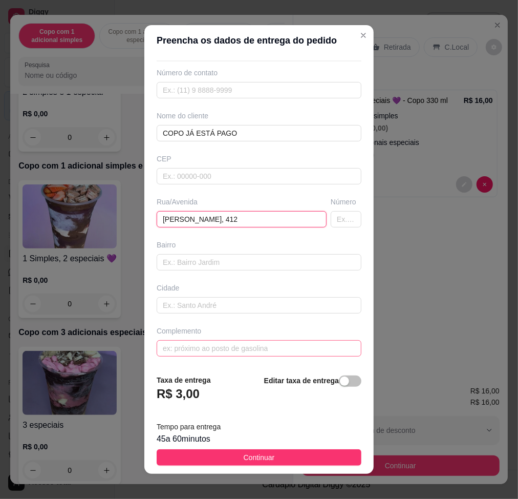
type input "joao lameu, 412"
click at [217, 340] on input "text" at bounding box center [259, 348] width 205 height 16
drag, startPoint x: 222, startPoint y: 346, endPoint x: 211, endPoint y: 322, distance: 27.3
click at [223, 347] on input "text" at bounding box center [259, 348] width 205 height 16
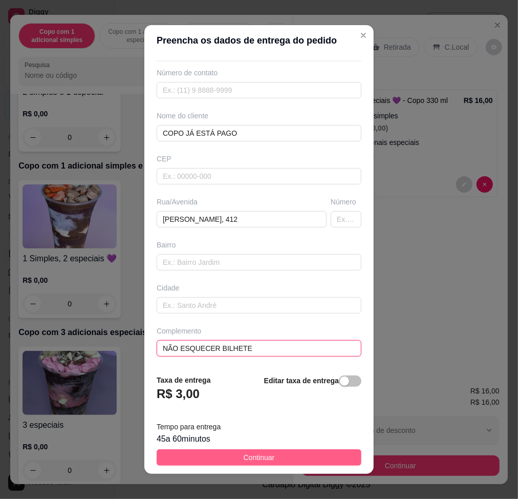
type input "NÃO ESQUECER BILHETE"
click at [252, 458] on span "Continuar" at bounding box center [259, 457] width 31 height 11
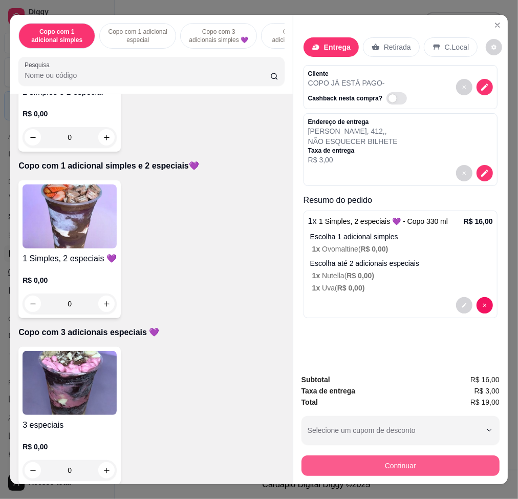
click at [418, 457] on button "Continuar" at bounding box center [401, 465] width 198 height 20
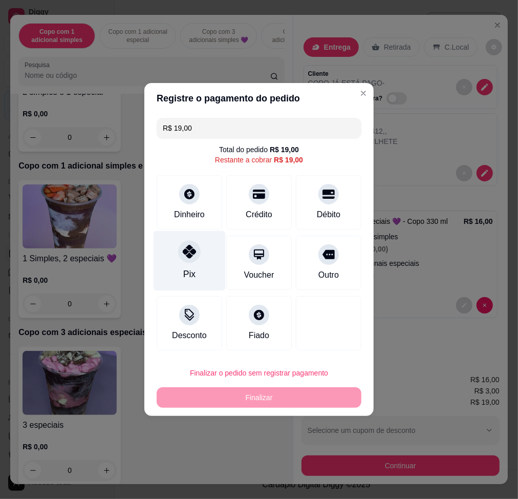
drag, startPoint x: 196, startPoint y: 248, endPoint x: 211, endPoint y: 258, distance: 17.5
click at [196, 248] on div at bounding box center [189, 251] width 23 height 23
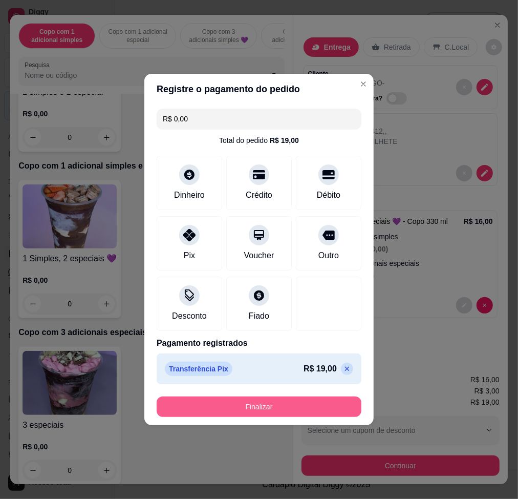
click at [266, 404] on button "Finalizar" at bounding box center [259, 406] width 205 height 20
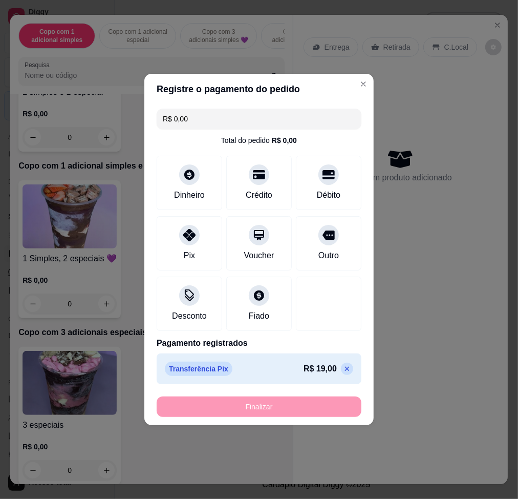
type input "-R$ 19,00"
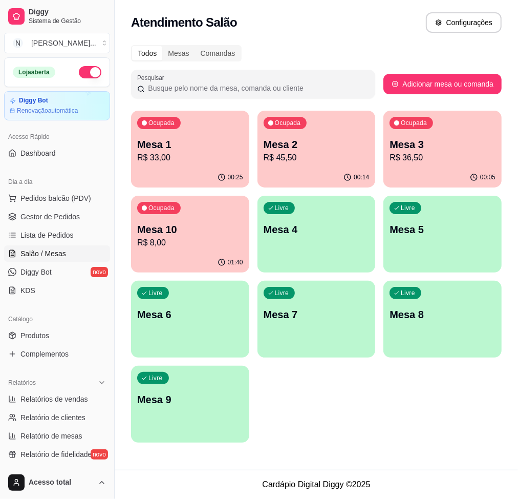
click at [136, 154] on div "Ocupada Mesa 1 R$ 33,00" at bounding box center [190, 139] width 118 height 57
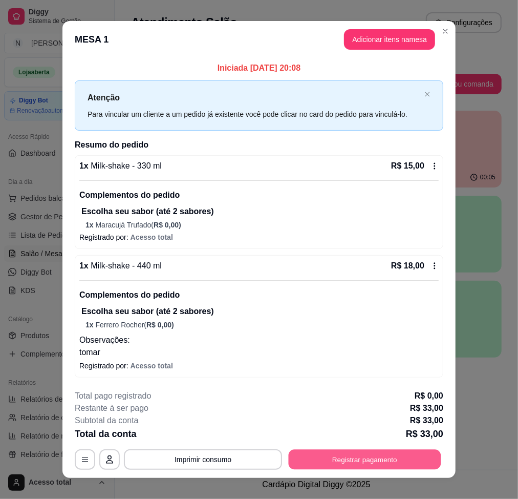
click at [411, 456] on button "Registrar pagamento" at bounding box center [365, 459] width 153 height 20
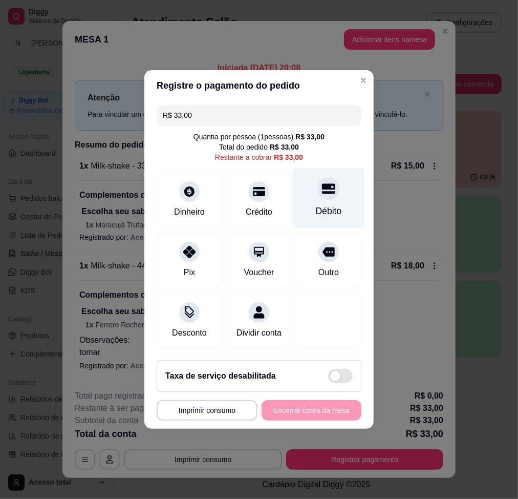
click at [302, 205] on div "Débito" at bounding box center [329, 198] width 72 height 60
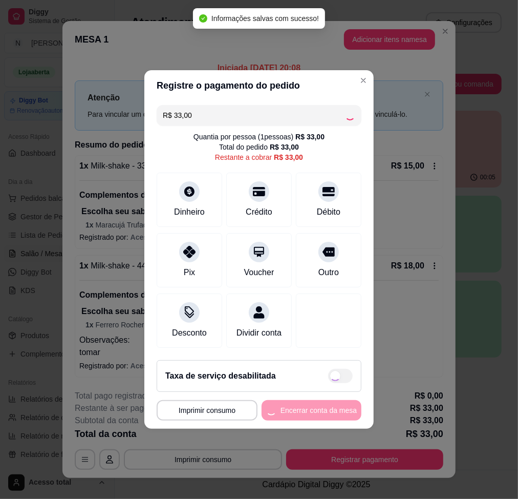
type input "R$ 0,00"
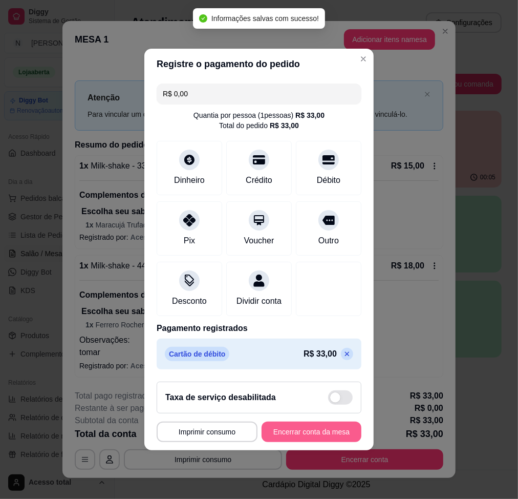
click at [329, 433] on button "Encerrar conta da mesa" at bounding box center [312, 432] width 100 height 20
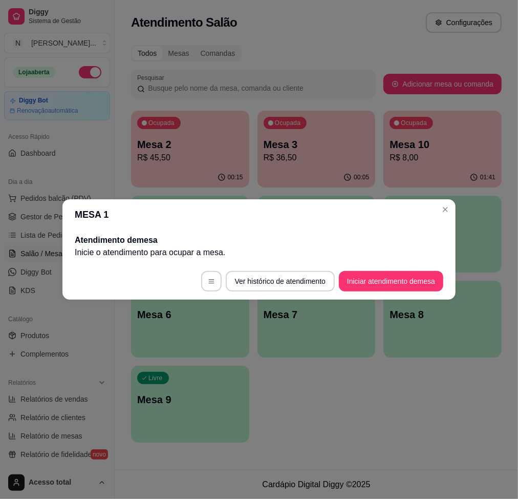
click at [454, 209] on header "MESA 1" at bounding box center [258, 214] width 393 height 31
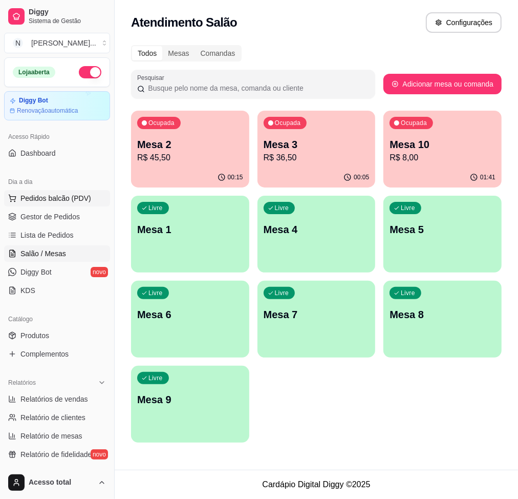
click at [78, 195] on span "Pedidos balcão (PDV)" at bounding box center [55, 198] width 71 height 10
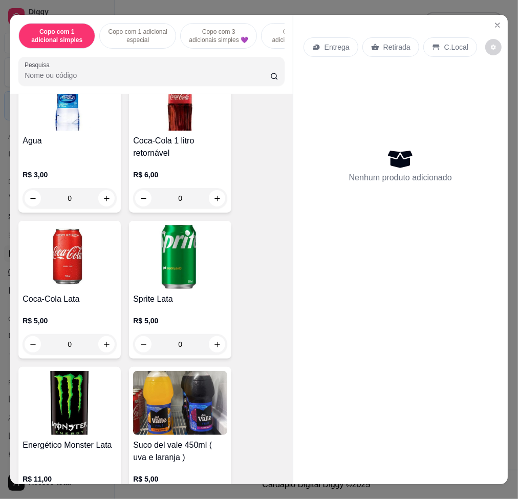
scroll to position [6203, 0]
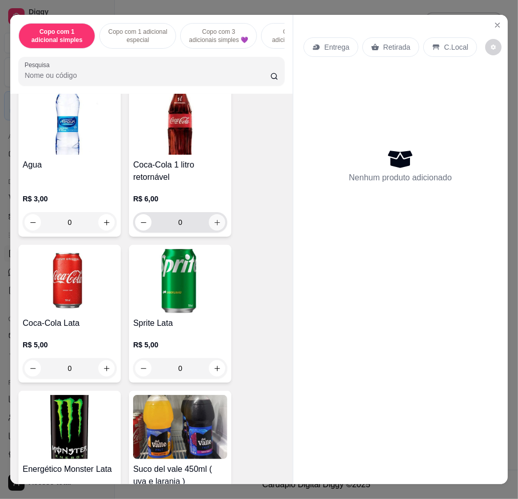
click at [214, 219] on icon "increase-product-quantity" at bounding box center [218, 223] width 8 height 8
type input "1"
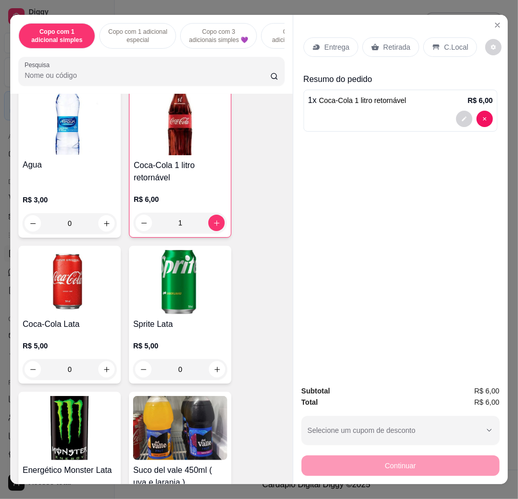
click at [452, 45] on p "C.Local" at bounding box center [457, 47] width 24 height 10
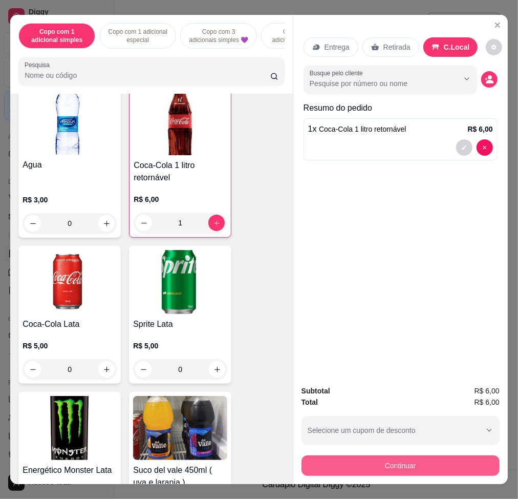
click at [429, 455] on button "Continuar" at bounding box center [401, 465] width 198 height 20
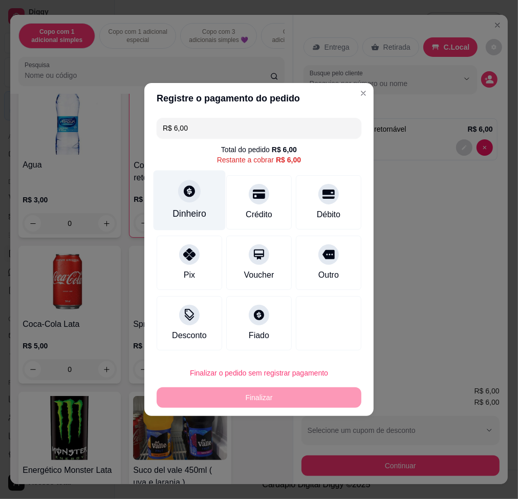
drag, startPoint x: 194, startPoint y: 194, endPoint x: 195, endPoint y: 199, distance: 5.1
click at [195, 199] on div at bounding box center [189, 191] width 23 height 23
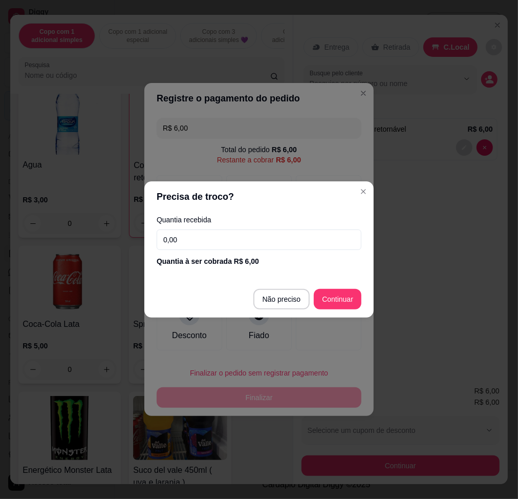
click at [265, 241] on input "0,00" at bounding box center [259, 239] width 205 height 20
type input "R$ 0,00"
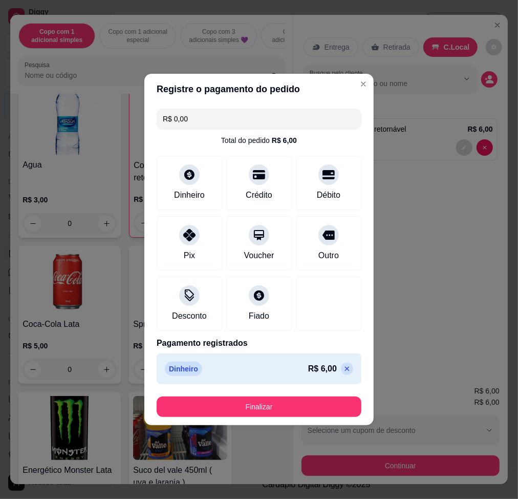
click at [298, 391] on footer "Finalizar" at bounding box center [258, 406] width 229 height 37
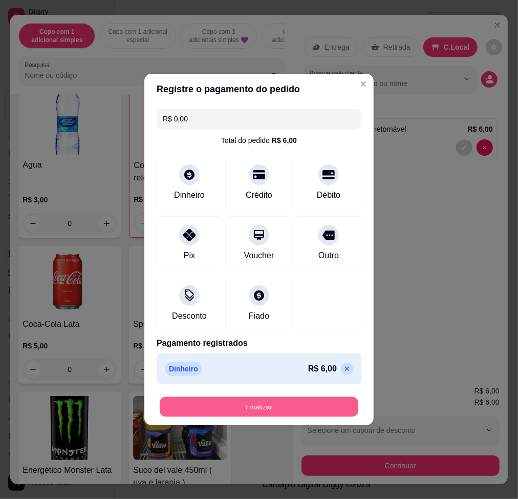
click at [310, 410] on button "Finalizar" at bounding box center [259, 407] width 199 height 20
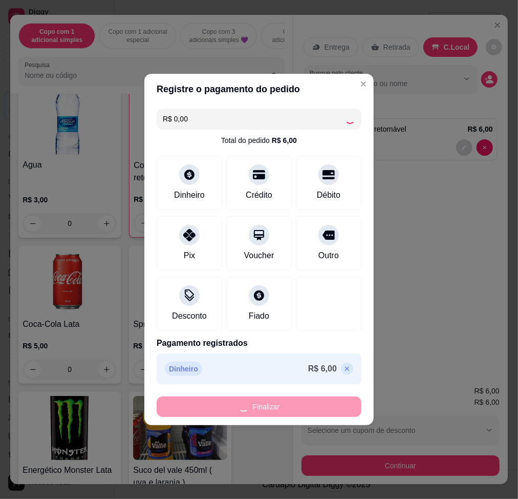
type input "0"
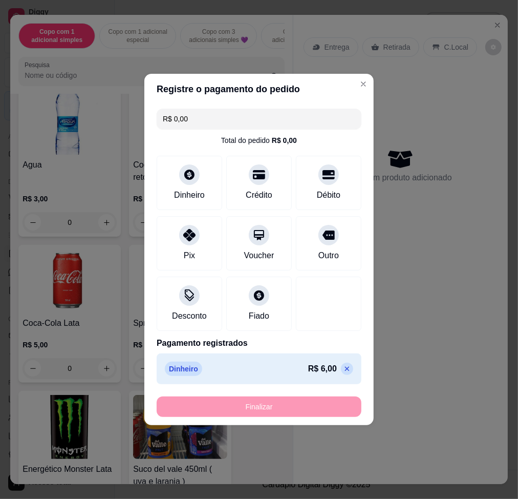
type input "-R$ 6,00"
